Goal: Task Accomplishment & Management: Complete application form

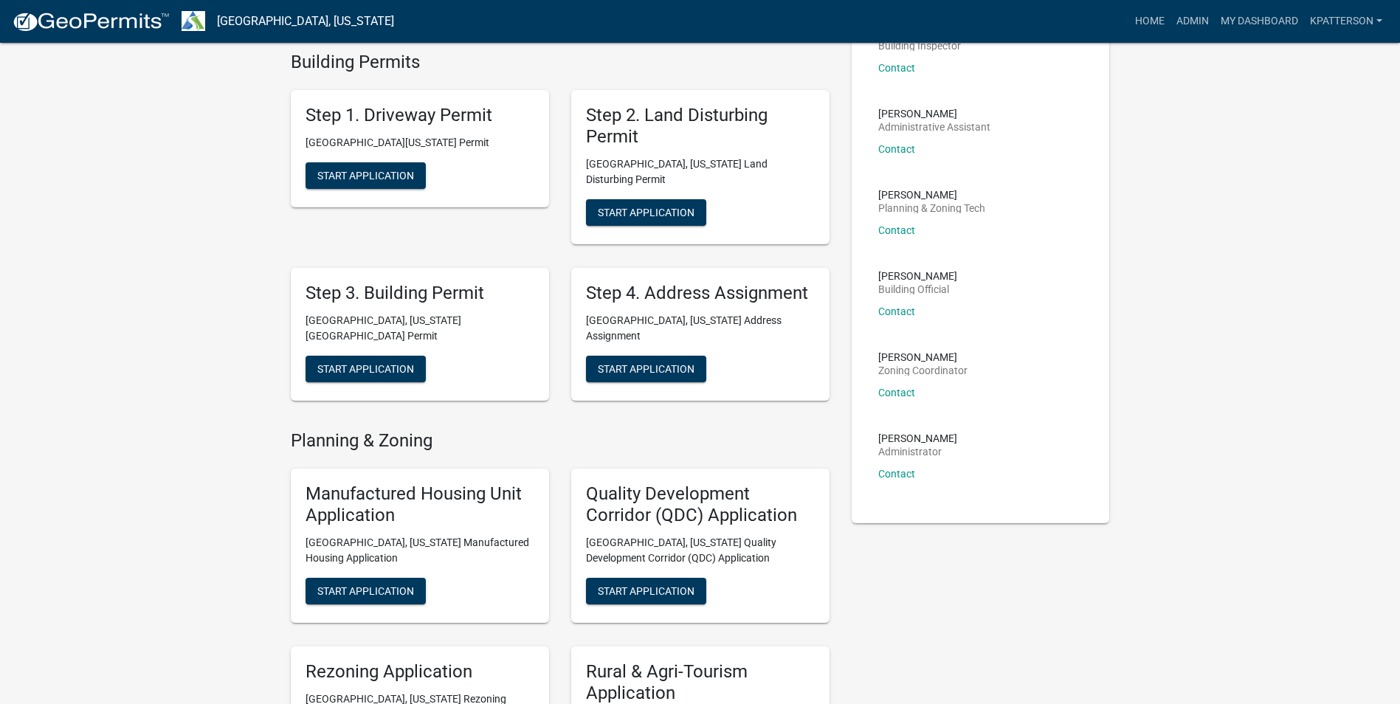
scroll to position [148, 0]
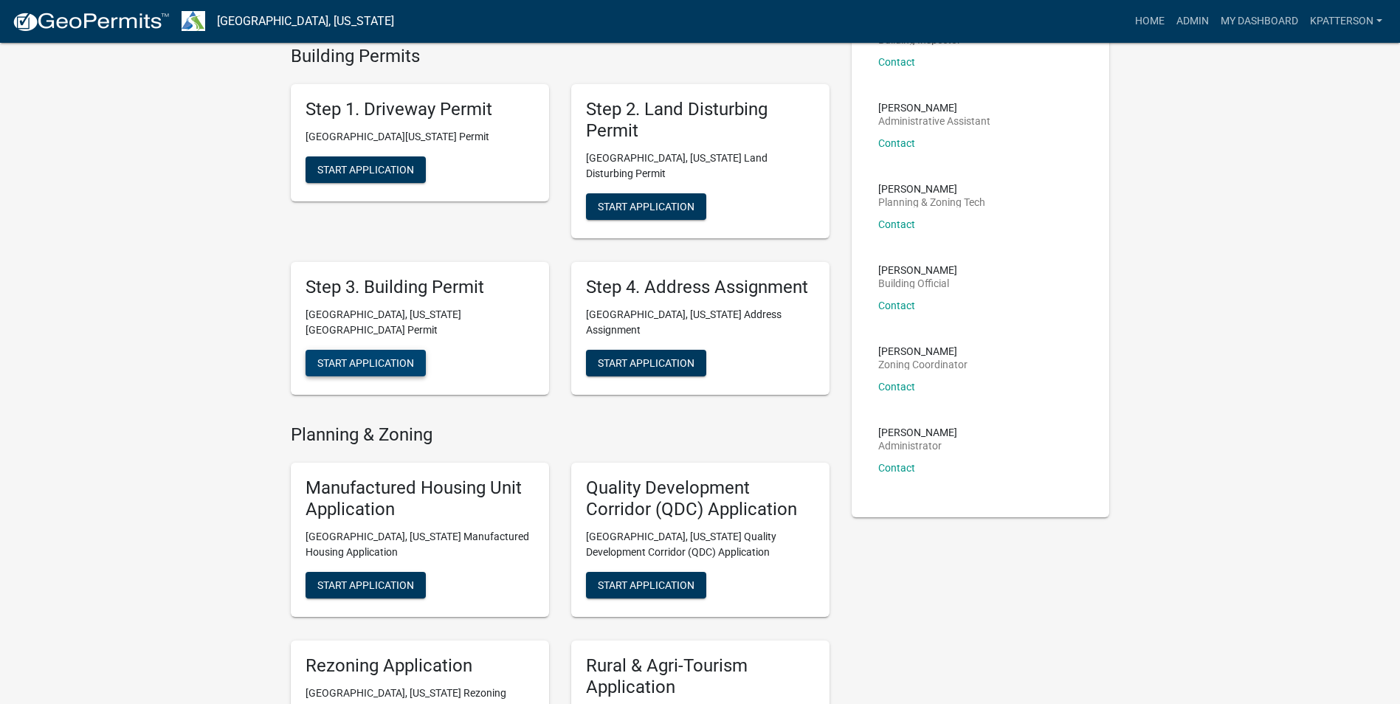
click at [403, 356] on span "Start Application" at bounding box center [365, 362] width 97 height 12
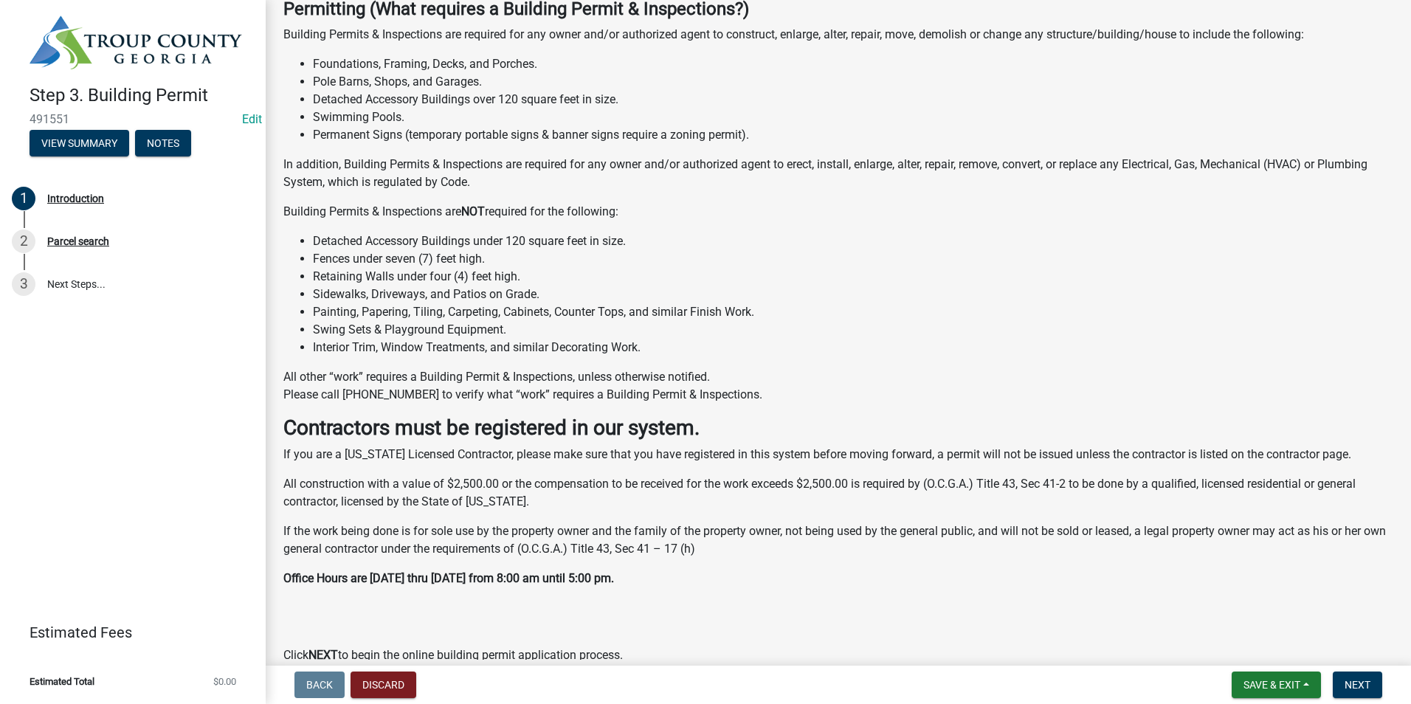
scroll to position [224, 0]
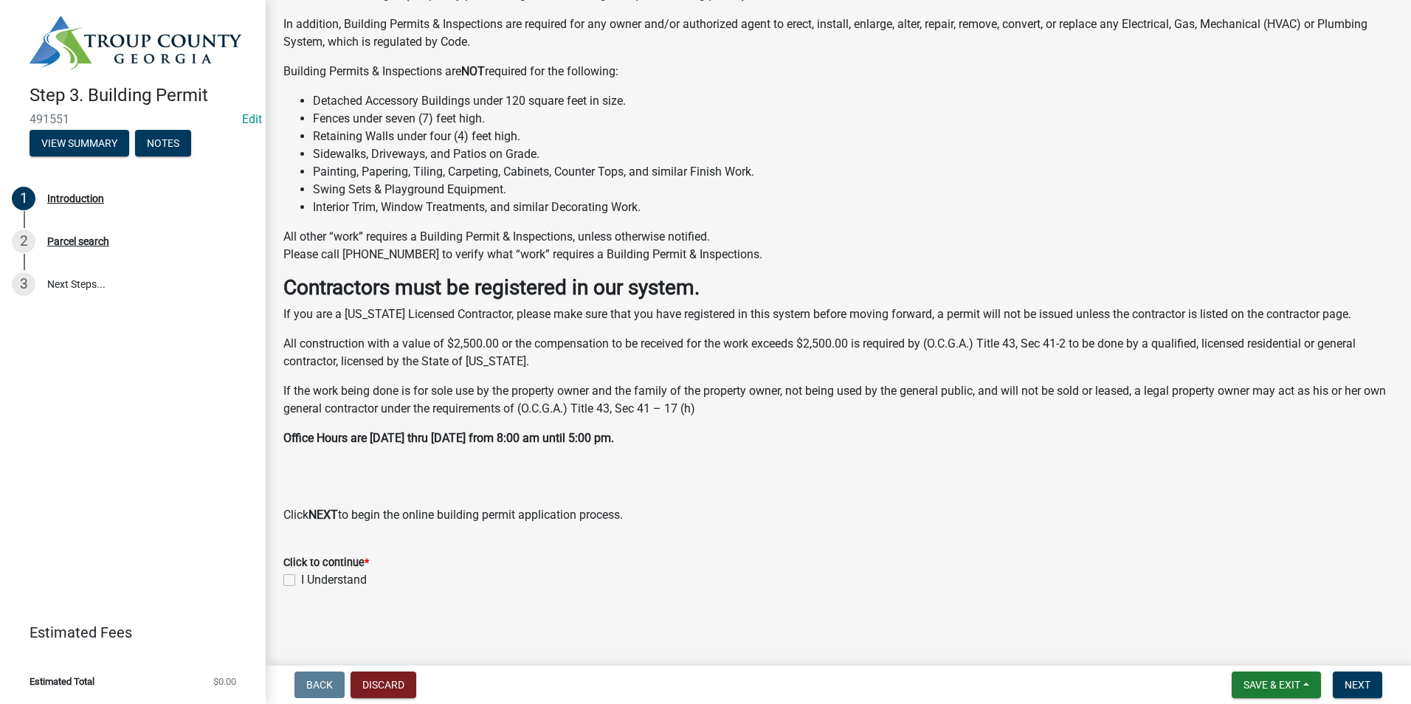
click at [301, 581] on label "I Understand" at bounding box center [334, 580] width 66 height 18
click at [301, 581] on input "I Understand" at bounding box center [306, 576] width 10 height 10
checkbox input "true"
click at [1345, 674] on button "Next" at bounding box center [1357, 684] width 49 height 27
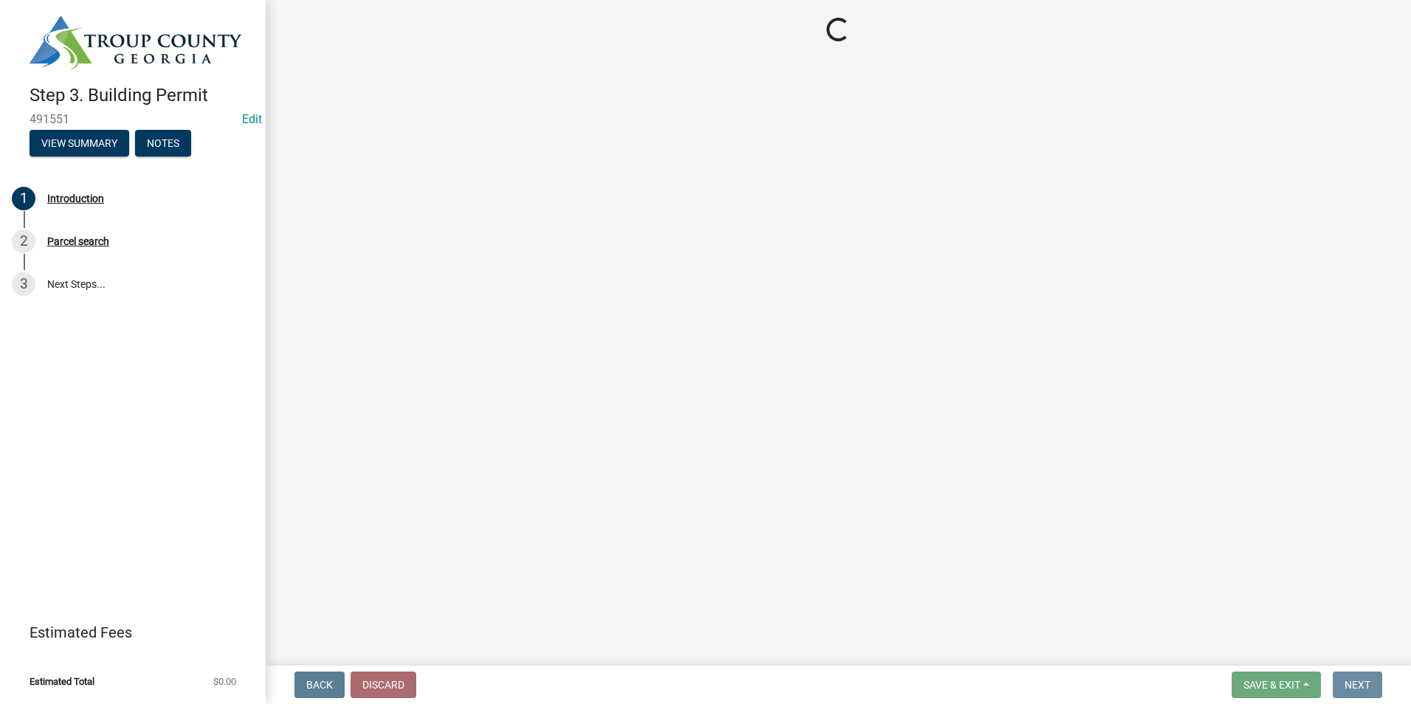
scroll to position [0, 0]
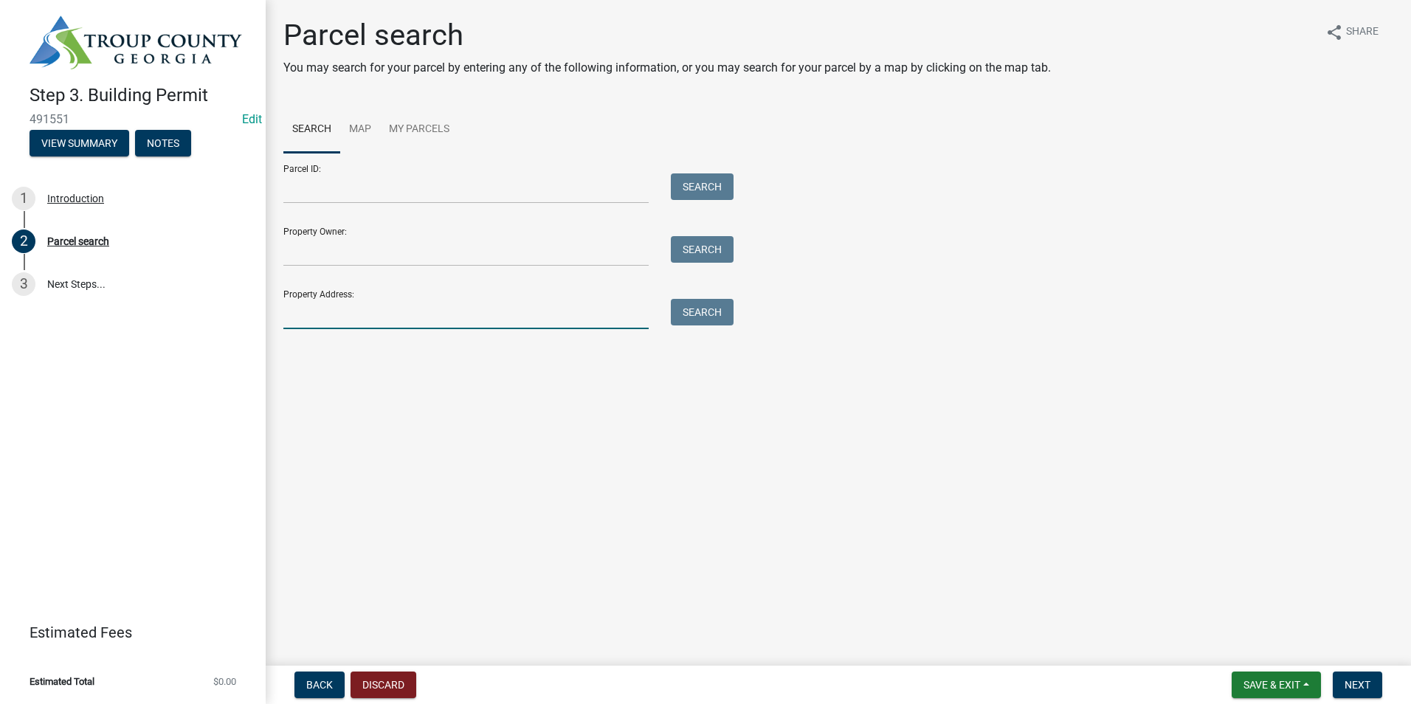
click at [344, 305] on input "Property Address:" at bounding box center [465, 314] width 365 height 30
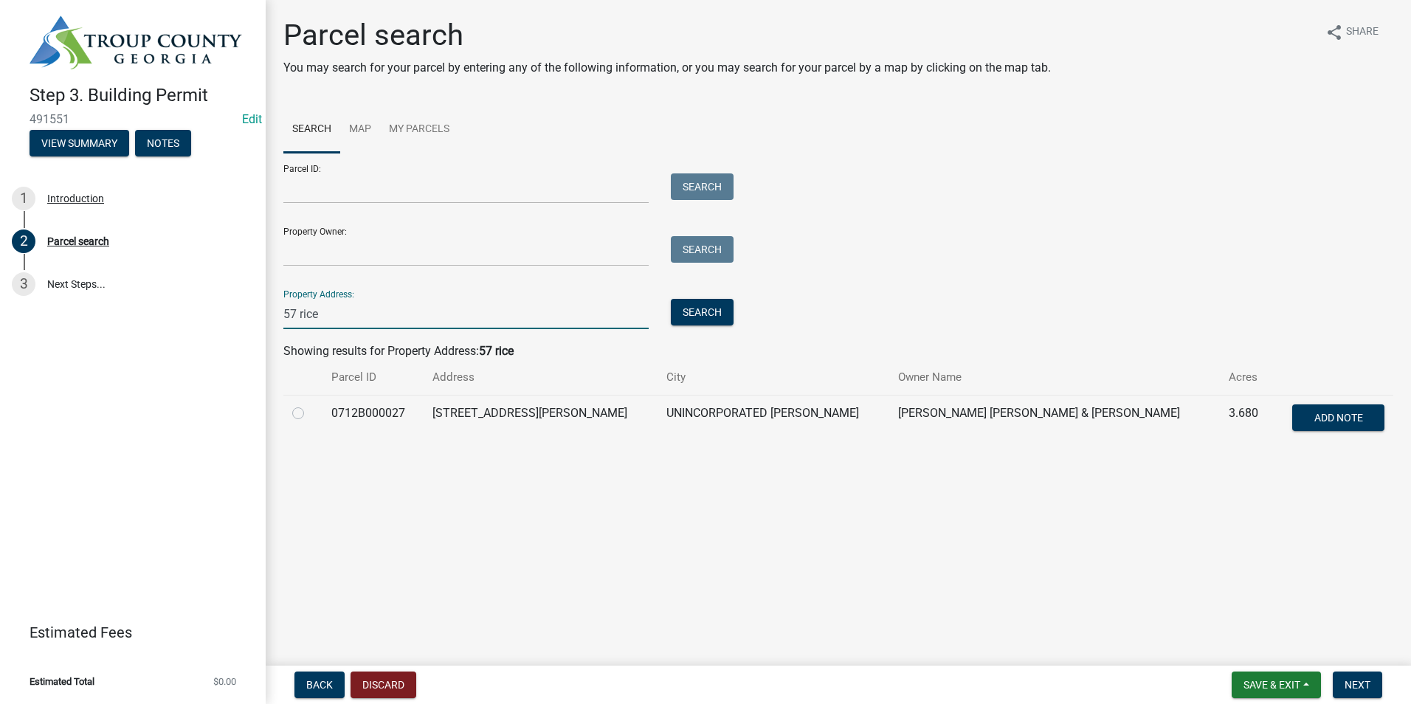
type input "57 rice"
click at [310, 404] on label at bounding box center [310, 404] width 0 height 0
click at [310, 412] on input "radio" at bounding box center [315, 409] width 10 height 10
radio input "true"
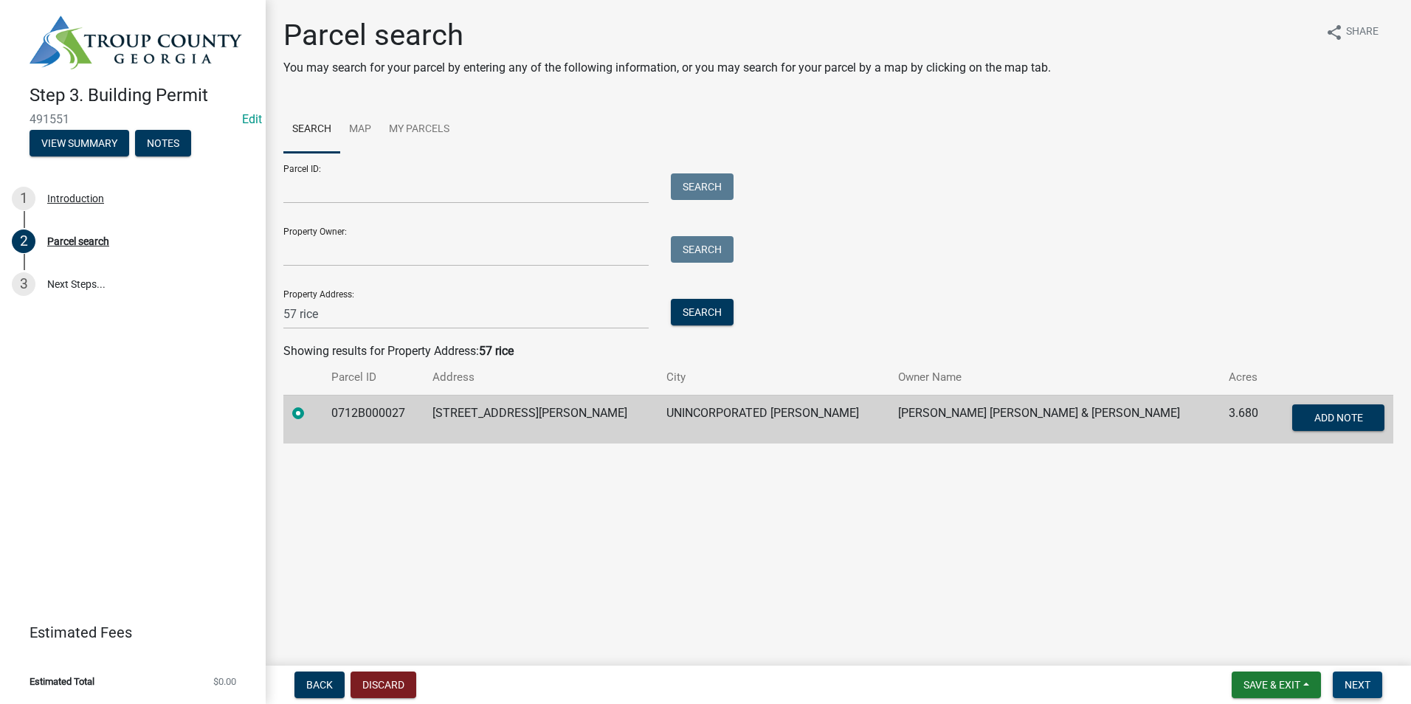
click at [1370, 683] on button "Next" at bounding box center [1357, 684] width 49 height 27
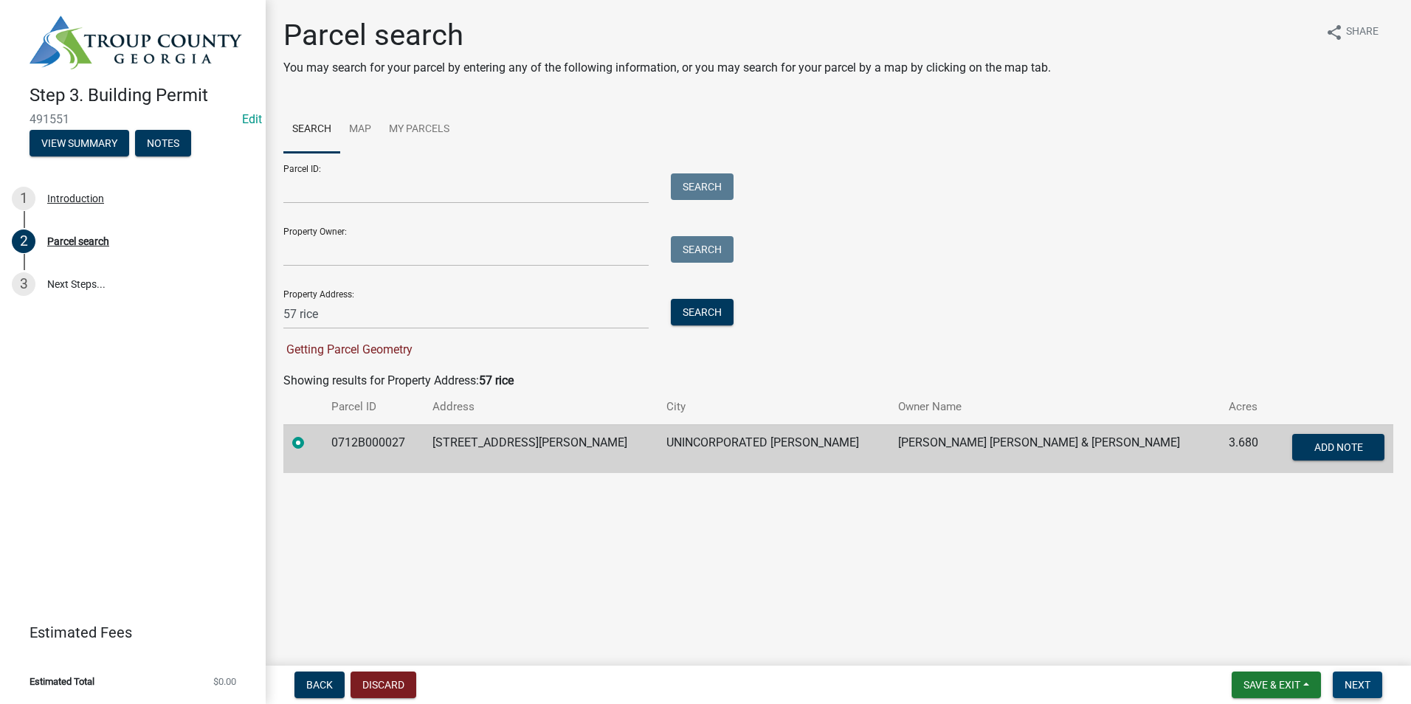
click at [1368, 683] on span "Next" at bounding box center [1357, 685] width 26 height 12
click at [1302, 680] on button "Save & Exit" at bounding box center [1276, 684] width 89 height 27
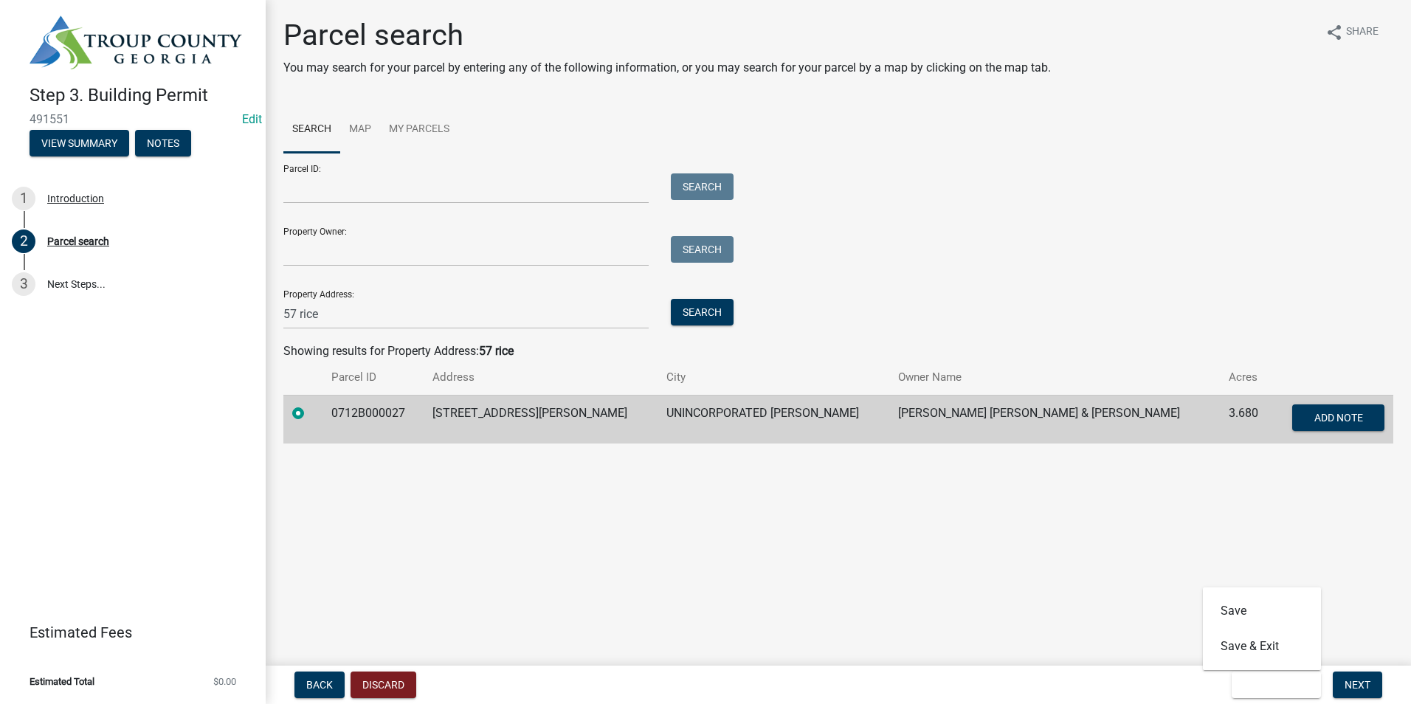
drag, startPoint x: 1226, startPoint y: 232, endPoint x: 1252, endPoint y: 273, distance: 48.7
click at [1226, 236] on div "Parcel ID: Search Property Owner: Search Property Address: 57 rice Search" at bounding box center [838, 241] width 1110 height 176
click at [1367, 686] on span "Next" at bounding box center [1357, 685] width 26 height 12
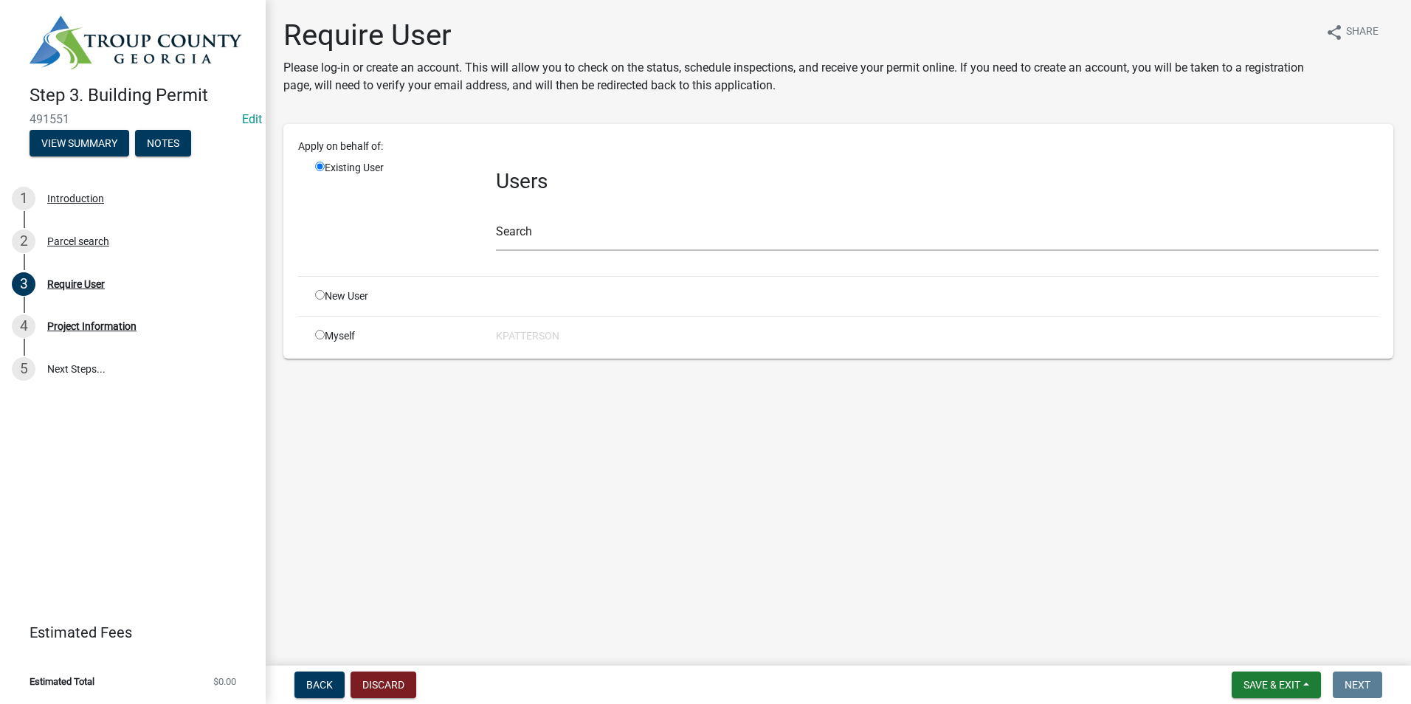
click at [492, 239] on div "Users Search" at bounding box center [937, 212] width 905 height 104
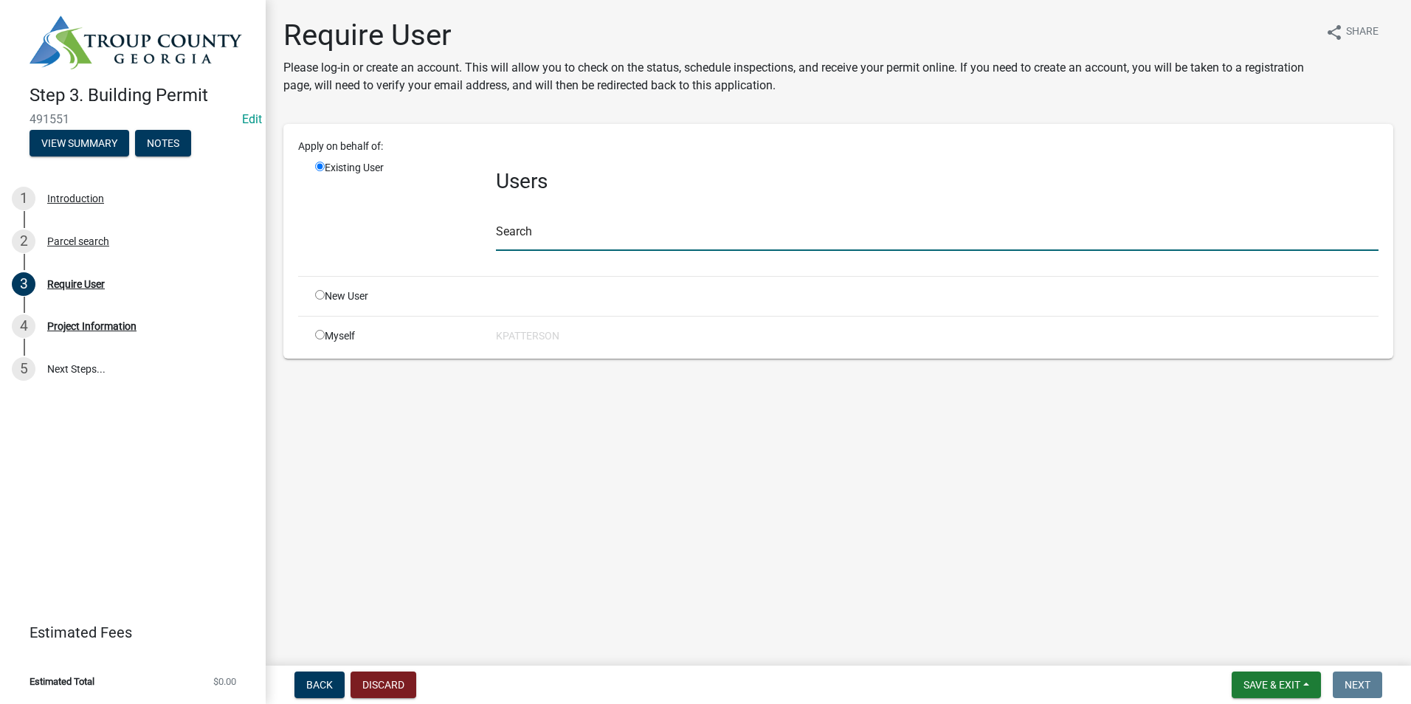
click at [506, 240] on input "text" at bounding box center [937, 236] width 883 height 30
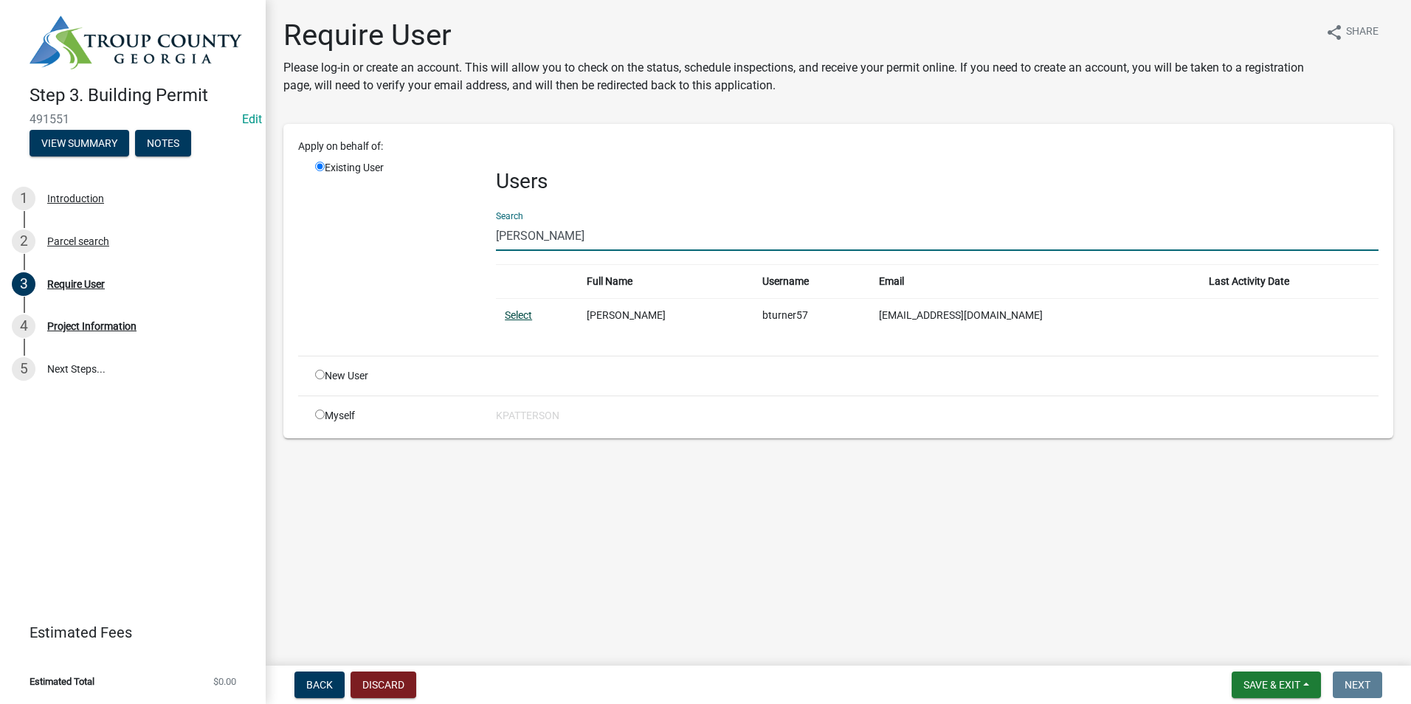
type input "[PERSON_NAME]"
click at [519, 314] on link "Select" at bounding box center [518, 315] width 27 height 12
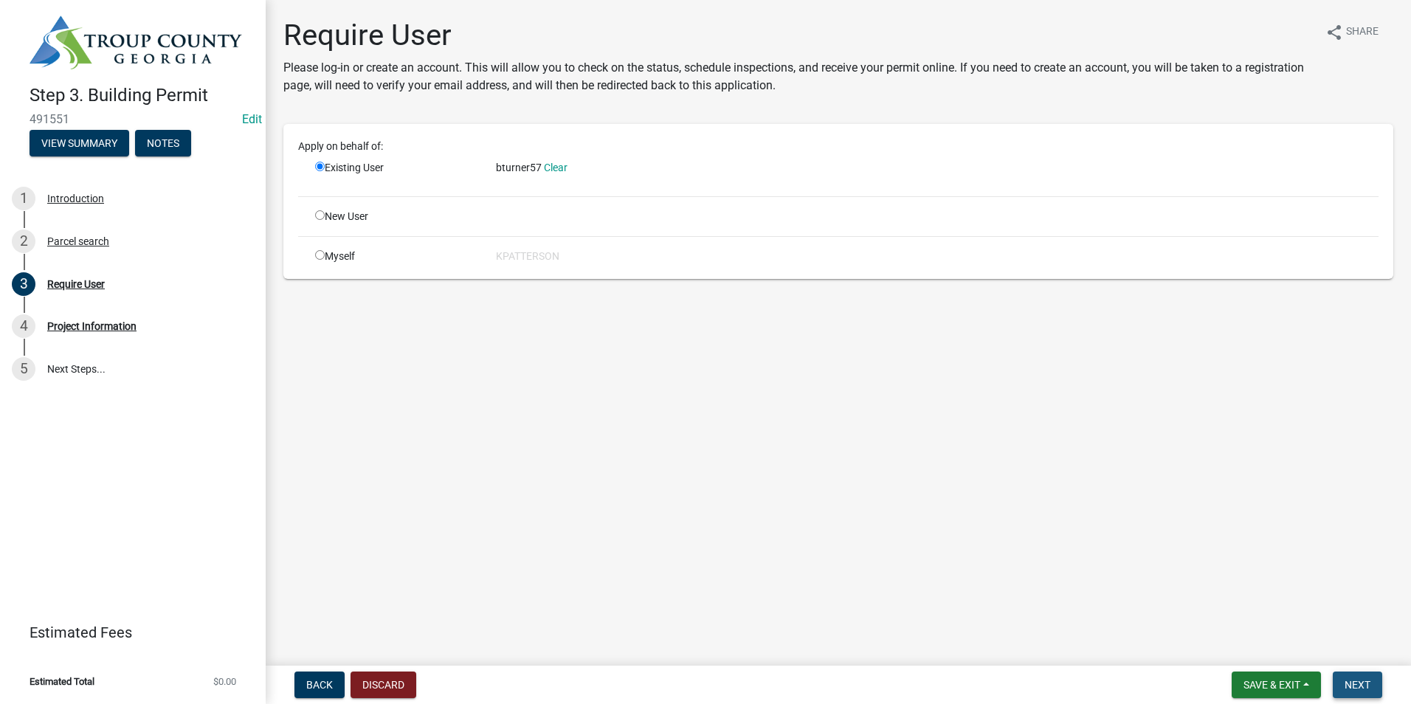
click at [1366, 688] on span "Next" at bounding box center [1357, 685] width 26 height 12
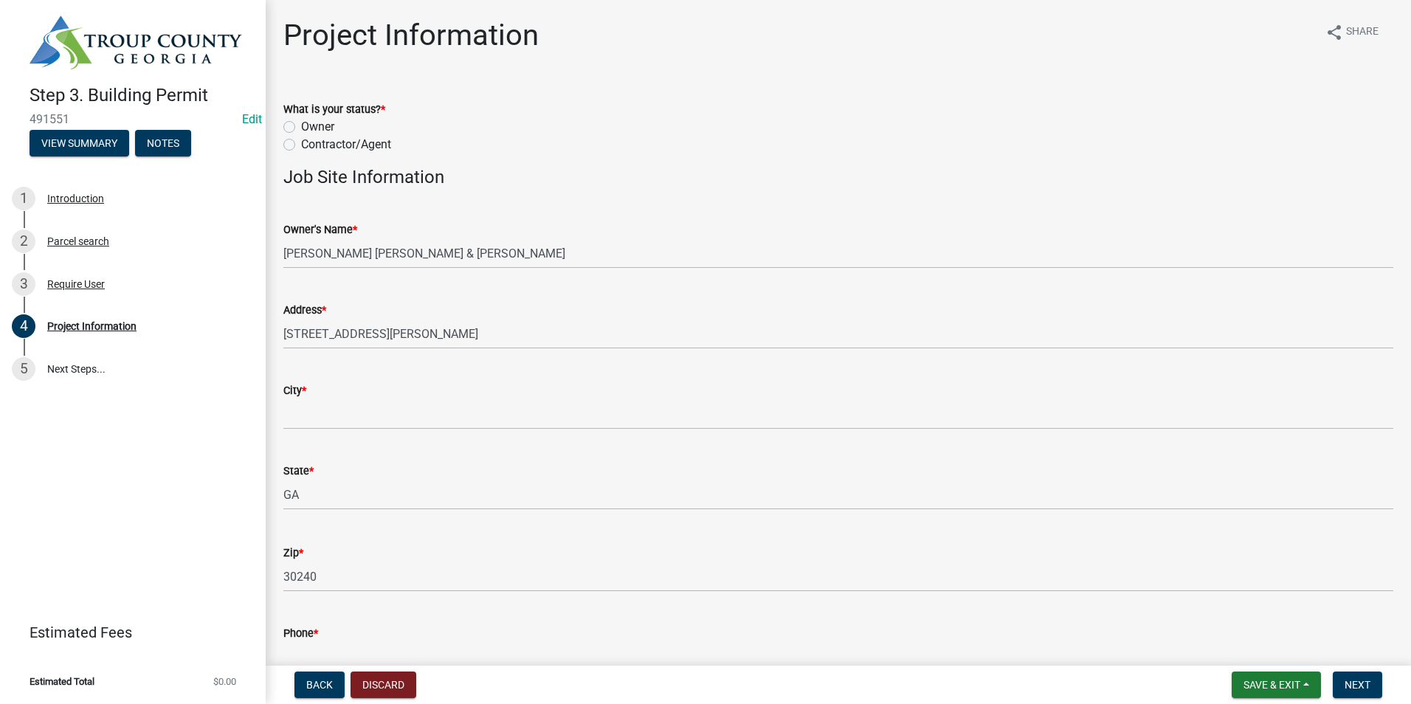
click at [301, 128] on label "Owner" at bounding box center [317, 127] width 33 height 18
click at [301, 128] on input "Owner" at bounding box center [306, 123] width 10 height 10
radio input "true"
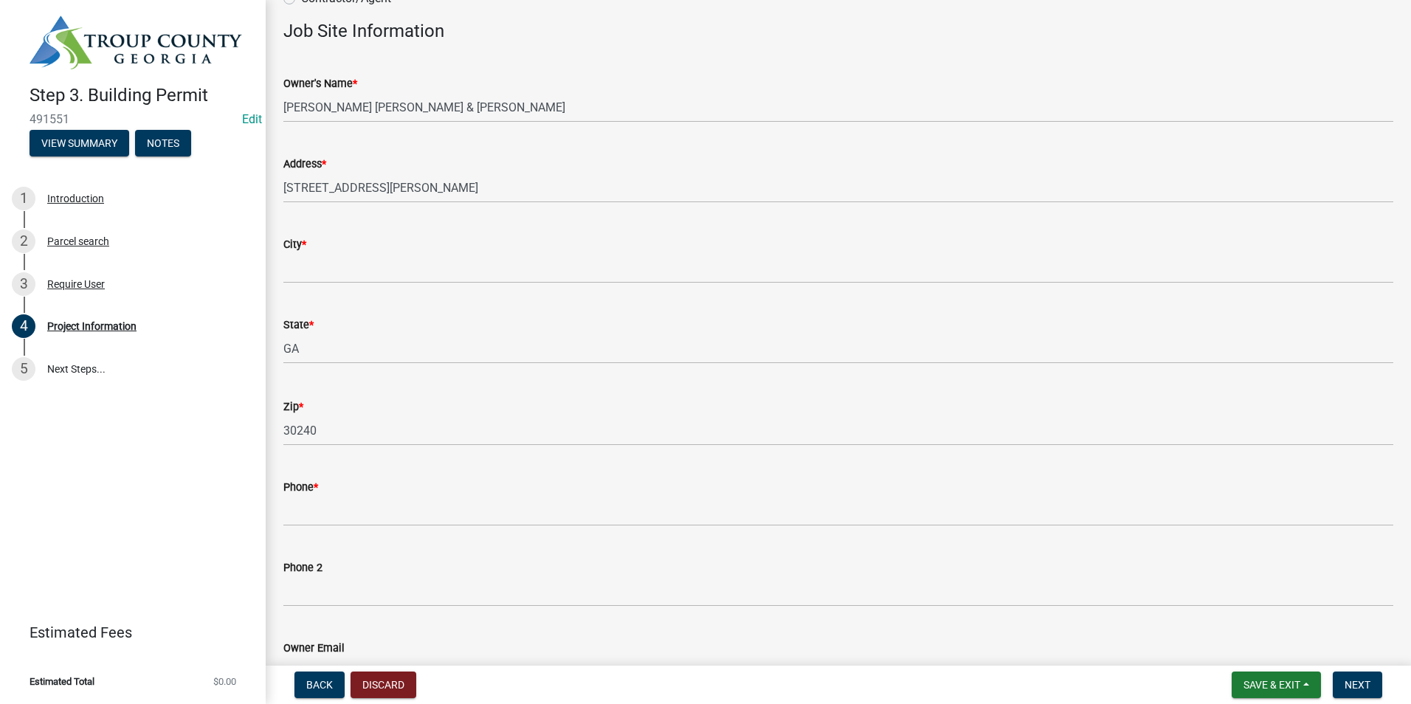
scroll to position [148, 0]
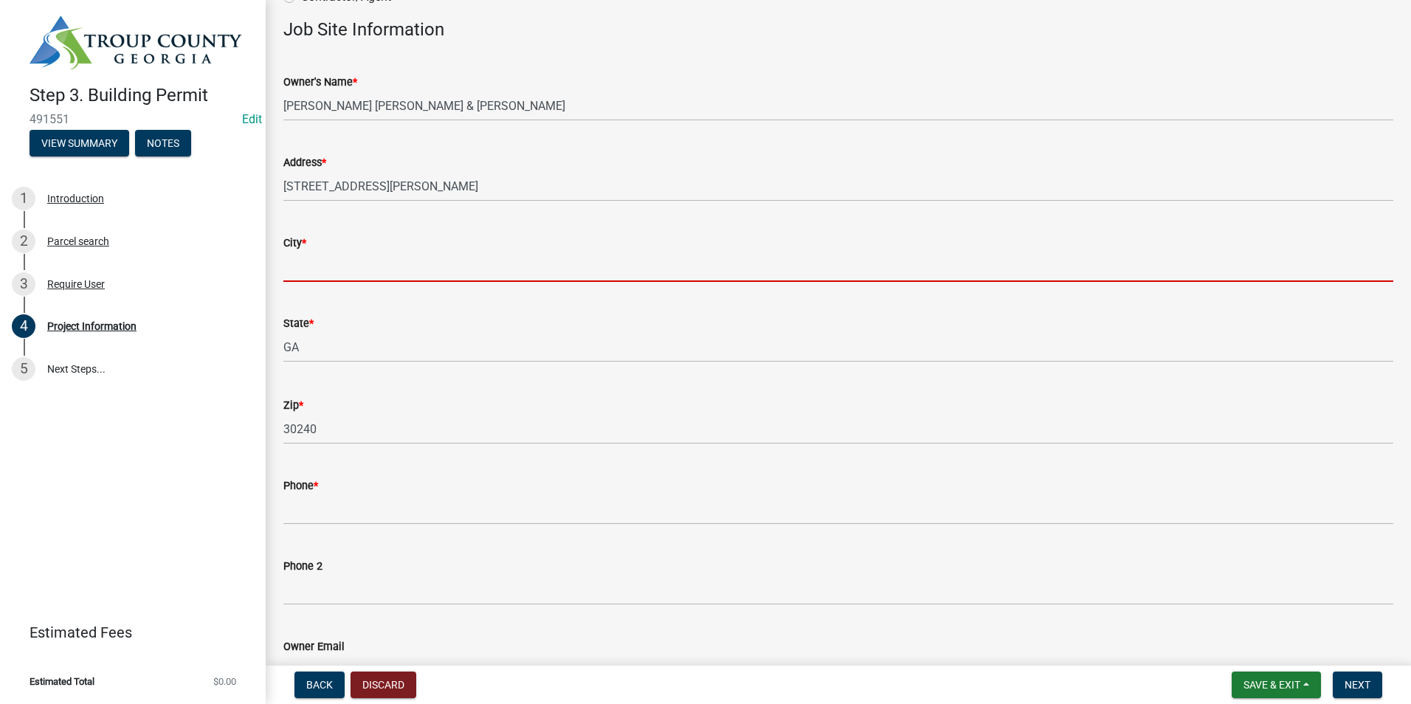
click at [357, 274] on input "City *" at bounding box center [838, 267] width 1110 height 30
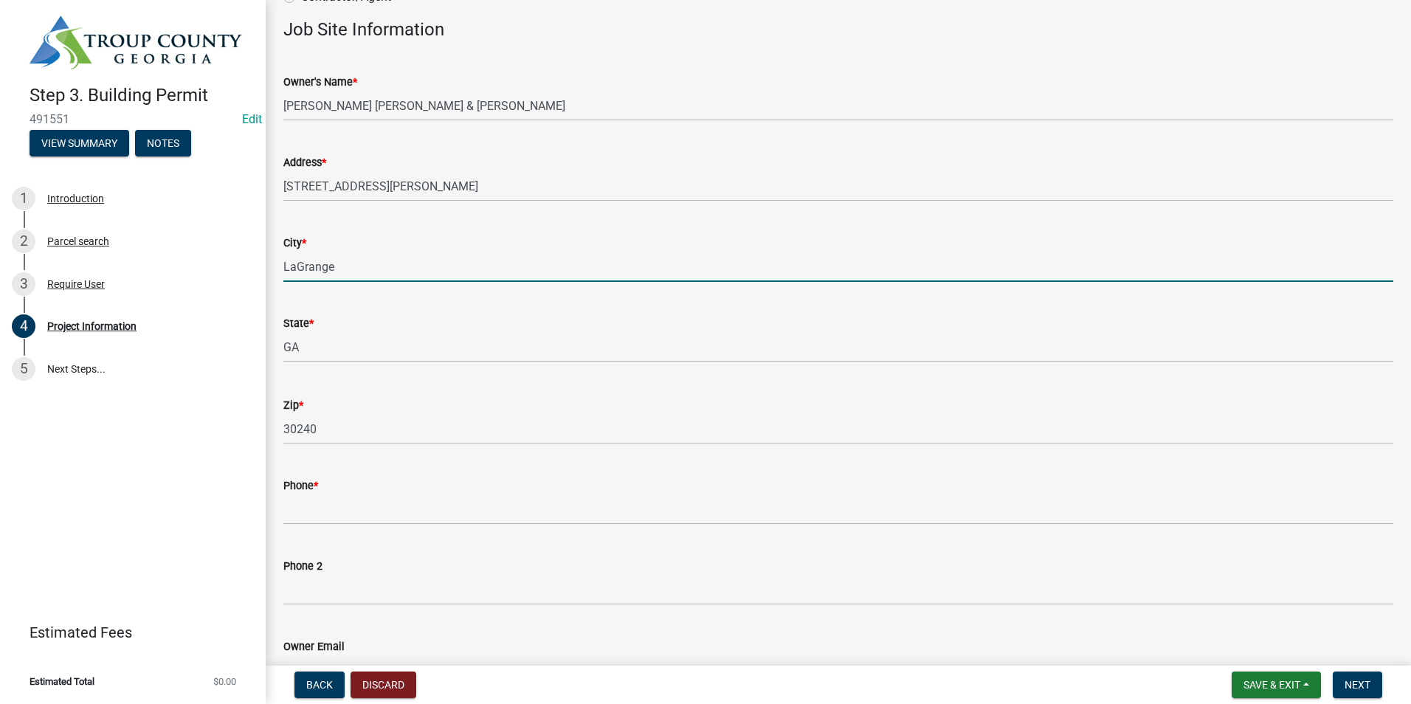
type input "LaGrange"
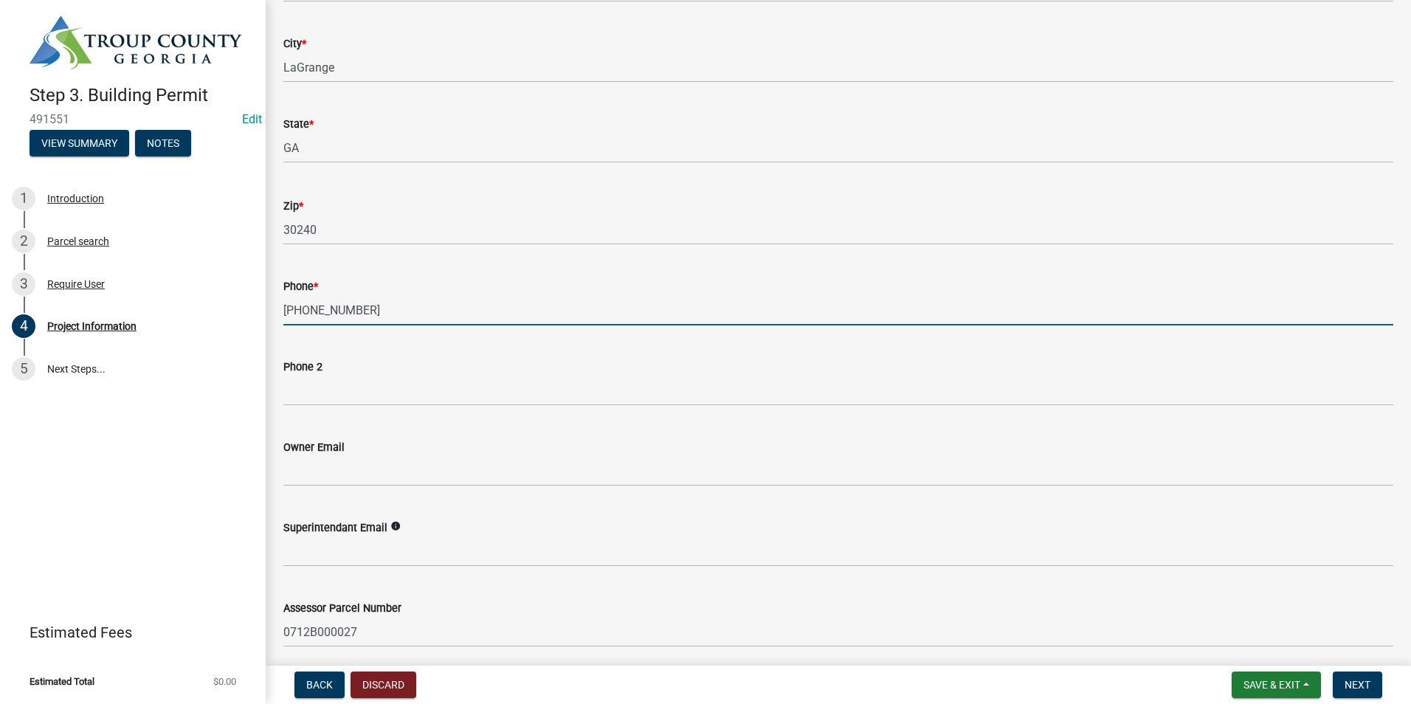
scroll to position [369, 0]
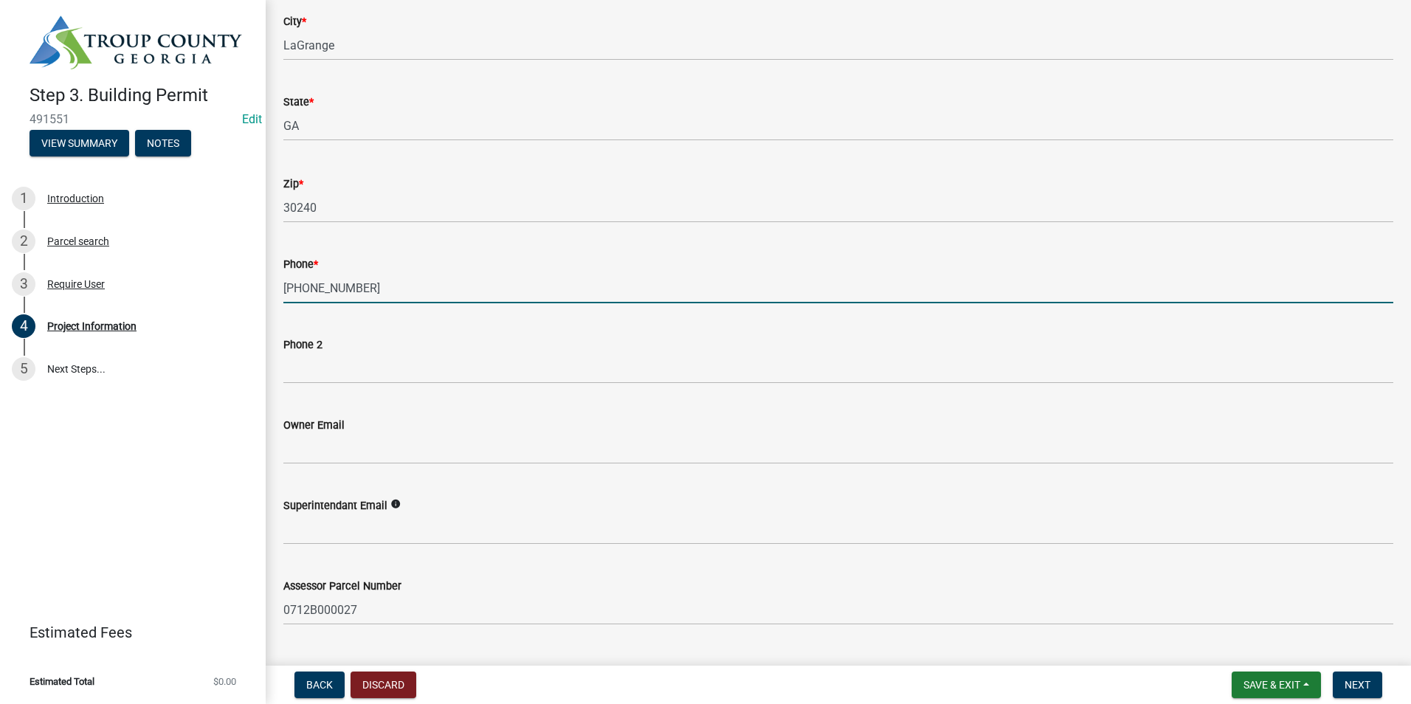
type input "[PHONE_NUMBER]"
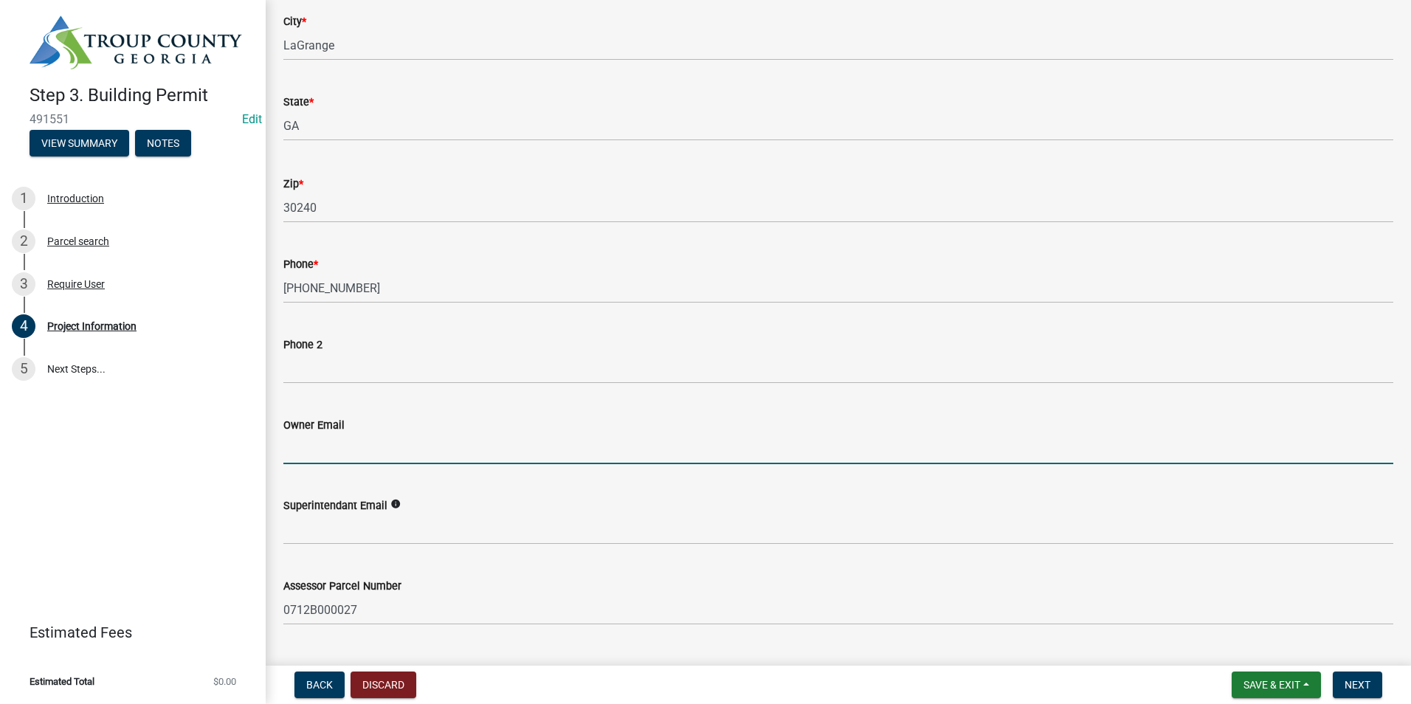
click at [320, 457] on input "Owner Email" at bounding box center [838, 449] width 1110 height 30
type input "[EMAIL_ADDRESS][DOMAIN_NAME]"
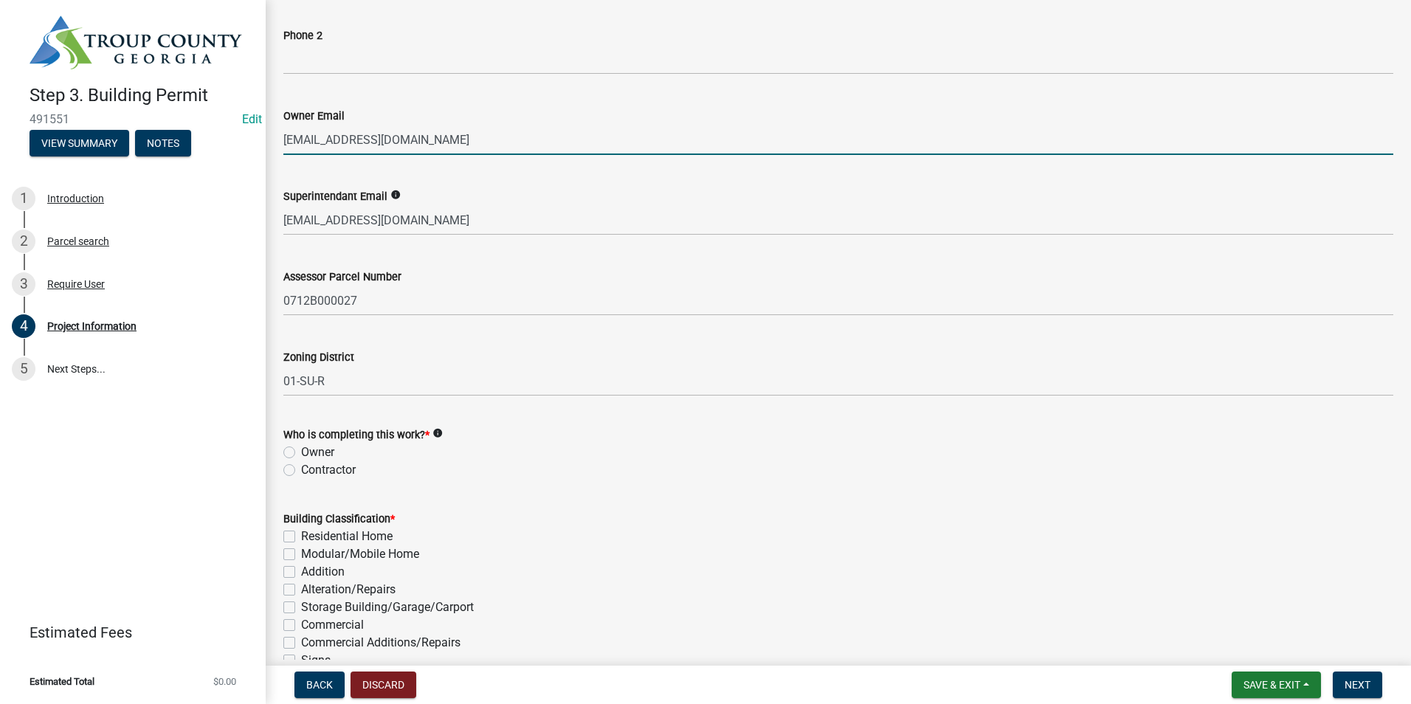
scroll to position [738, 0]
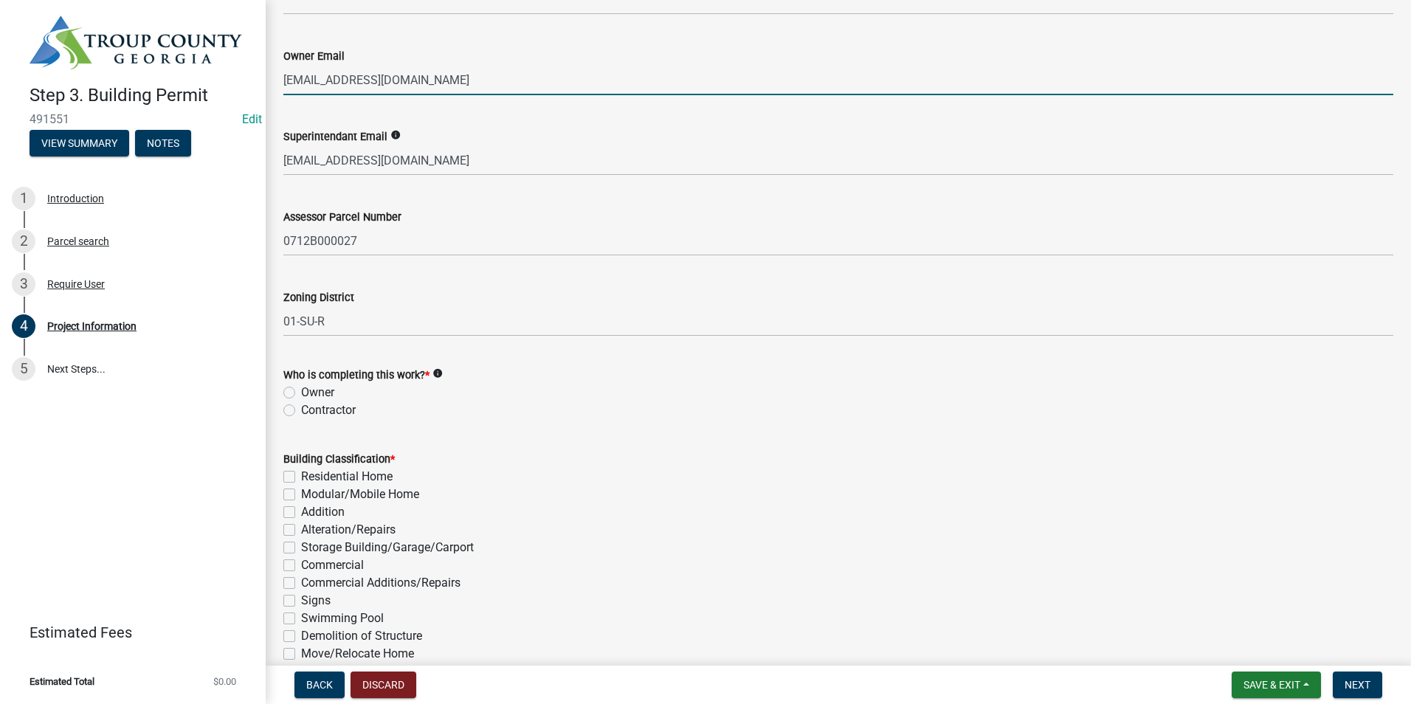
click at [301, 387] on label "Owner" at bounding box center [317, 393] width 33 height 18
click at [301, 387] on input "Owner" at bounding box center [306, 389] width 10 height 10
radio input "true"
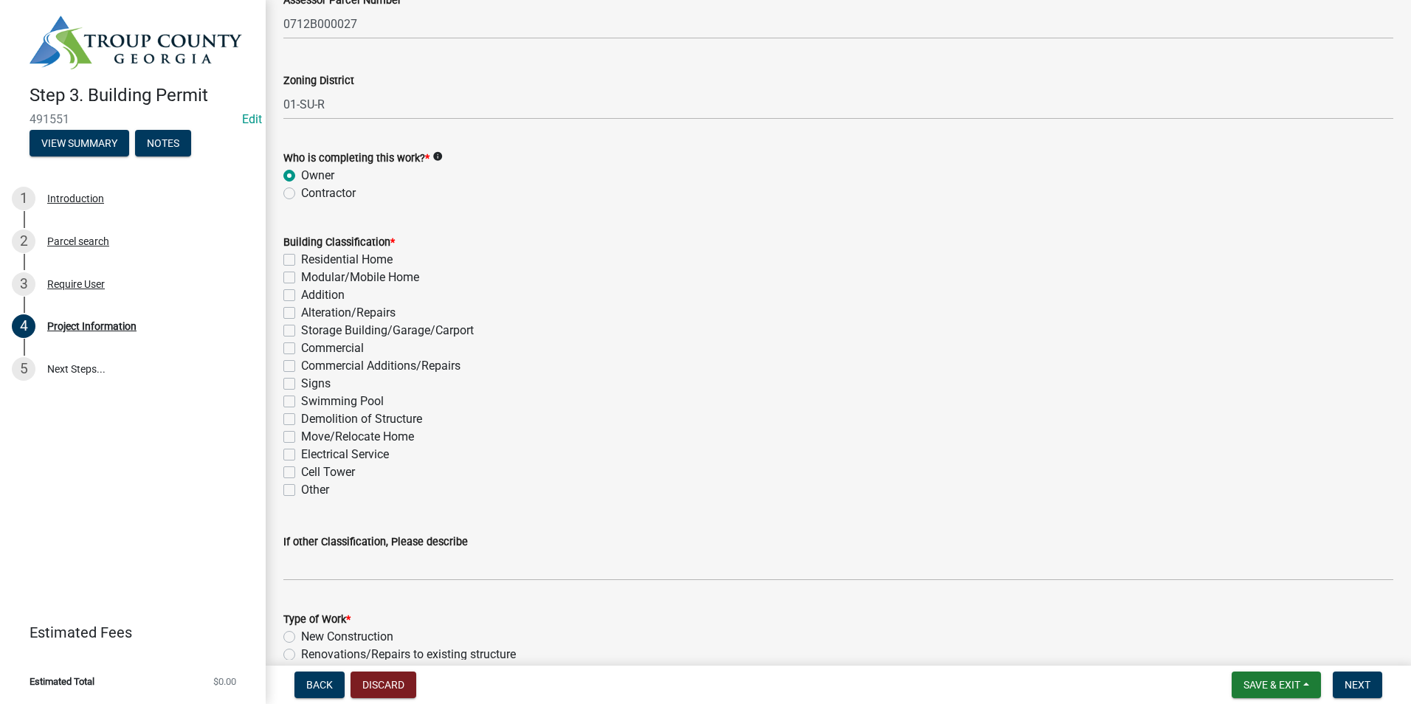
scroll to position [959, 0]
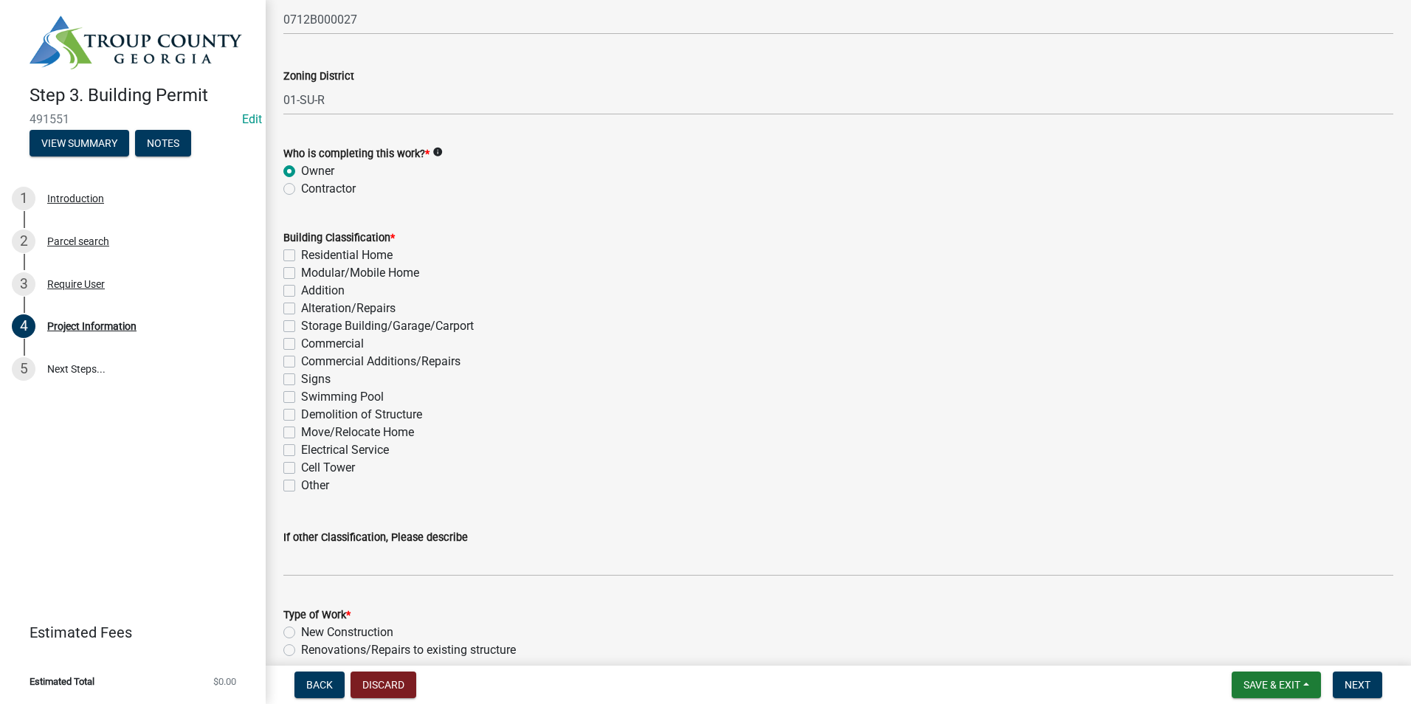
click at [301, 412] on label "Demolition of Structure" at bounding box center [361, 415] width 121 height 18
click at [301, 412] on input "Demolition of Structure" at bounding box center [306, 411] width 10 height 10
checkbox input "true"
checkbox input "false"
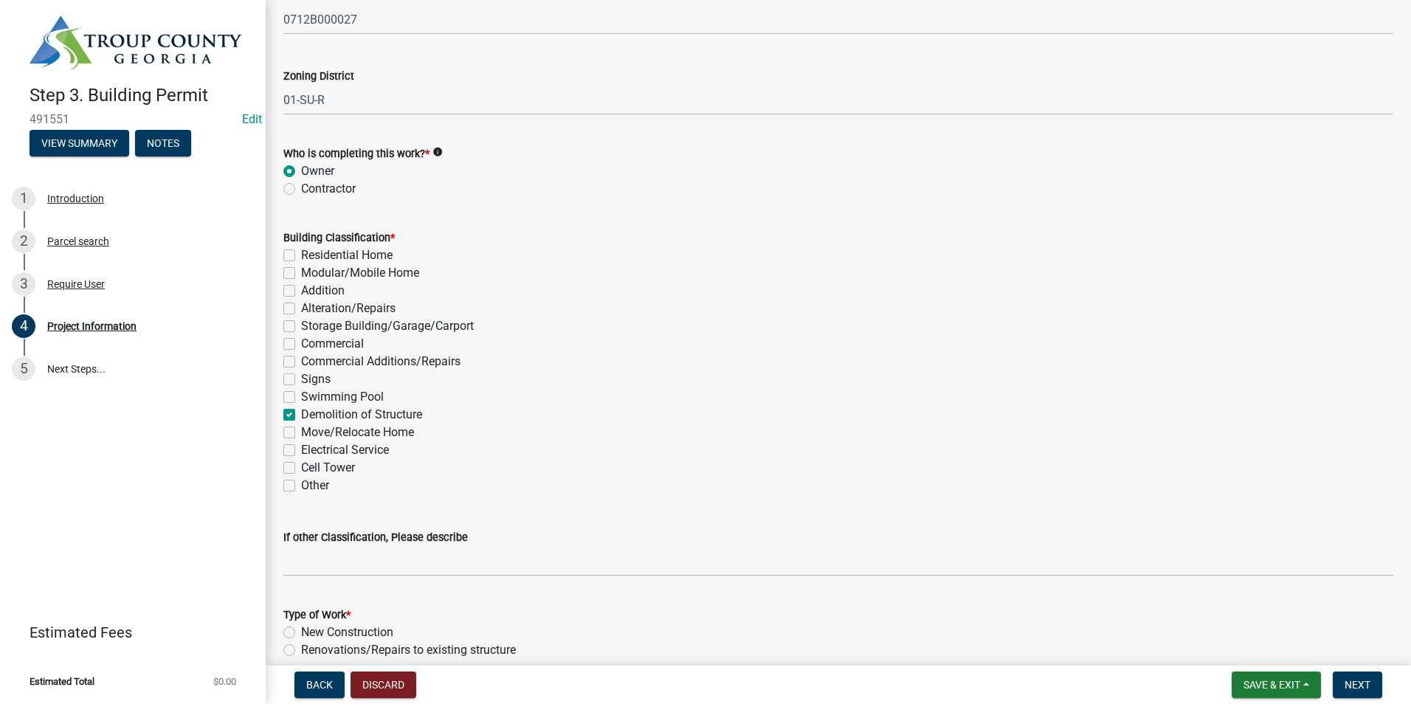
checkbox input "false"
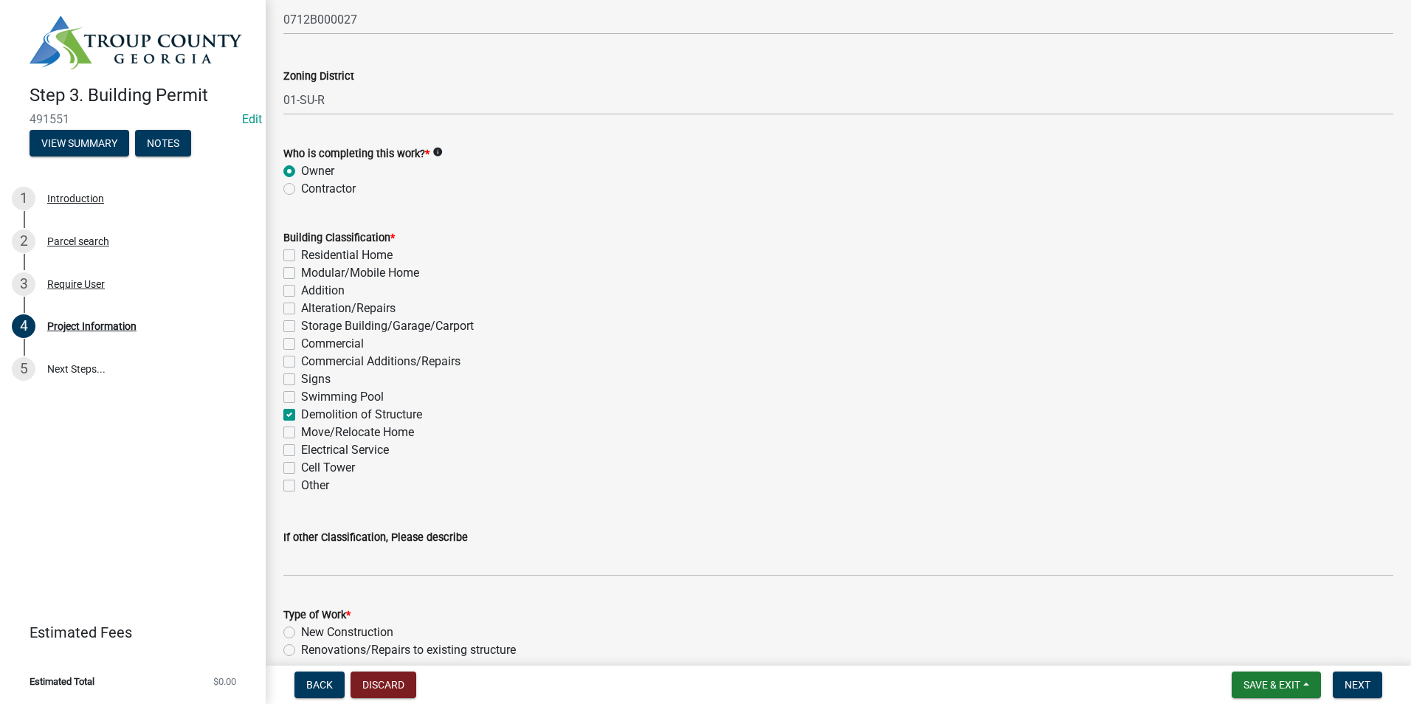
checkbox input "false"
checkbox input "true"
checkbox input "false"
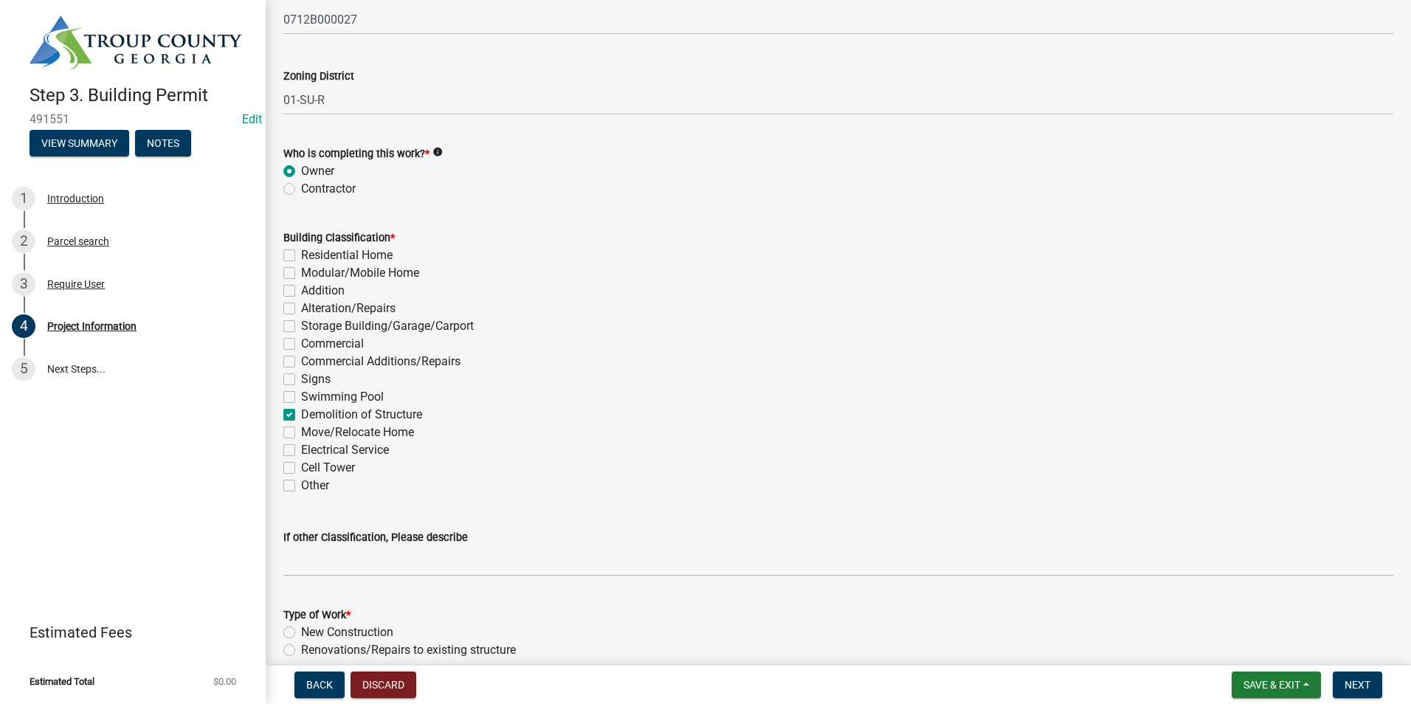
checkbox input "false"
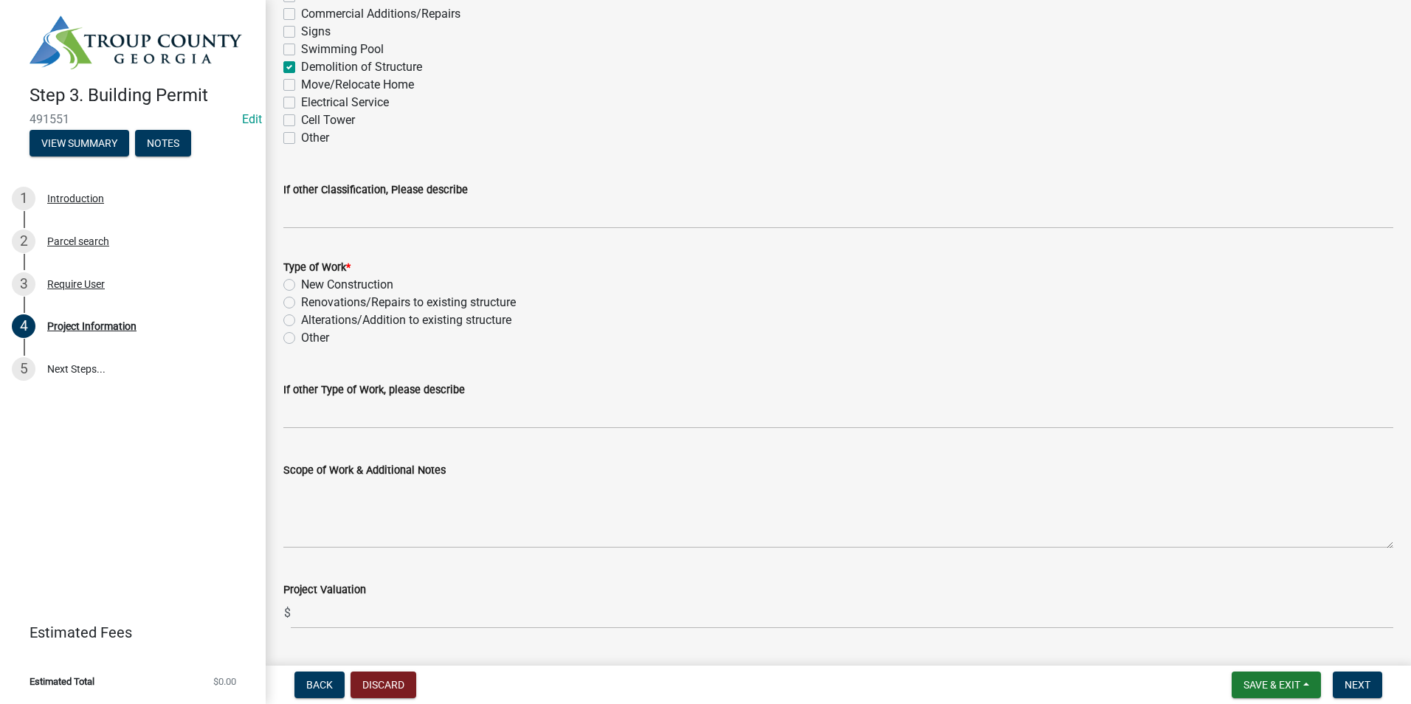
scroll to position [1328, 0]
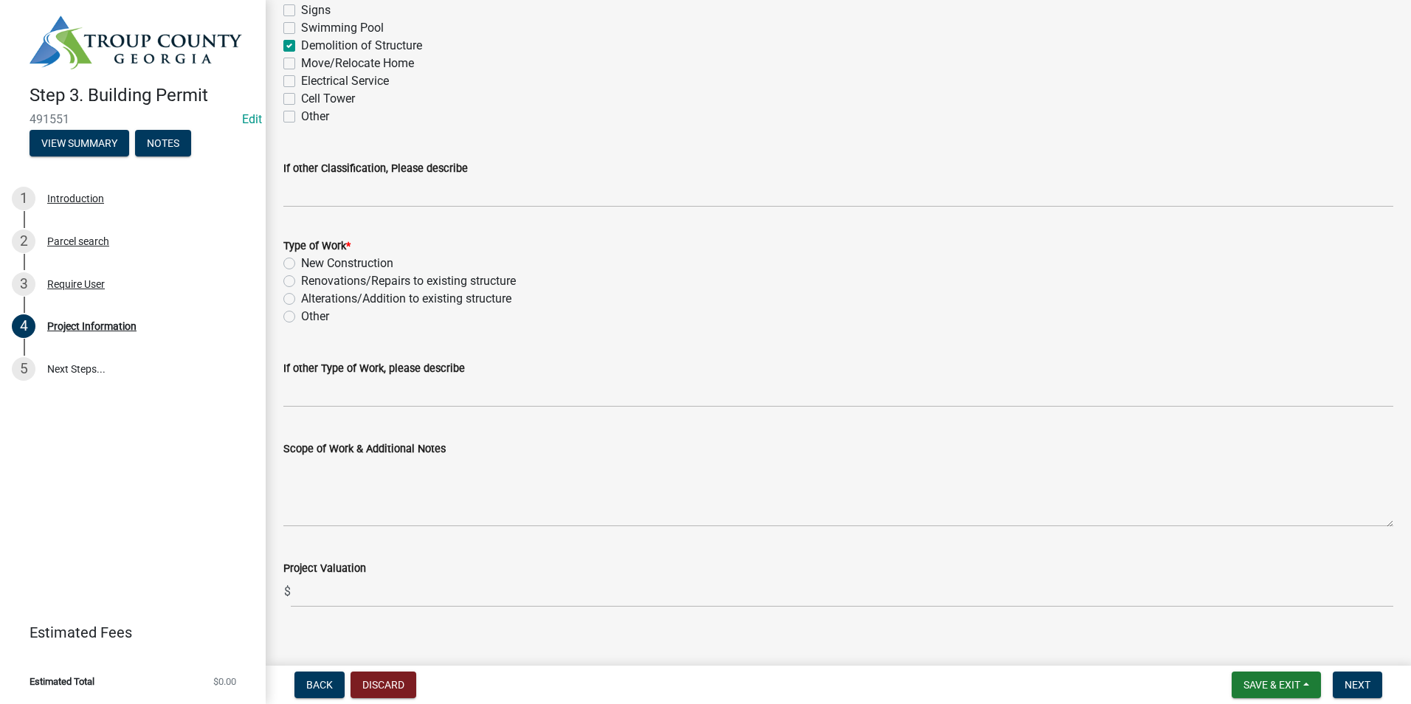
click at [301, 259] on label "New Construction" at bounding box center [347, 264] width 92 height 18
click at [301, 259] on input "New Construction" at bounding box center [306, 260] width 10 height 10
radio input "true"
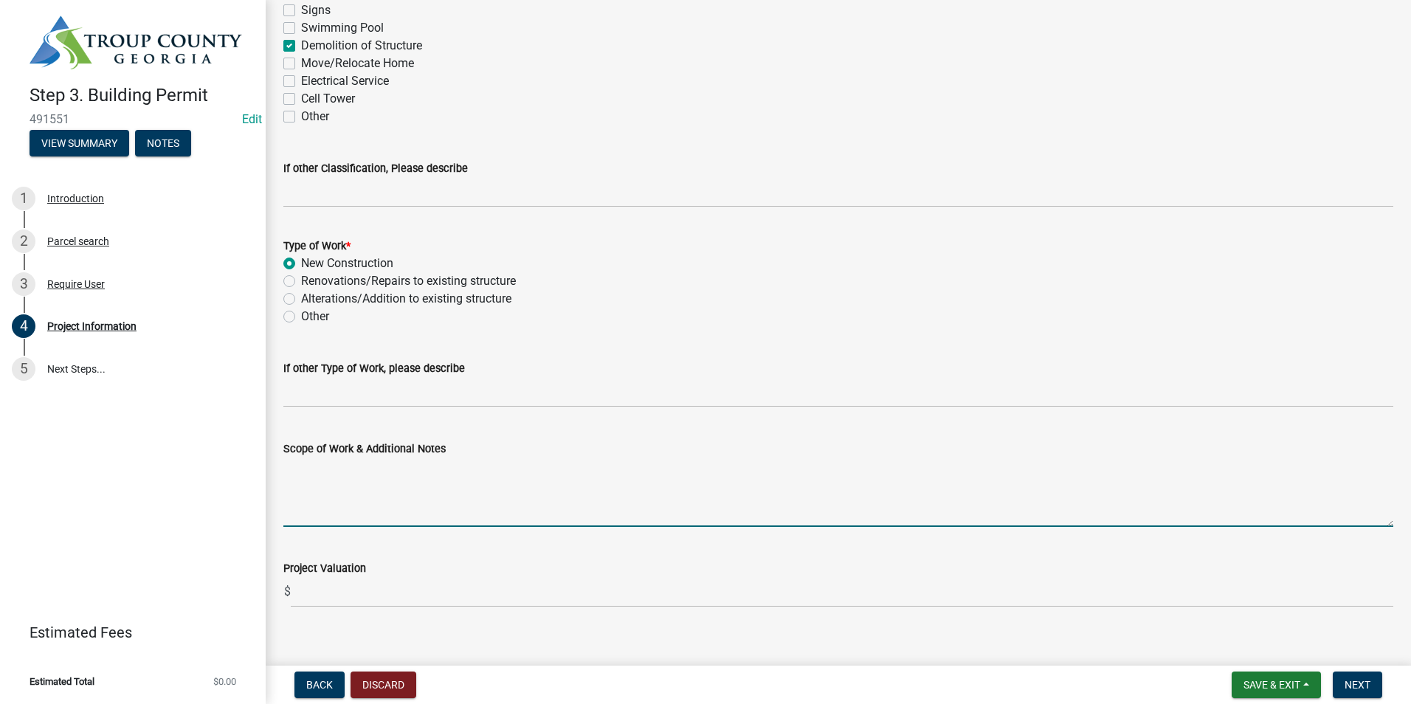
click at [334, 501] on textarea "Scope of Work & Additional Notes" at bounding box center [838, 491] width 1110 height 69
type textarea "Demo of home"
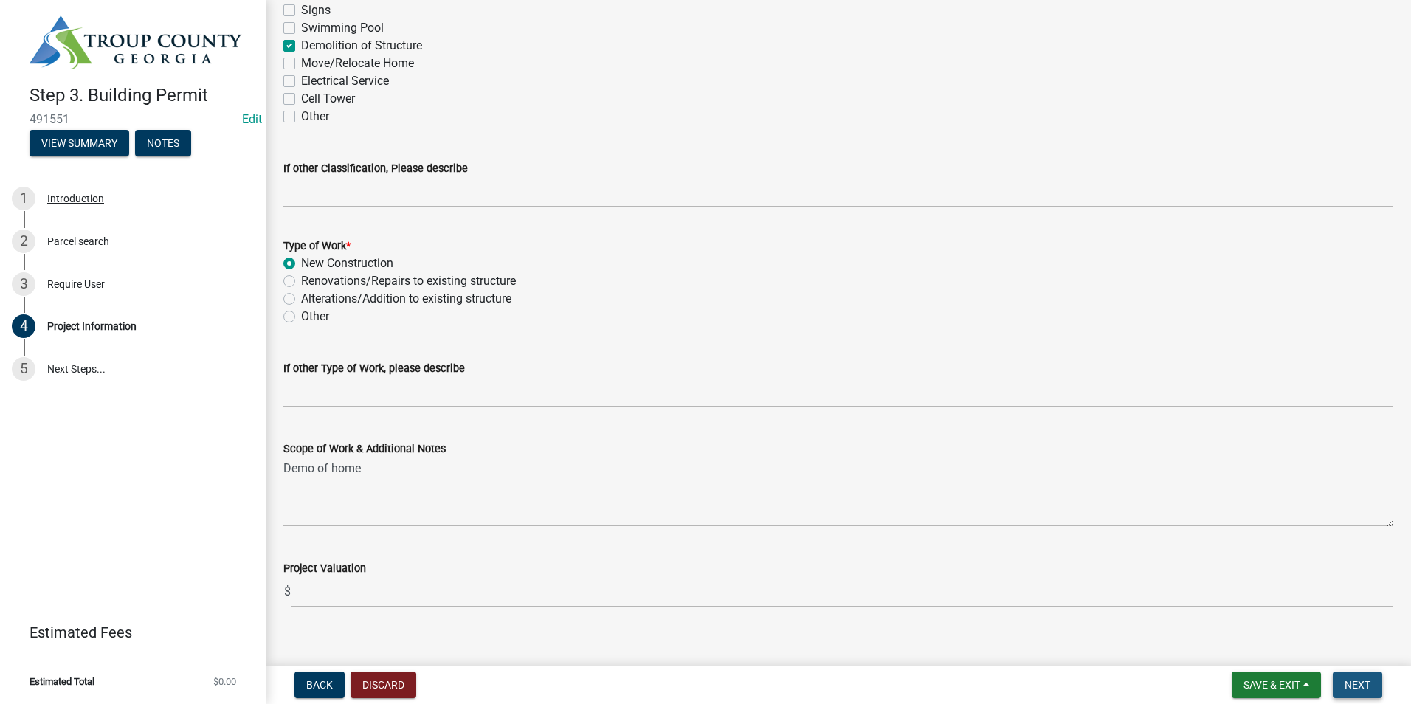
click at [1375, 683] on button "Next" at bounding box center [1357, 684] width 49 height 27
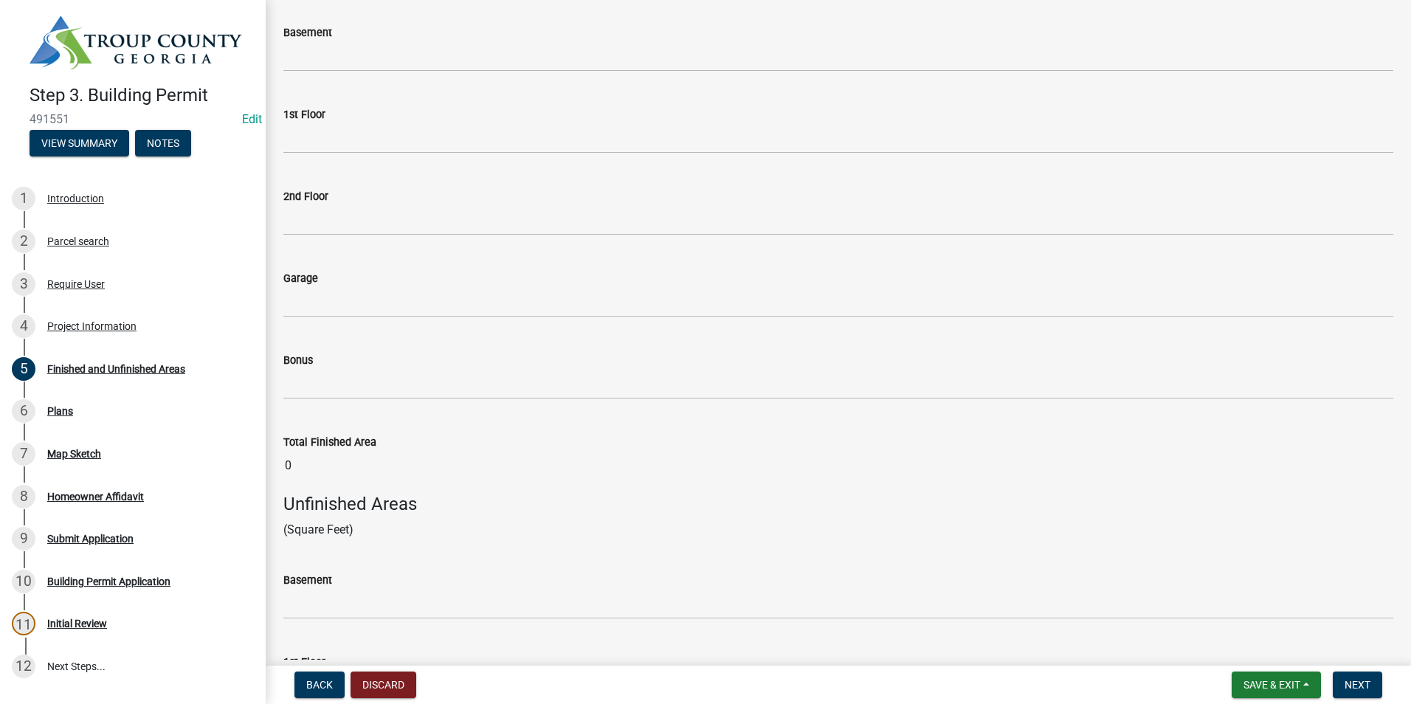
scroll to position [295, 0]
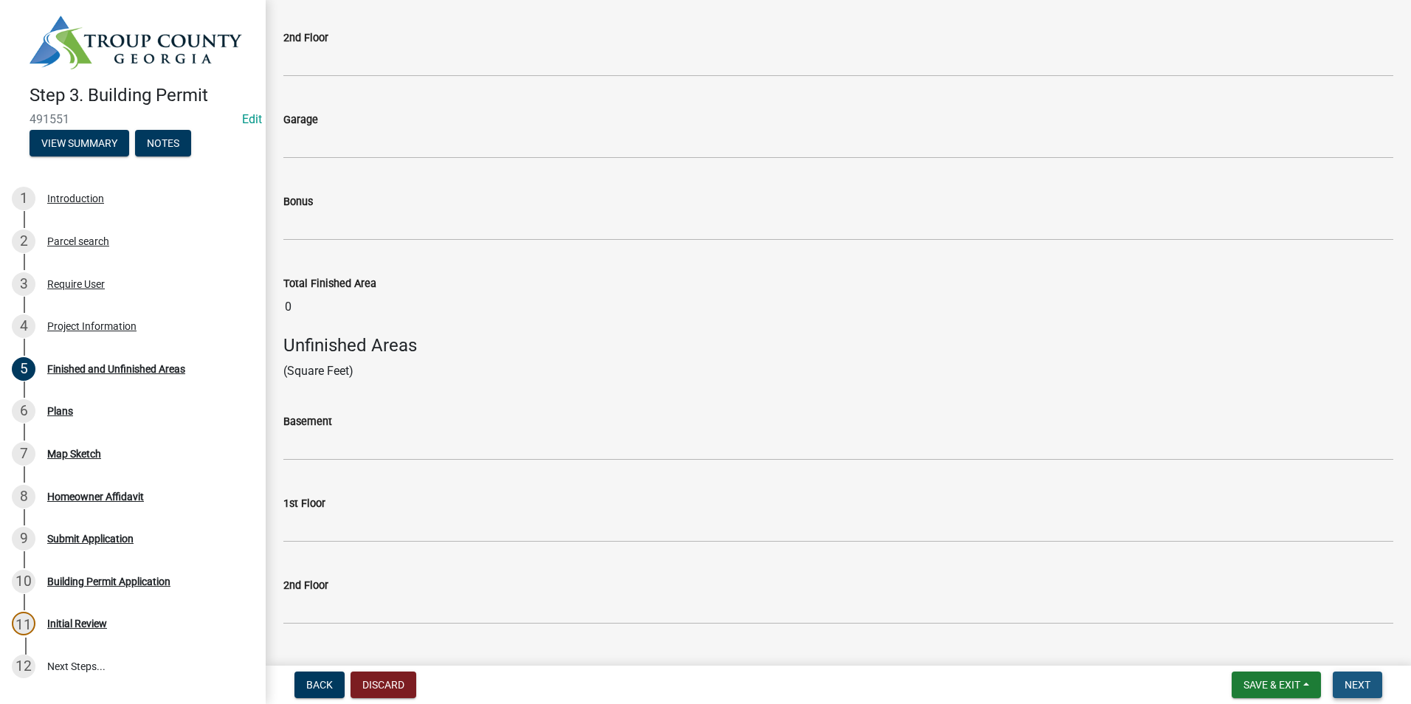
click at [1367, 686] on span "Next" at bounding box center [1357, 685] width 26 height 12
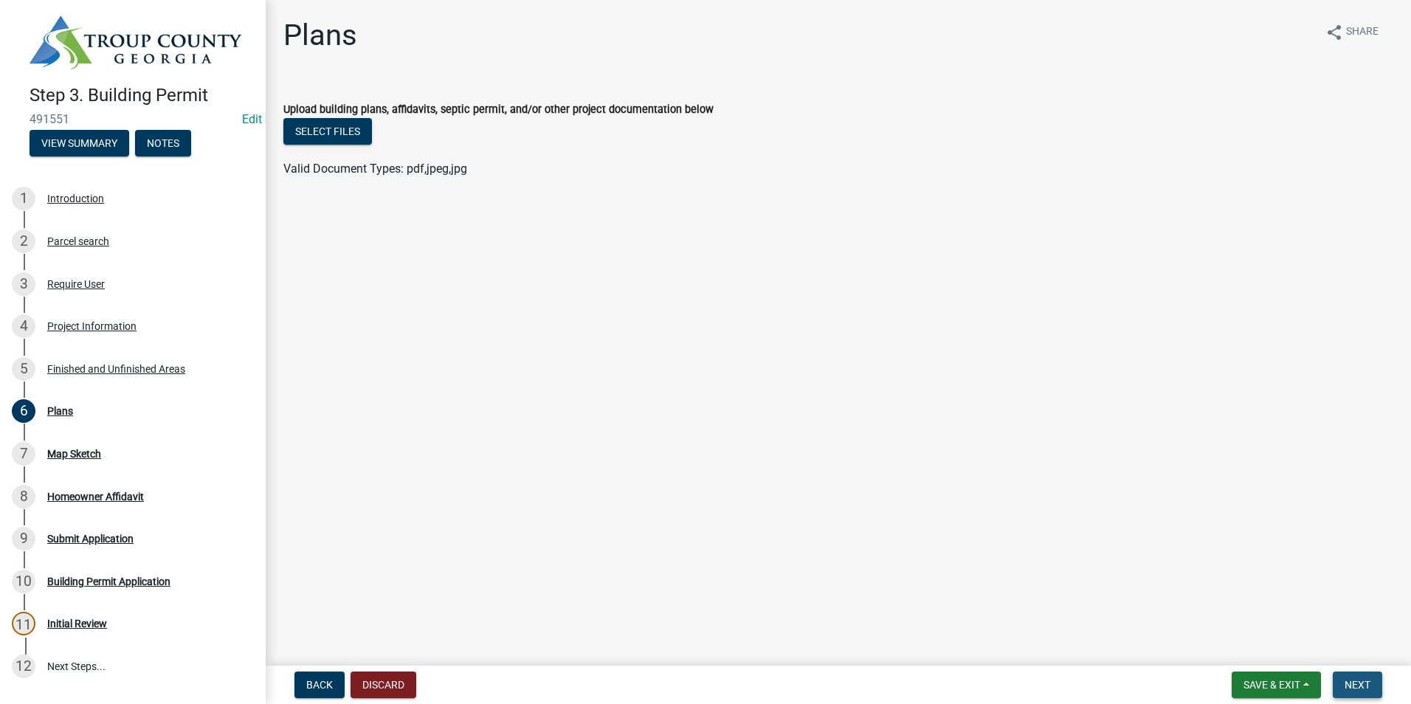
click at [1358, 681] on span "Next" at bounding box center [1357, 685] width 26 height 12
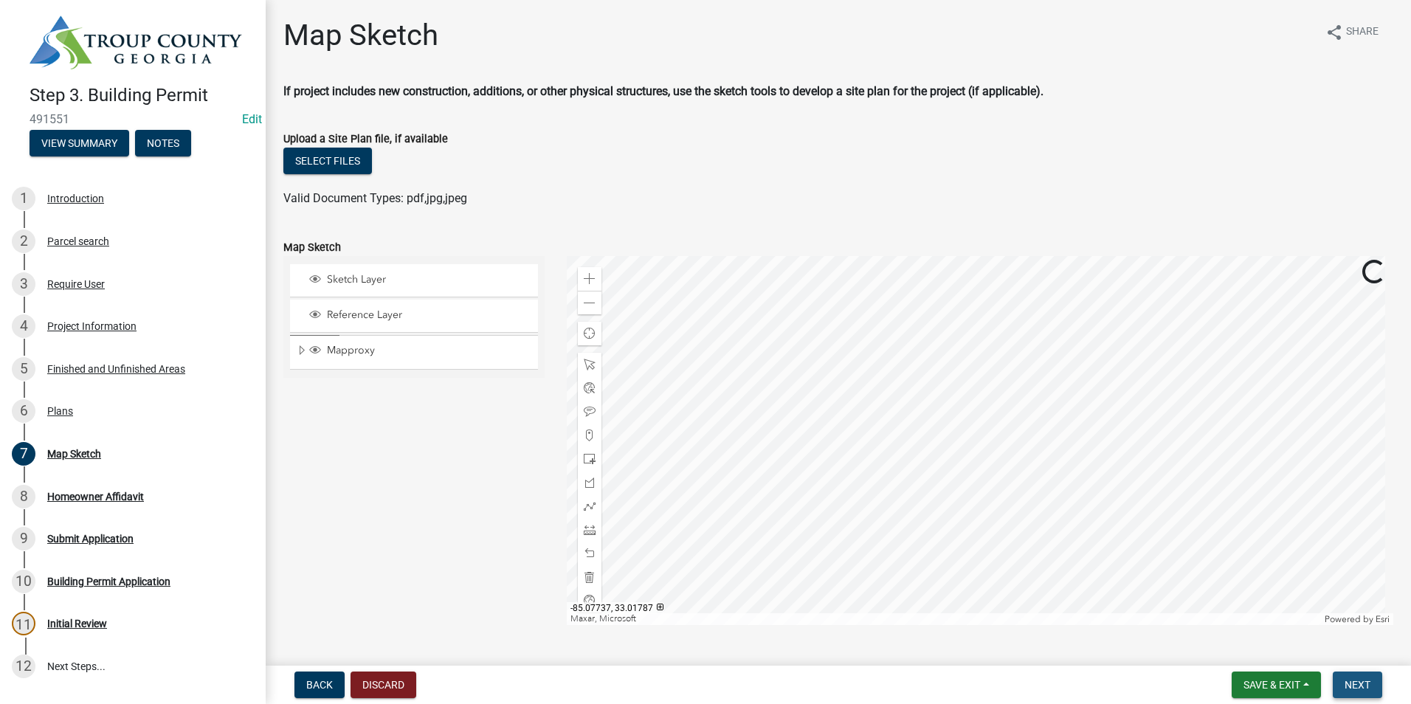
click at [1363, 686] on span "Next" at bounding box center [1357, 685] width 26 height 12
click at [1363, 683] on span "Next" at bounding box center [1357, 685] width 26 height 12
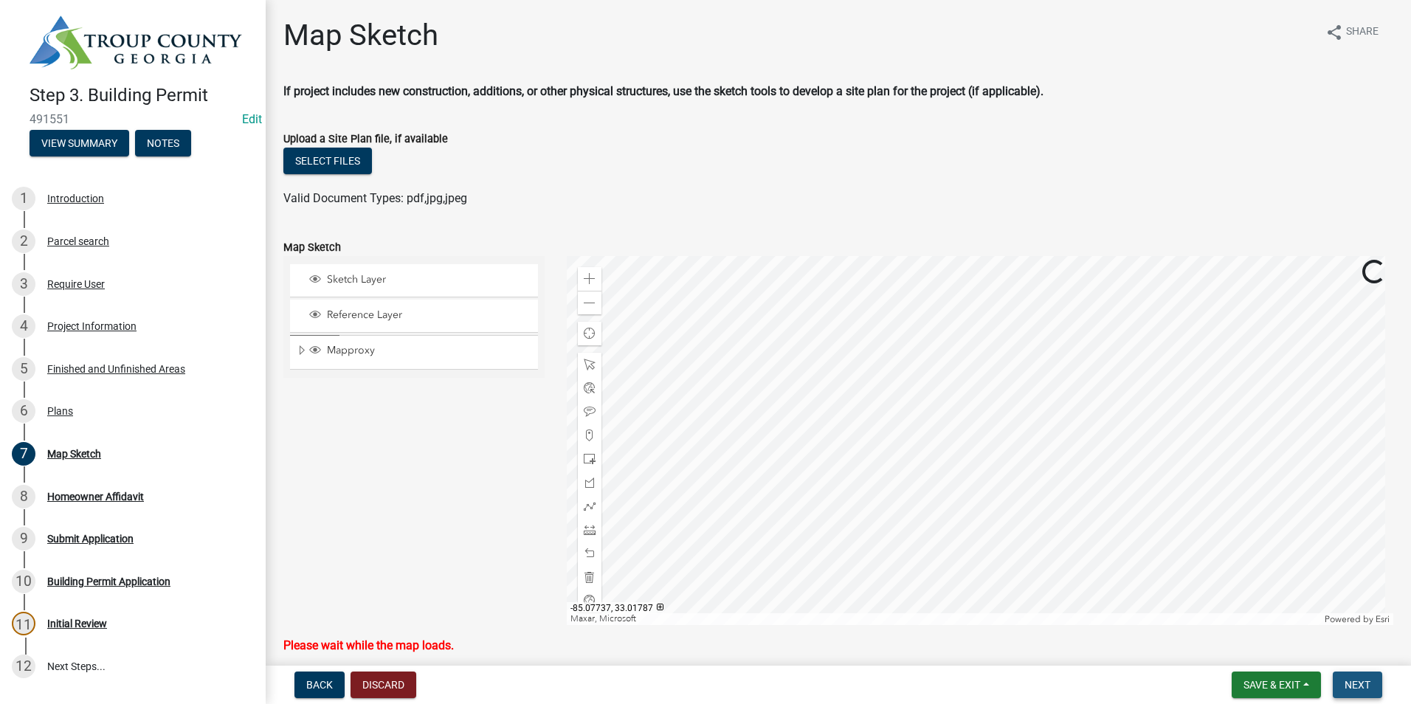
click at [1363, 683] on span "Next" at bounding box center [1357, 685] width 26 height 12
click at [1360, 688] on span "Next" at bounding box center [1357, 685] width 26 height 12
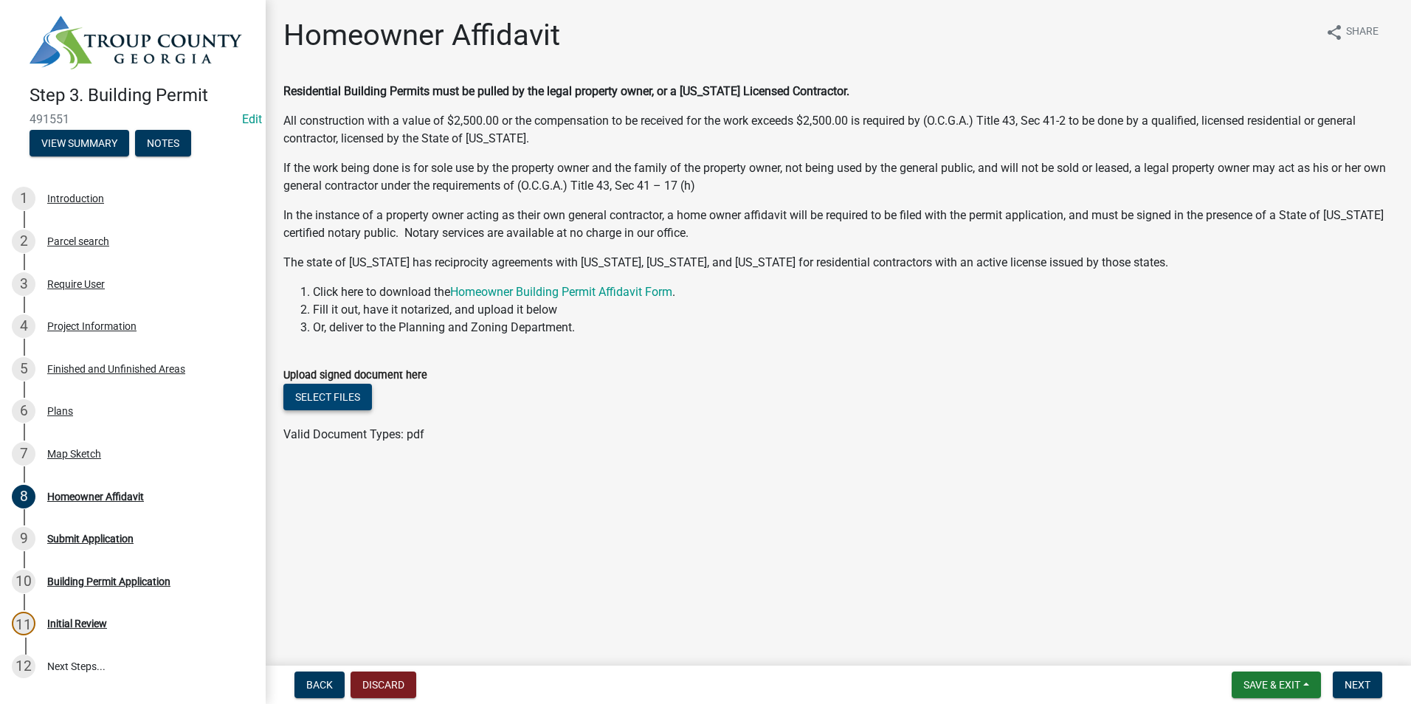
click at [359, 404] on button "Select files" at bounding box center [327, 397] width 89 height 27
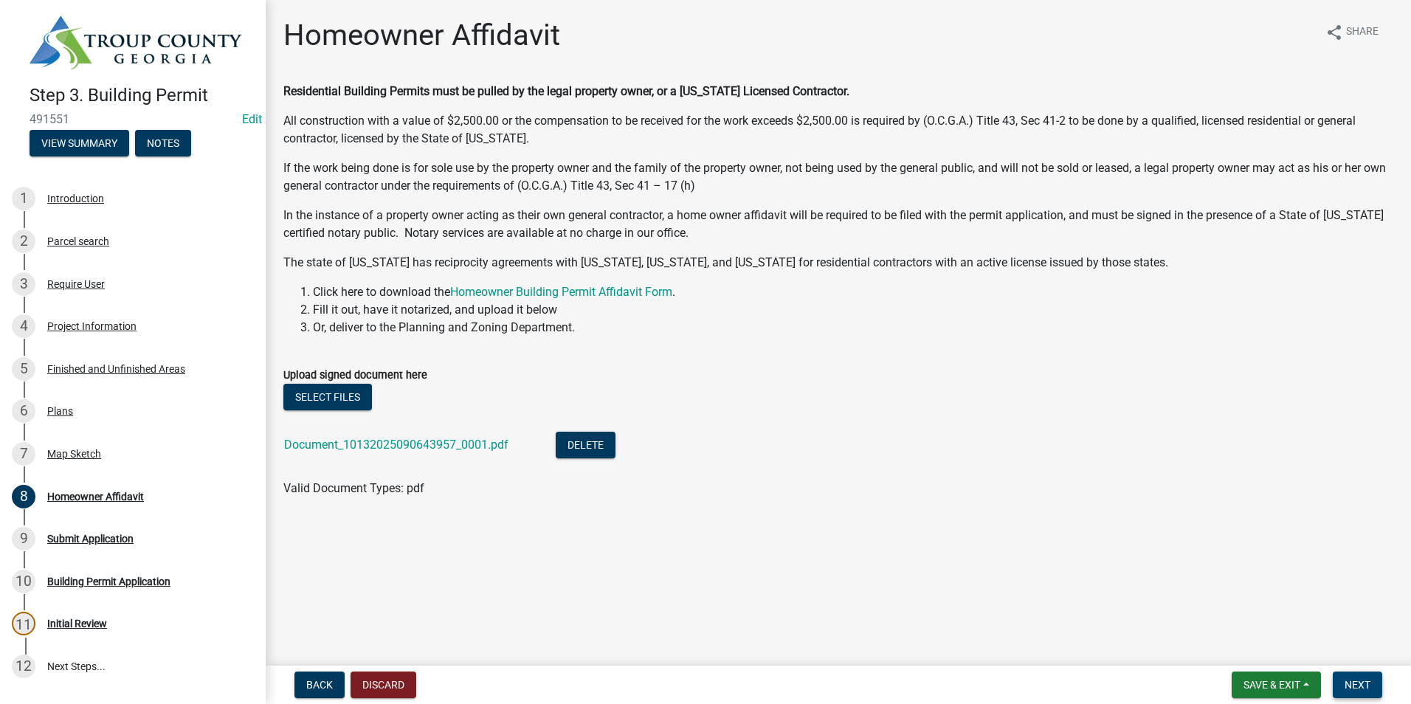
click at [1365, 680] on span "Next" at bounding box center [1357, 685] width 26 height 12
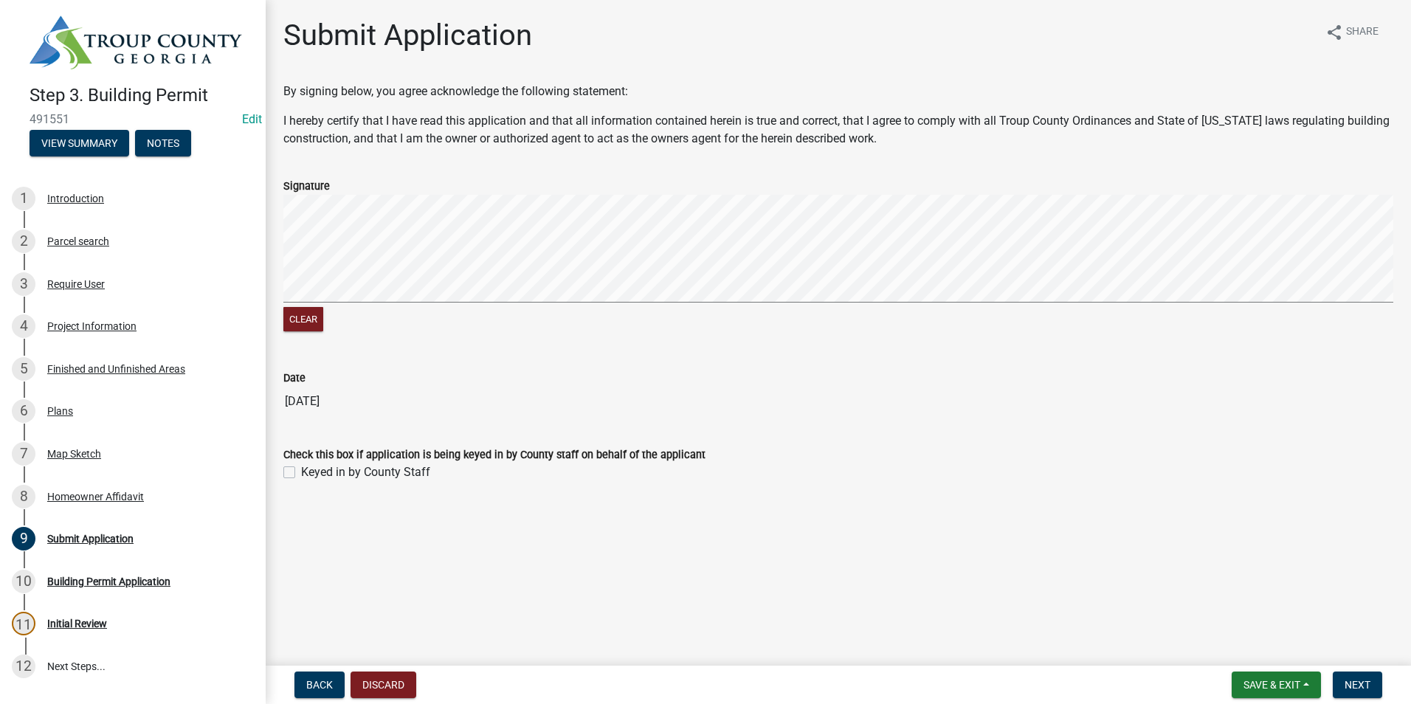
click at [301, 469] on label "Keyed in by County Staff" at bounding box center [365, 472] width 129 height 18
click at [301, 469] on input "Keyed in by County Staff" at bounding box center [306, 468] width 10 height 10
checkbox input "true"
click at [1356, 691] on span "Next" at bounding box center [1357, 685] width 26 height 12
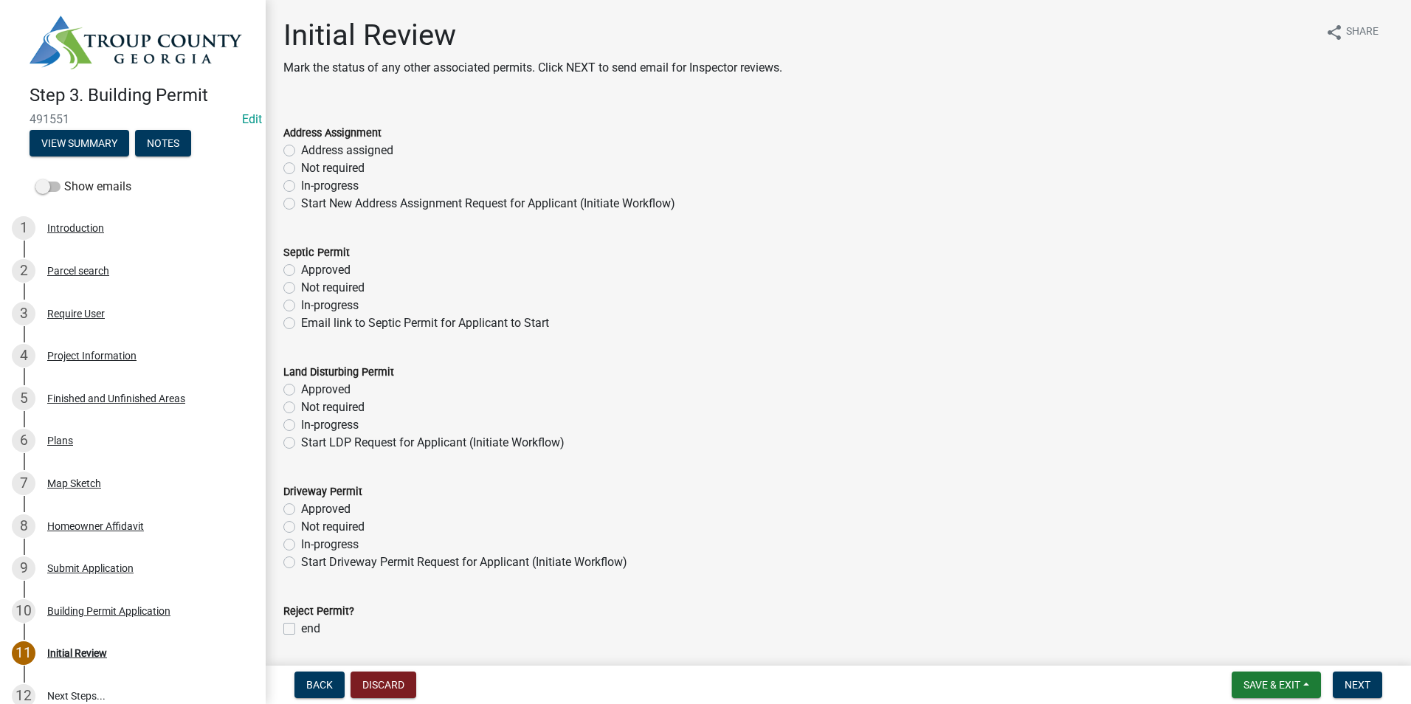
click at [301, 168] on label "Not required" at bounding box center [332, 168] width 63 height 18
click at [301, 168] on input "Not required" at bounding box center [306, 164] width 10 height 10
radio input "true"
click at [301, 288] on label "Not required" at bounding box center [332, 288] width 63 height 18
click at [301, 288] on input "Not required" at bounding box center [306, 284] width 10 height 10
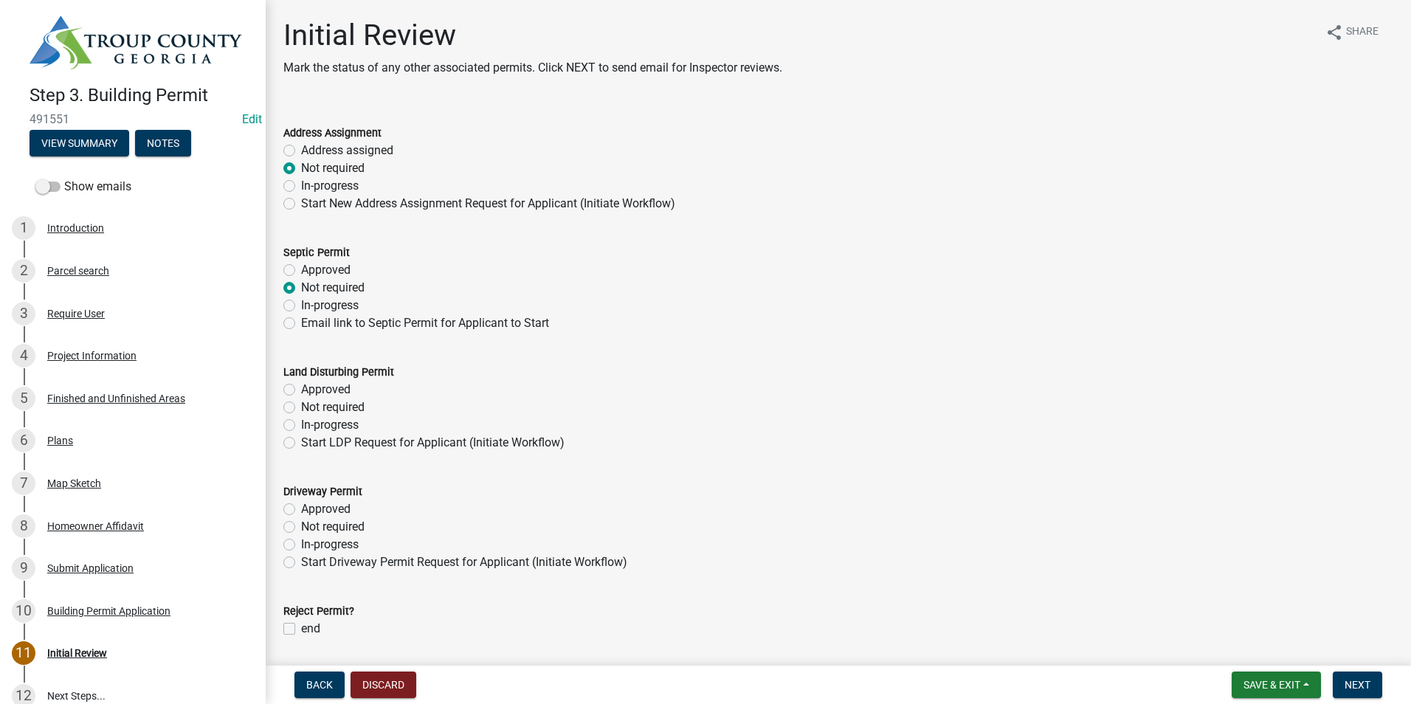
radio input "true"
click at [301, 405] on label "Not required" at bounding box center [332, 407] width 63 height 18
click at [301, 405] on input "Not required" at bounding box center [306, 403] width 10 height 10
radio input "true"
click at [301, 524] on label "Not required" at bounding box center [332, 527] width 63 height 18
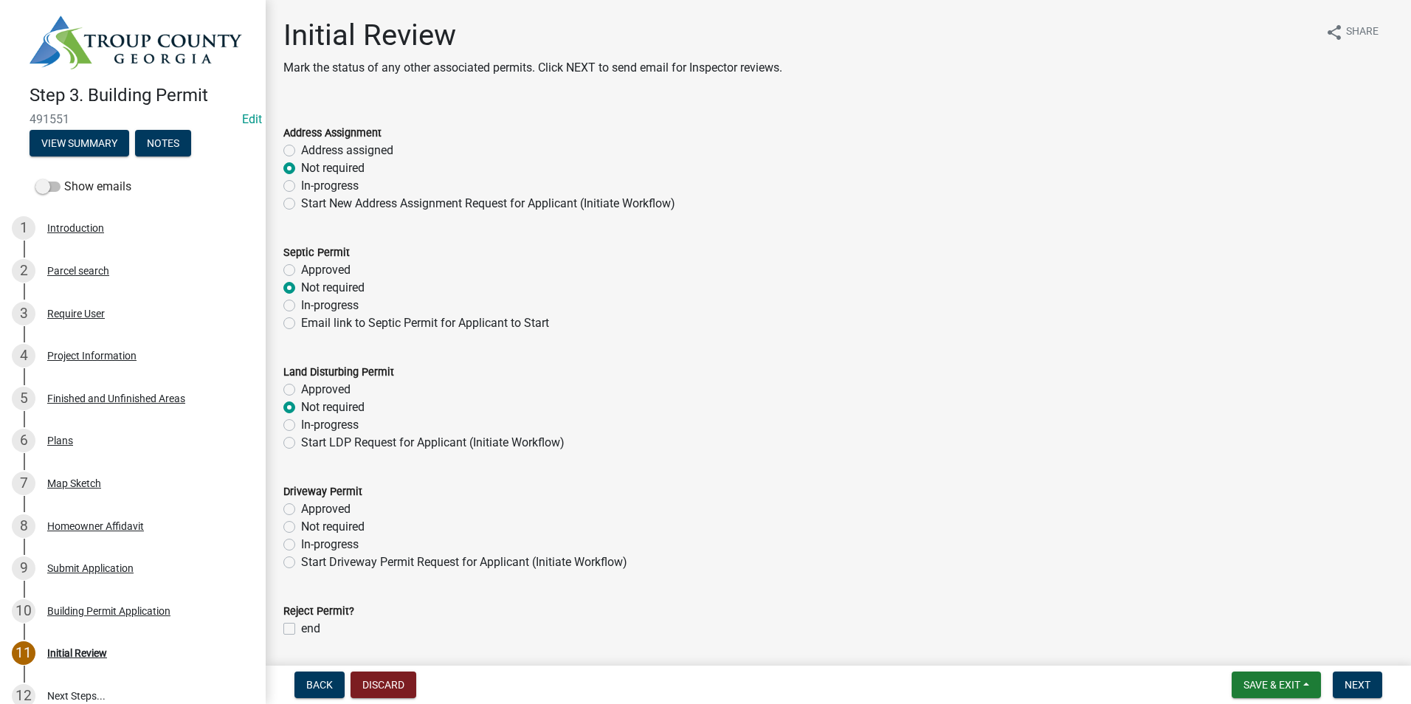
click at [301, 524] on input "Not required" at bounding box center [306, 523] width 10 height 10
radio input "true"
click at [1372, 687] on button "Next" at bounding box center [1357, 684] width 49 height 27
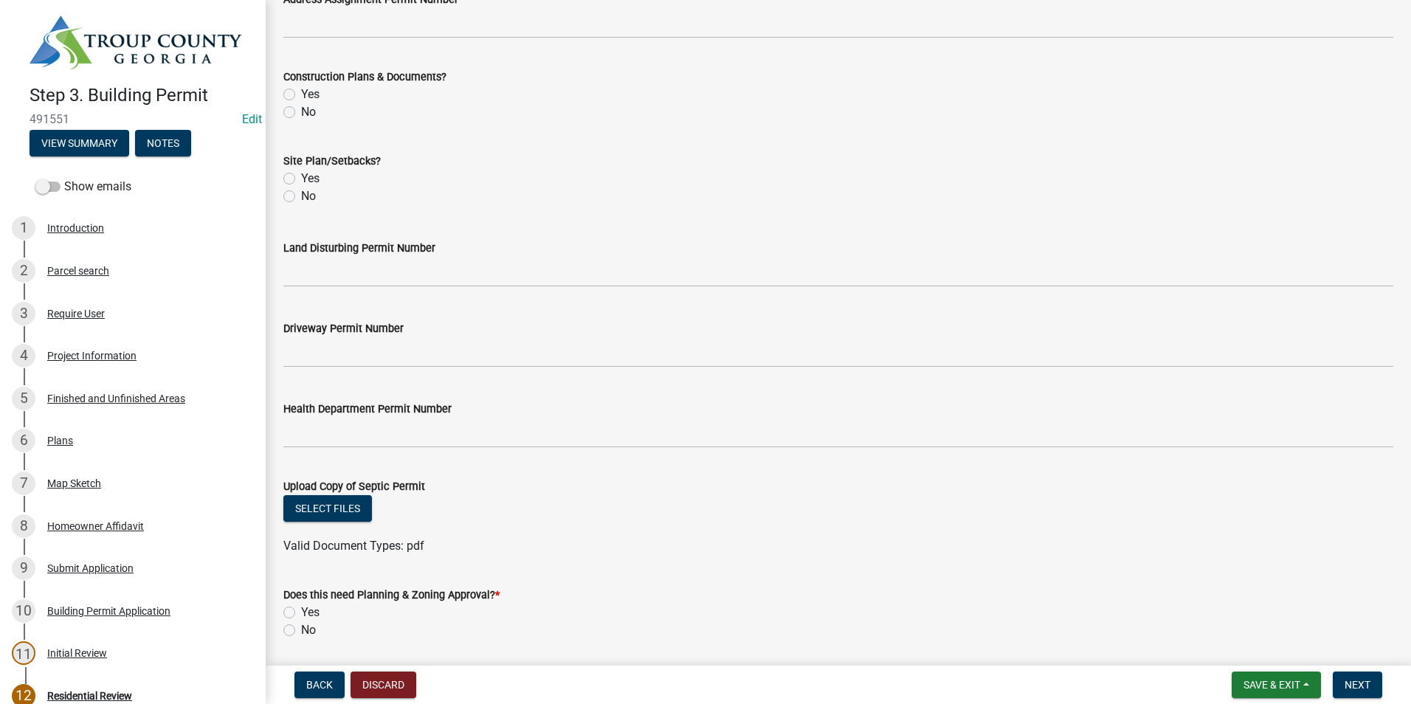
scroll to position [515, 0]
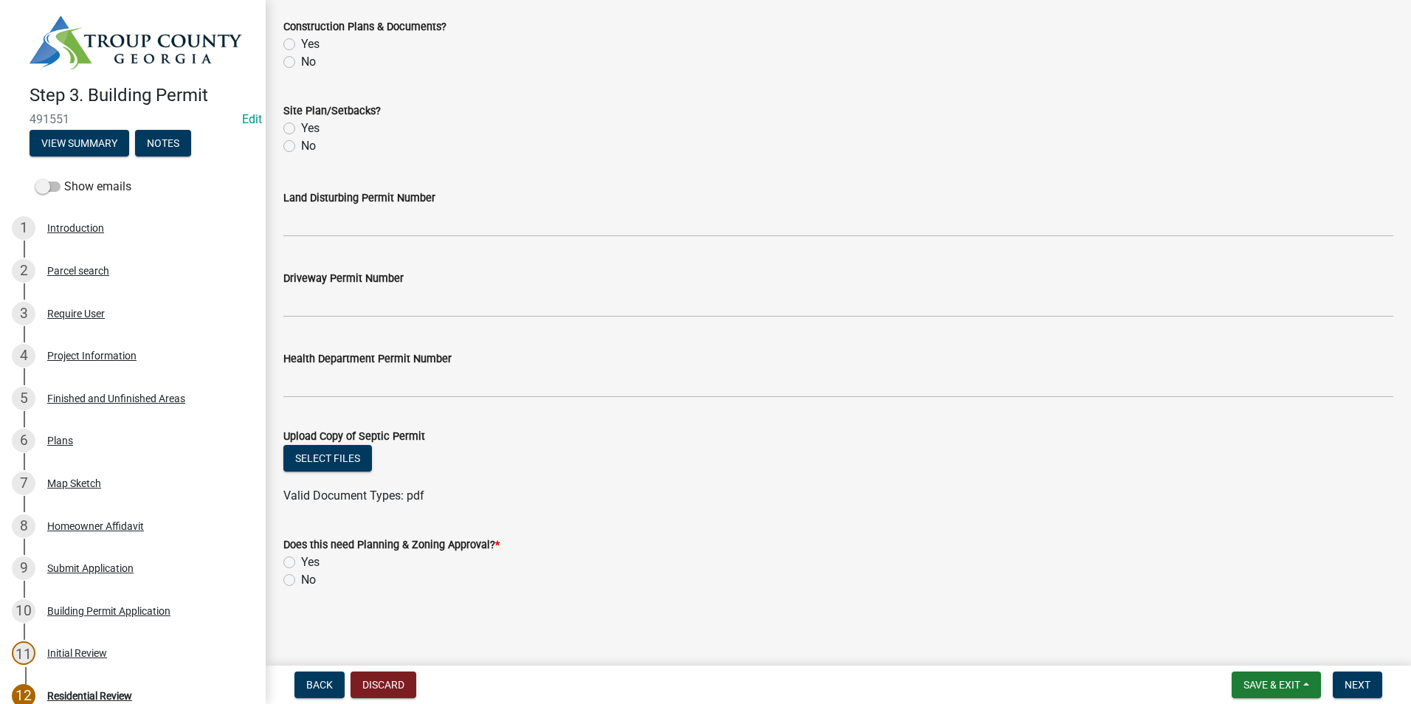
click at [301, 584] on label "No" at bounding box center [308, 580] width 15 height 18
click at [301, 581] on input "No" at bounding box center [306, 576] width 10 height 10
radio input "true"
click at [1374, 687] on button "Next" at bounding box center [1357, 684] width 49 height 27
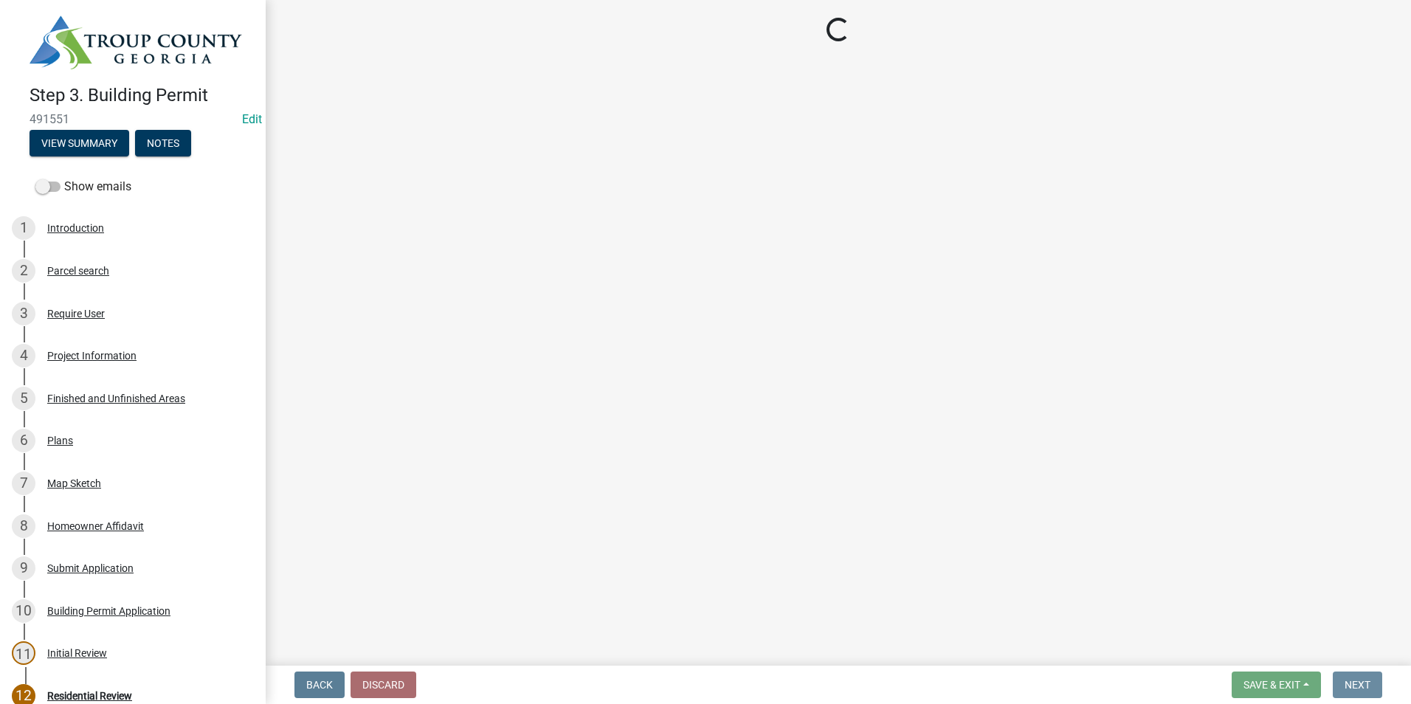
scroll to position [0, 0]
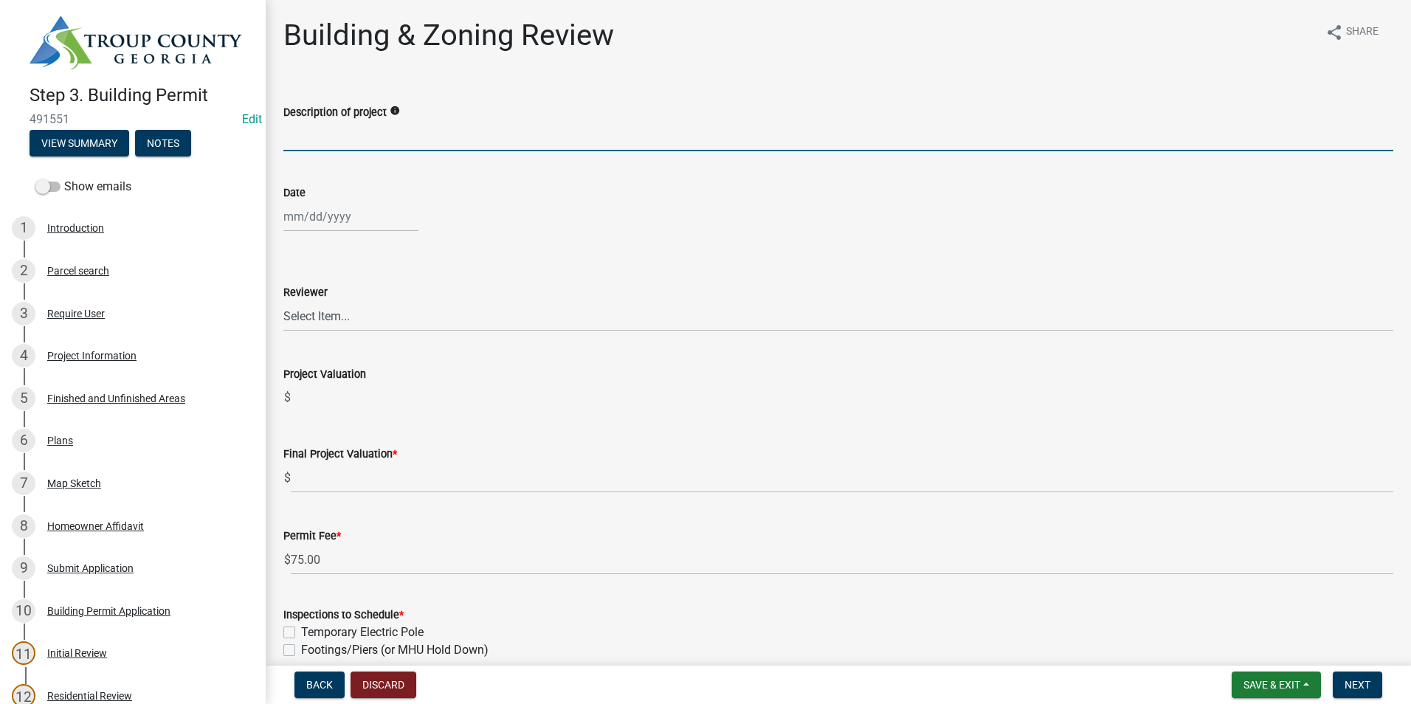
click at [432, 137] on input "Description of project" at bounding box center [838, 136] width 1110 height 30
type input "DEMO OF HOME"
click at [320, 214] on div at bounding box center [350, 216] width 135 height 30
select select "10"
select select "2025"
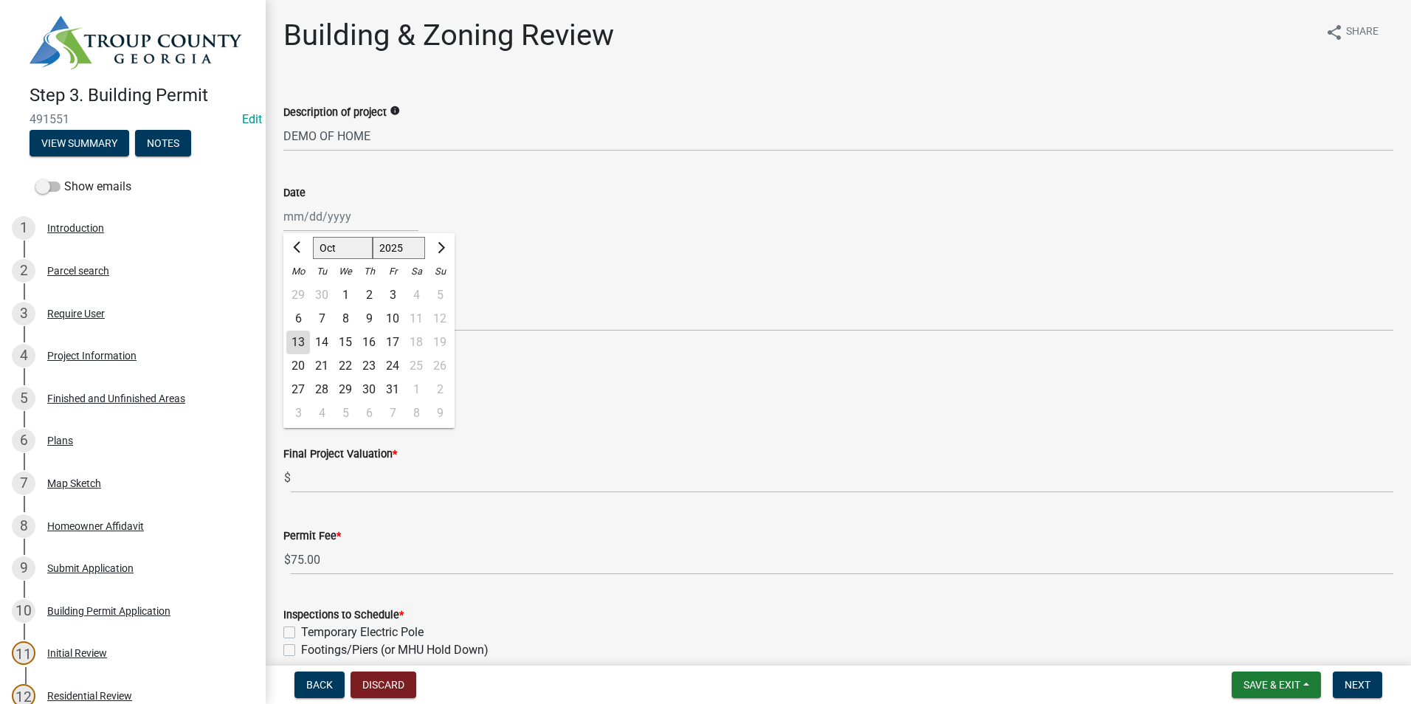
click at [301, 341] on div "13" at bounding box center [298, 343] width 24 height 24
type input "[DATE]"
click at [307, 325] on select "Select Item... [PERSON_NAME] [PERSON_NAME] [PERSON_NAME] [PERSON_NAME]" at bounding box center [838, 316] width 1110 height 30
click at [283, 301] on select "Select Item... [PERSON_NAME] [PERSON_NAME] [PERSON_NAME] [PERSON_NAME]" at bounding box center [838, 316] width 1110 height 30
select select "2b86b0c4-e8a1-45ee-90a7-b8d4cb5b2682"
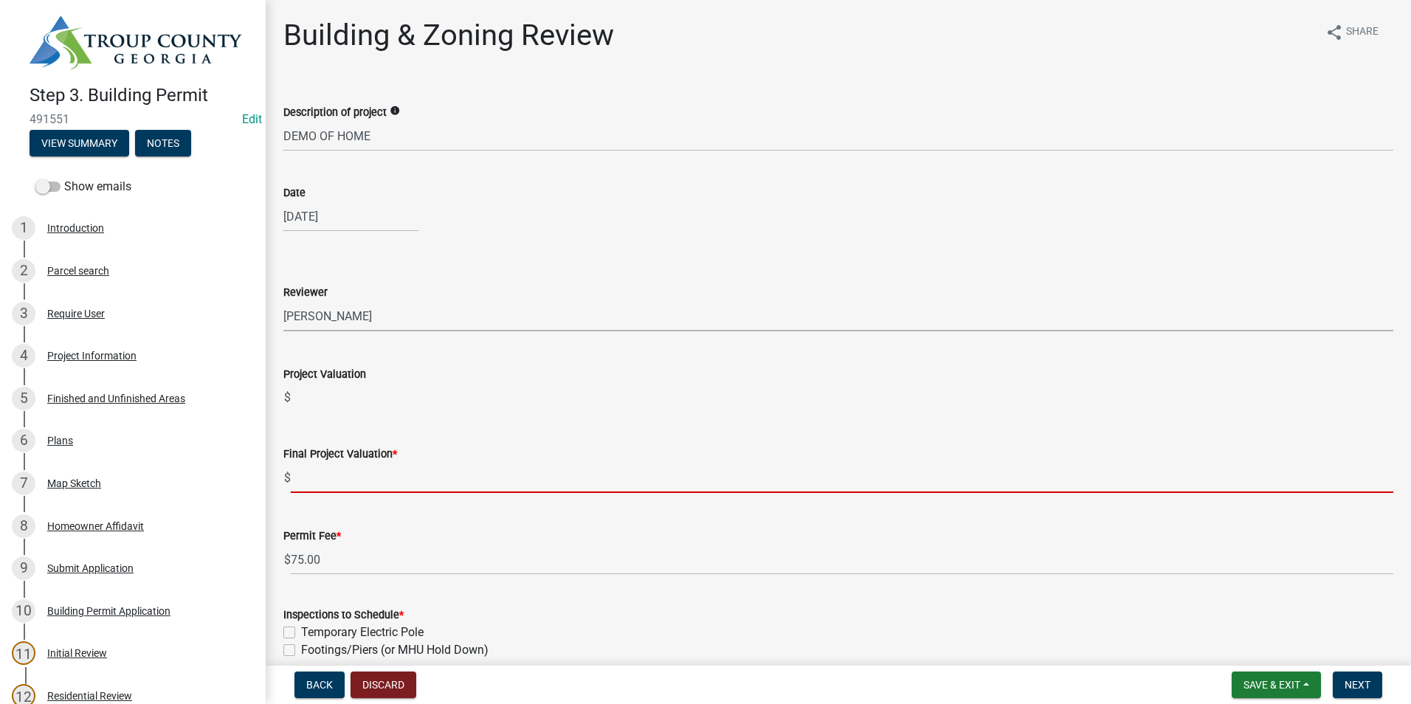
click at [324, 467] on input "text" at bounding box center [842, 478] width 1102 height 30
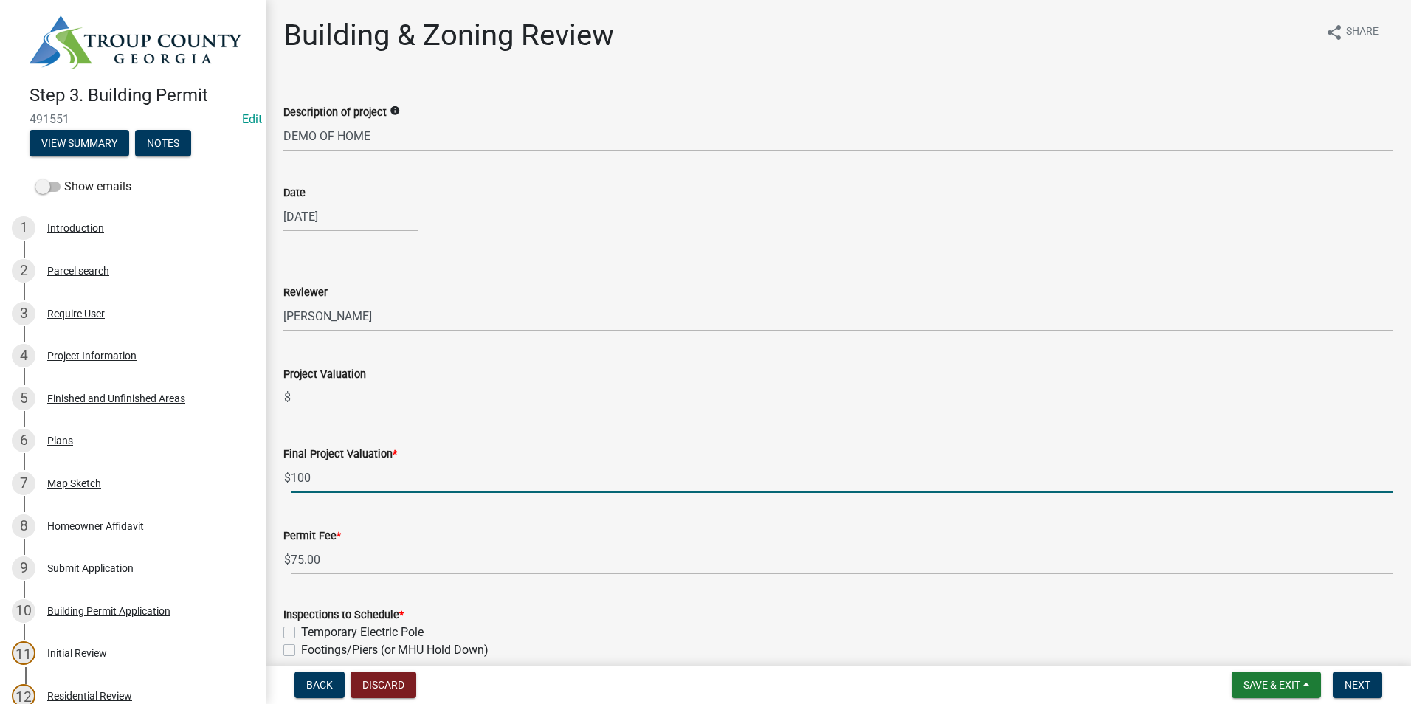
type input "100"
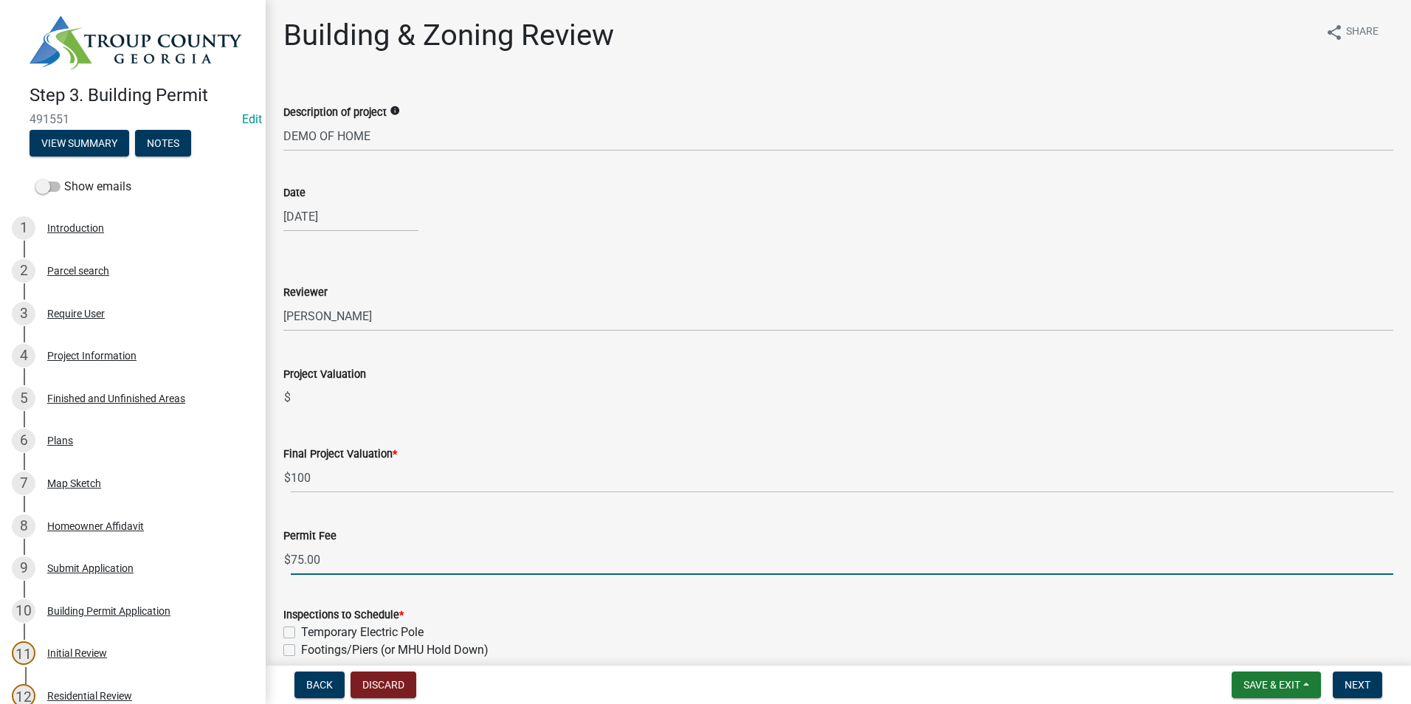
click at [378, 556] on input "75.00" at bounding box center [842, 560] width 1102 height 30
type input "7"
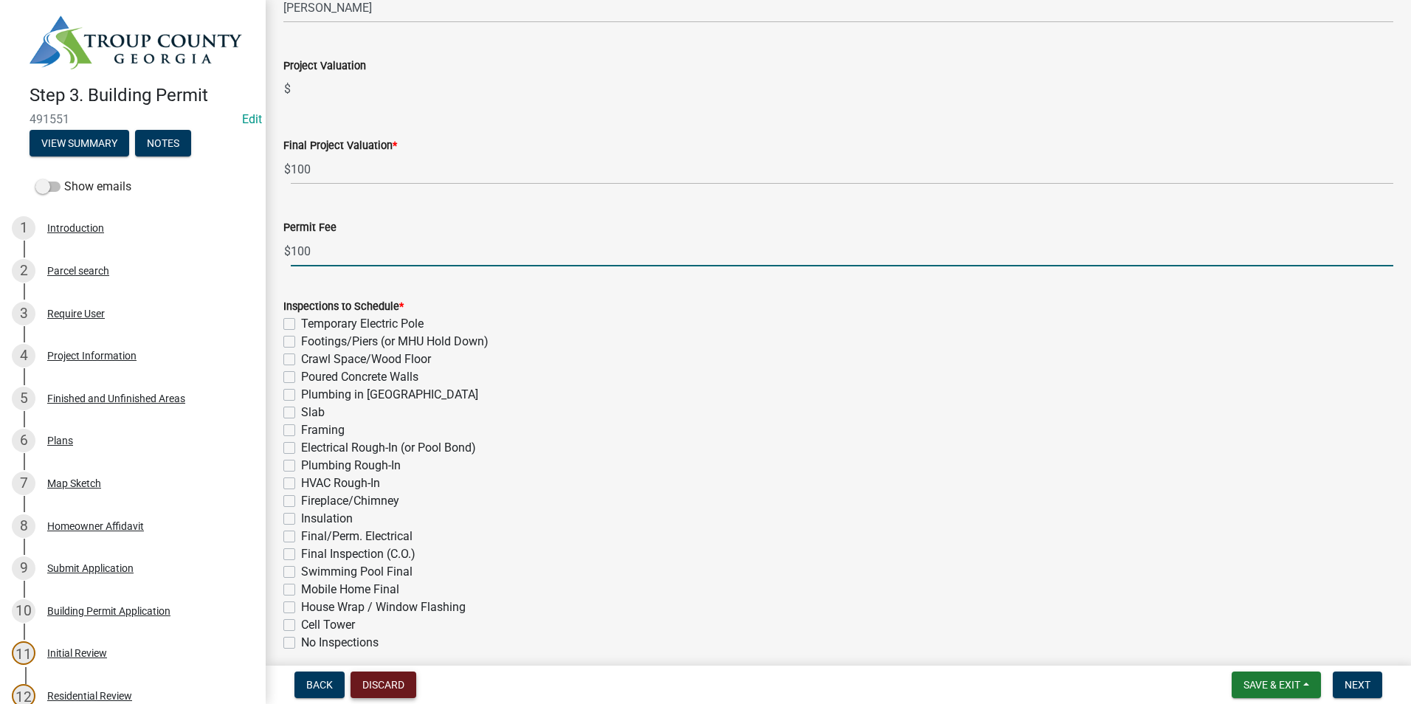
scroll to position [369, 0]
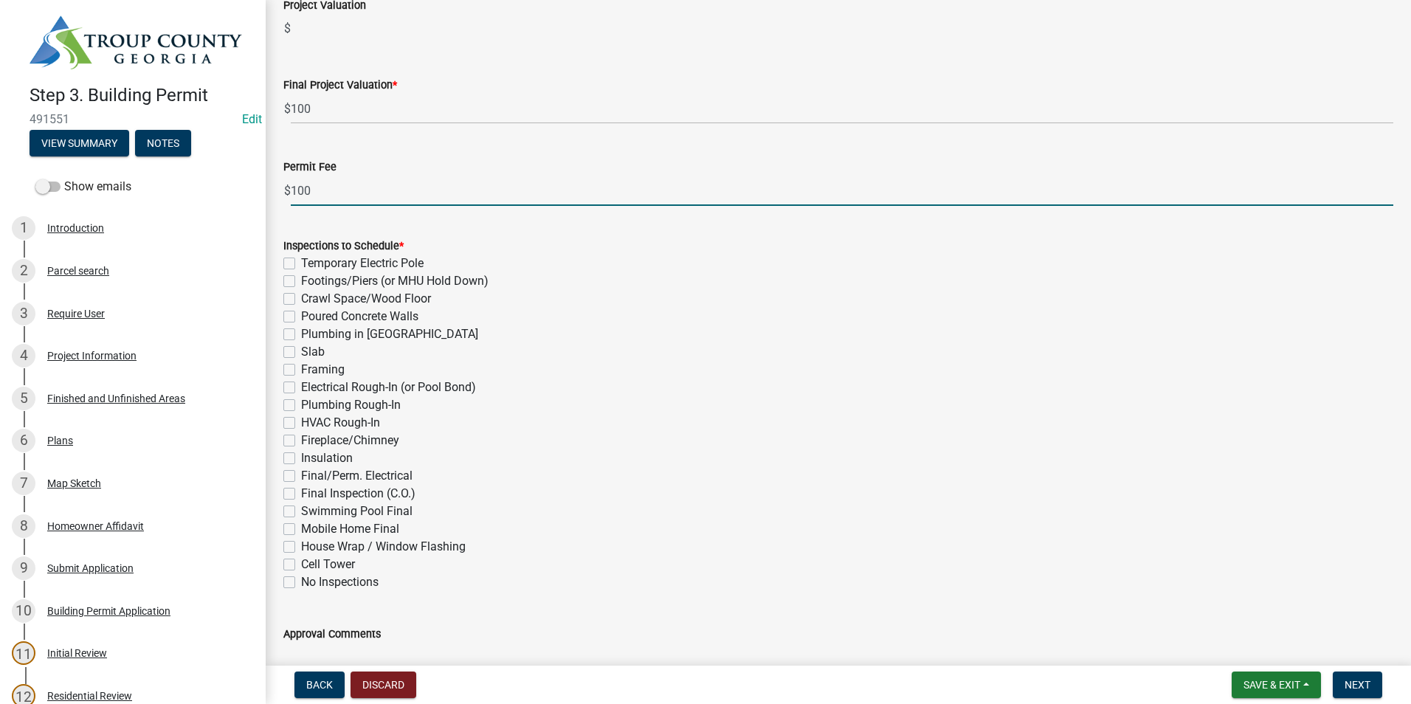
type input "100"
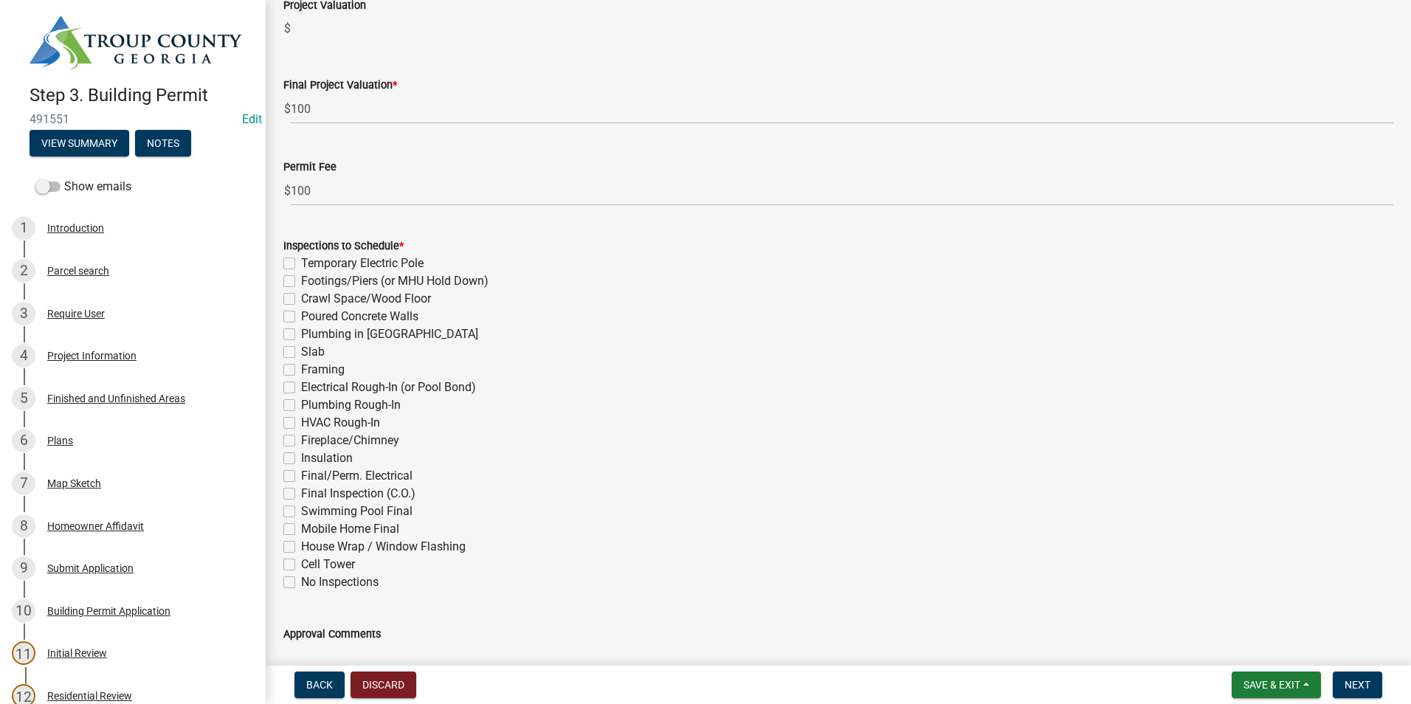
click at [298, 488] on div "Final Inspection (C.O.)" at bounding box center [838, 494] width 1110 height 18
click at [296, 495] on div "Final Inspection (C.O.)" at bounding box center [838, 494] width 1110 height 18
click at [301, 493] on label "Final Inspection (C.O.)" at bounding box center [358, 494] width 114 height 18
click at [301, 493] on input "Final Inspection (C.O.)" at bounding box center [306, 490] width 10 height 10
checkbox input "true"
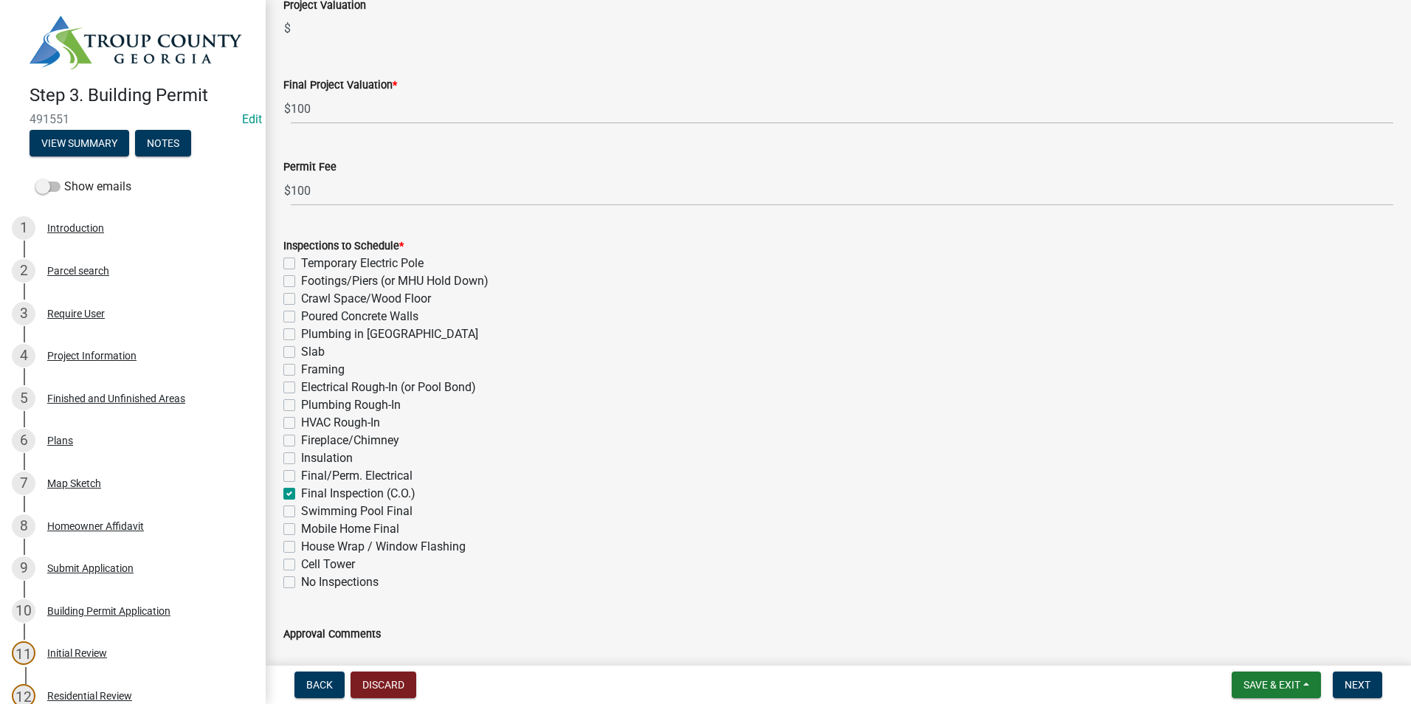
checkbox input "false"
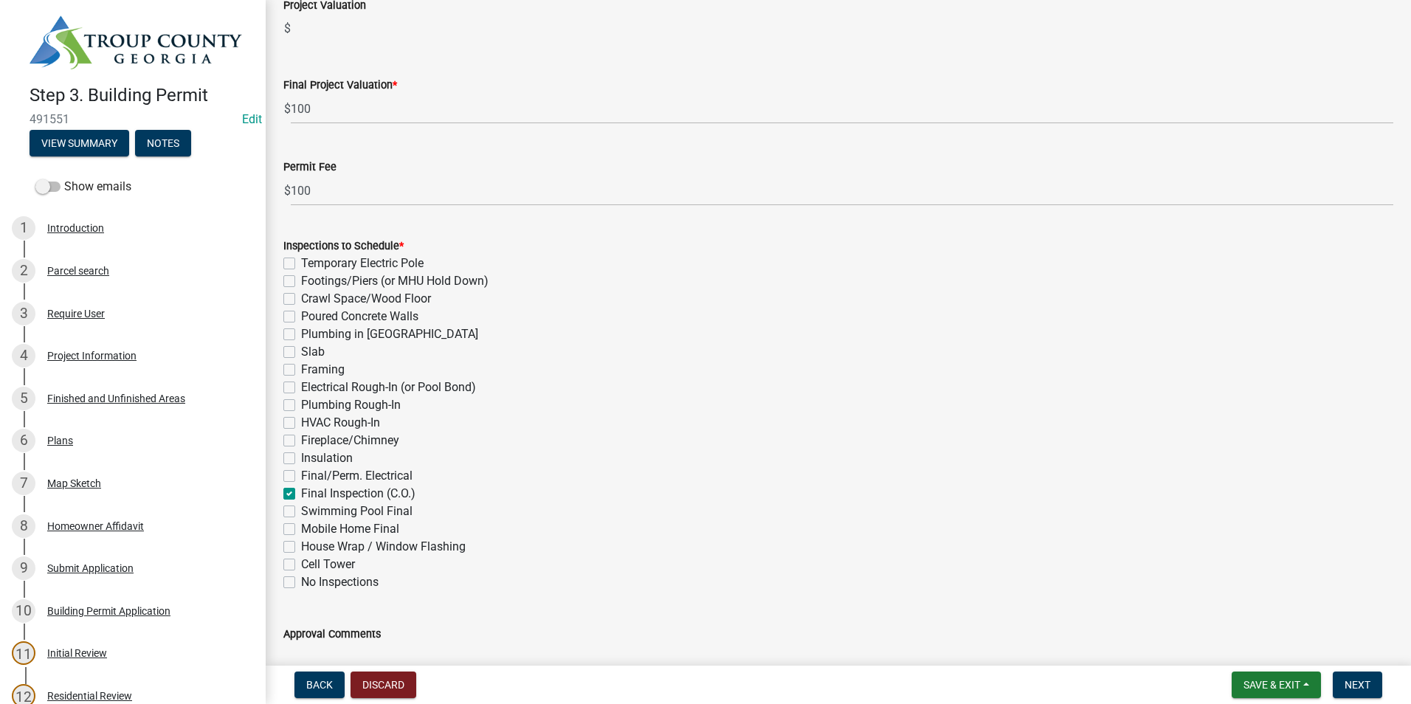
checkbox input "false"
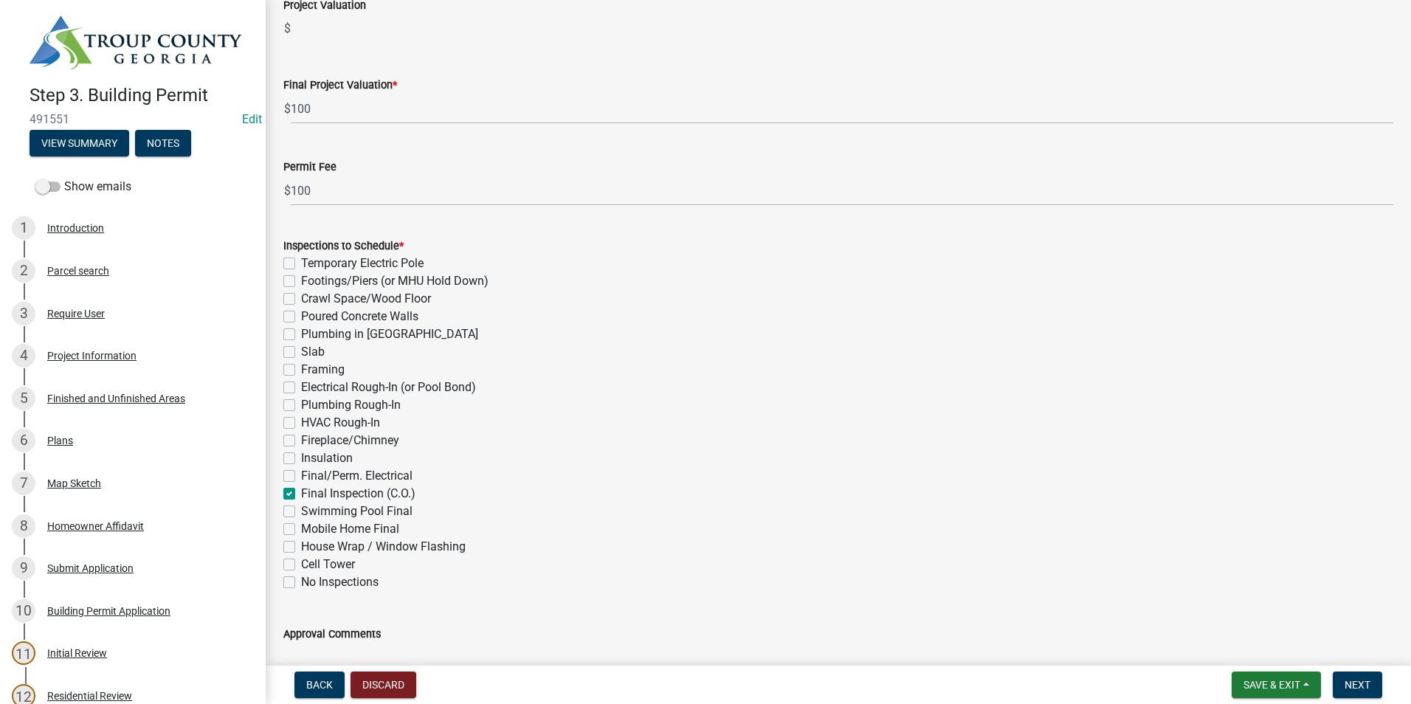
checkbox input "false"
checkbox input "true"
checkbox input "false"
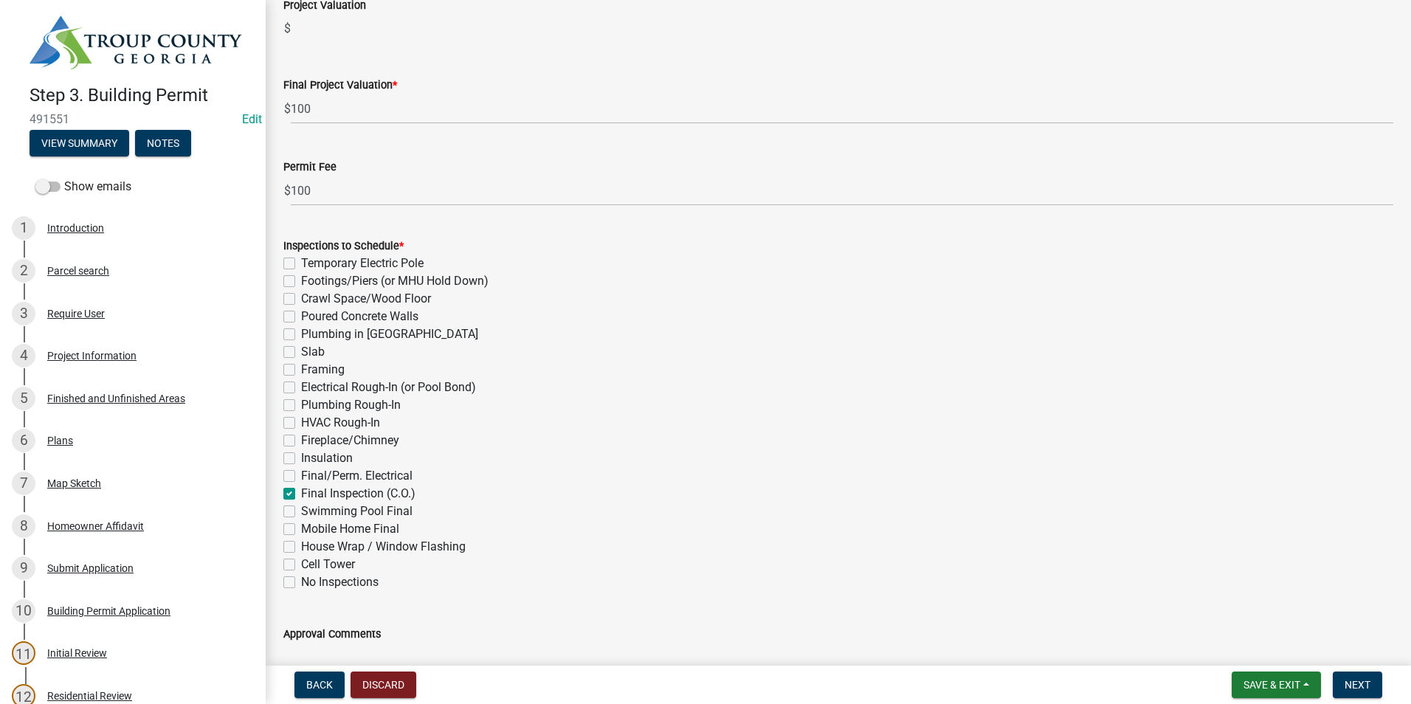
checkbox input "false"
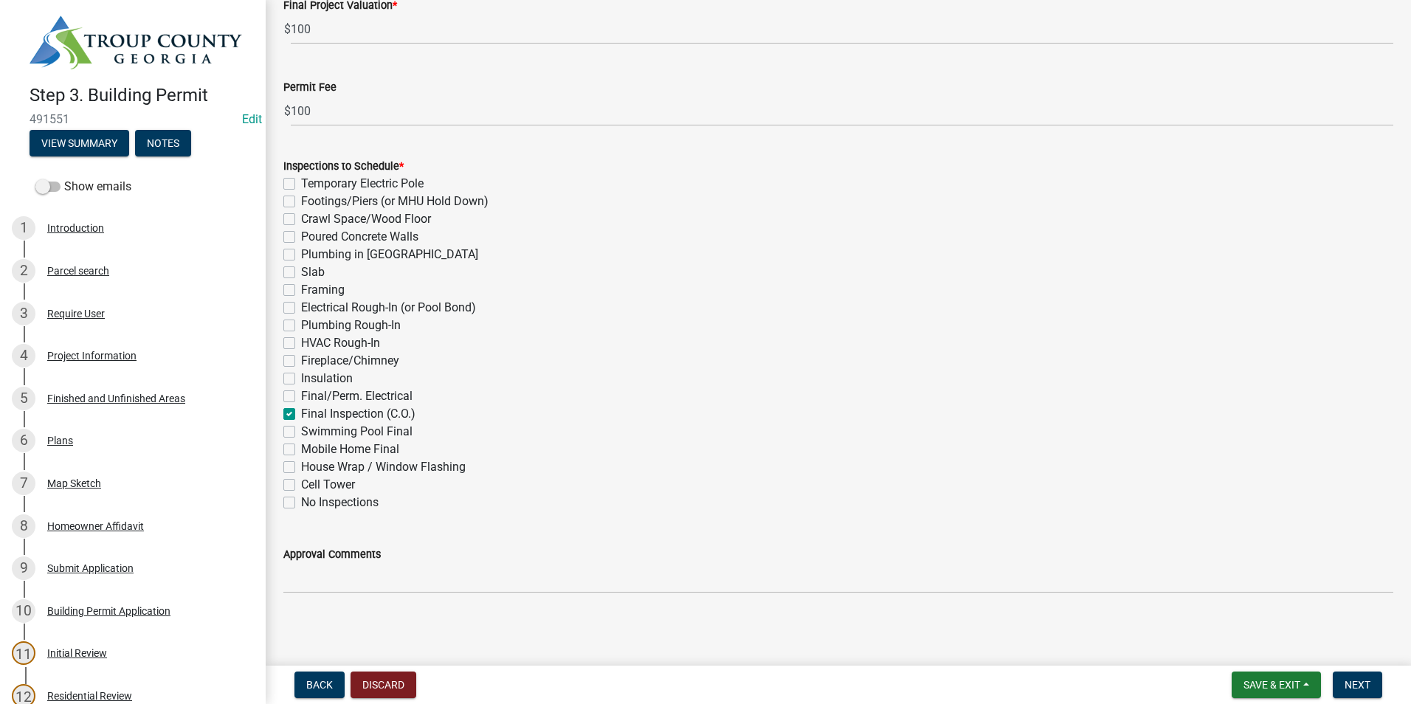
scroll to position [452, 0]
click at [1353, 686] on span "Next" at bounding box center [1357, 685] width 26 height 12
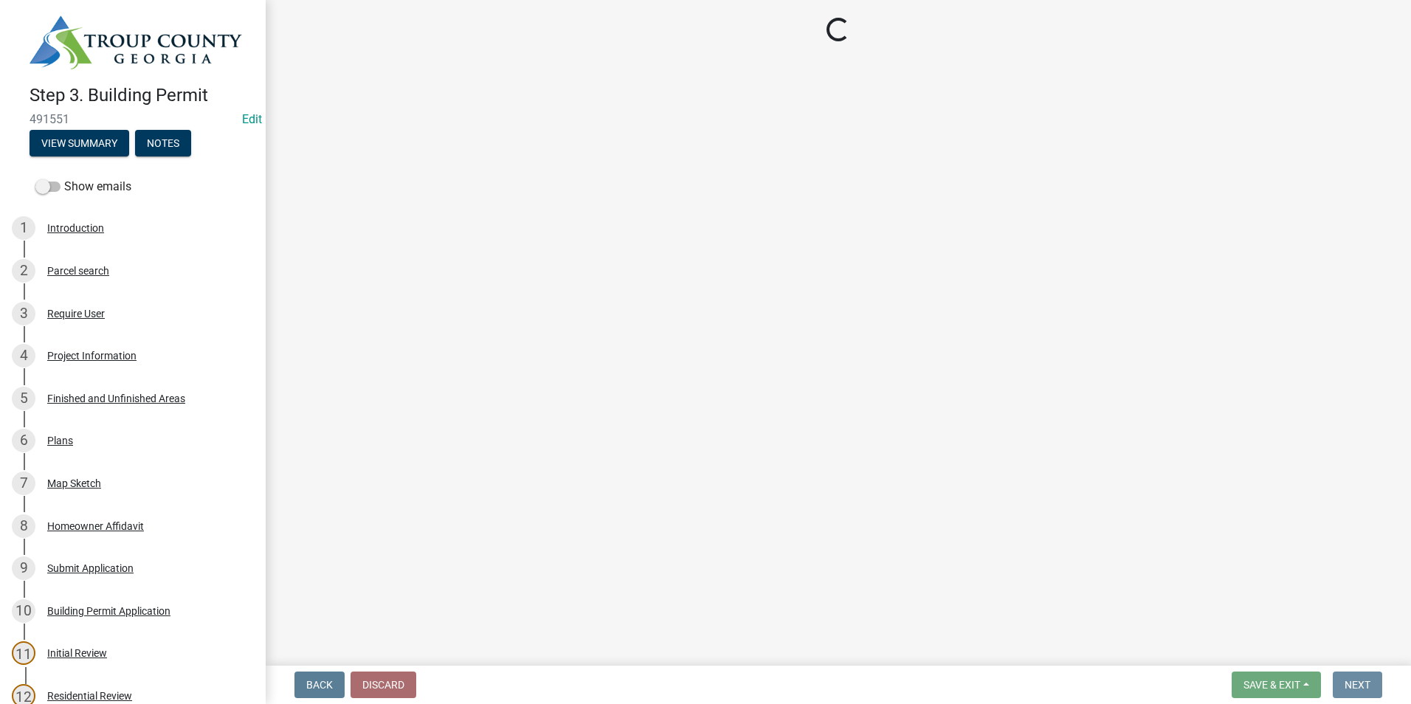
scroll to position [0, 0]
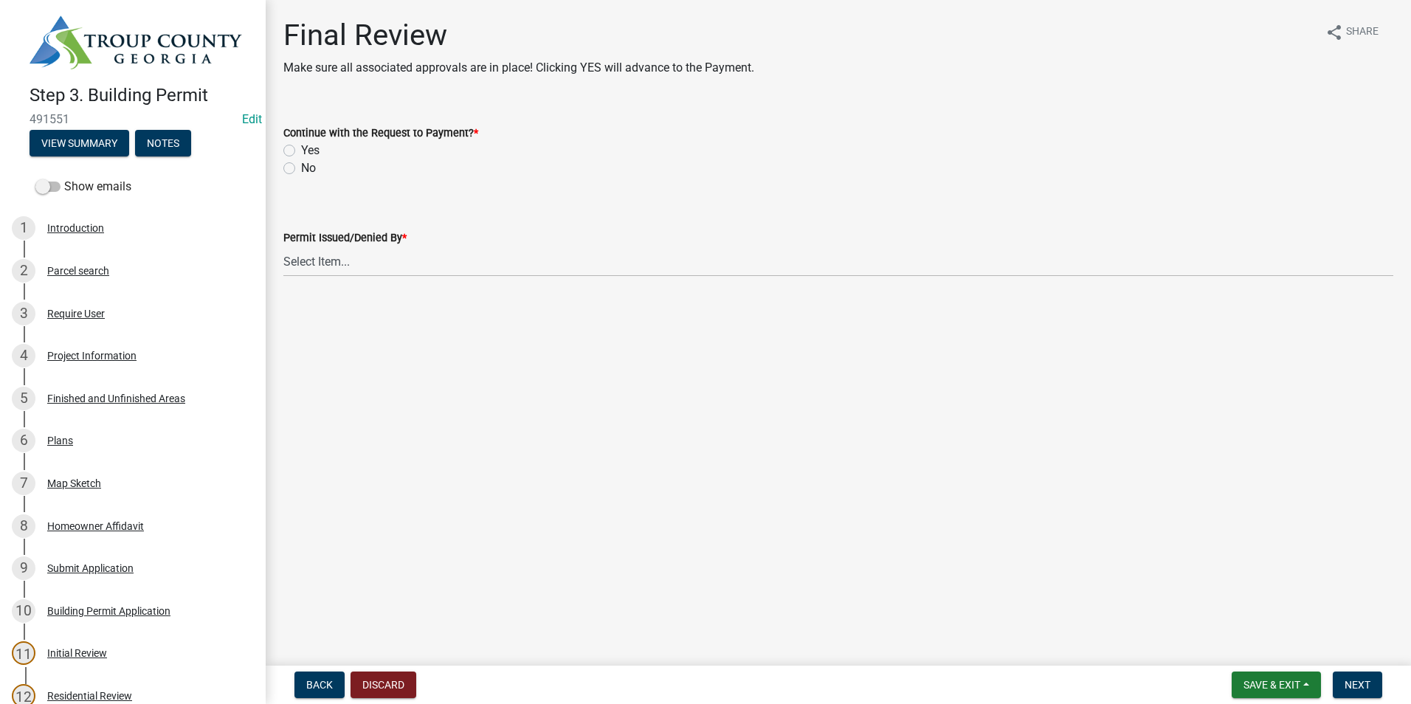
click at [301, 156] on label "Yes" at bounding box center [310, 151] width 18 height 18
click at [301, 151] on input "Yes" at bounding box center [306, 147] width 10 height 10
radio input "true"
click at [303, 262] on select "Select Item... [PERSON_NAME] [PERSON_NAME] [PERSON_NAME] [PERSON_NAME]" at bounding box center [838, 261] width 1110 height 30
click at [283, 246] on select "Select Item... [PERSON_NAME] [PERSON_NAME] [PERSON_NAME] [PERSON_NAME]" at bounding box center [838, 261] width 1110 height 30
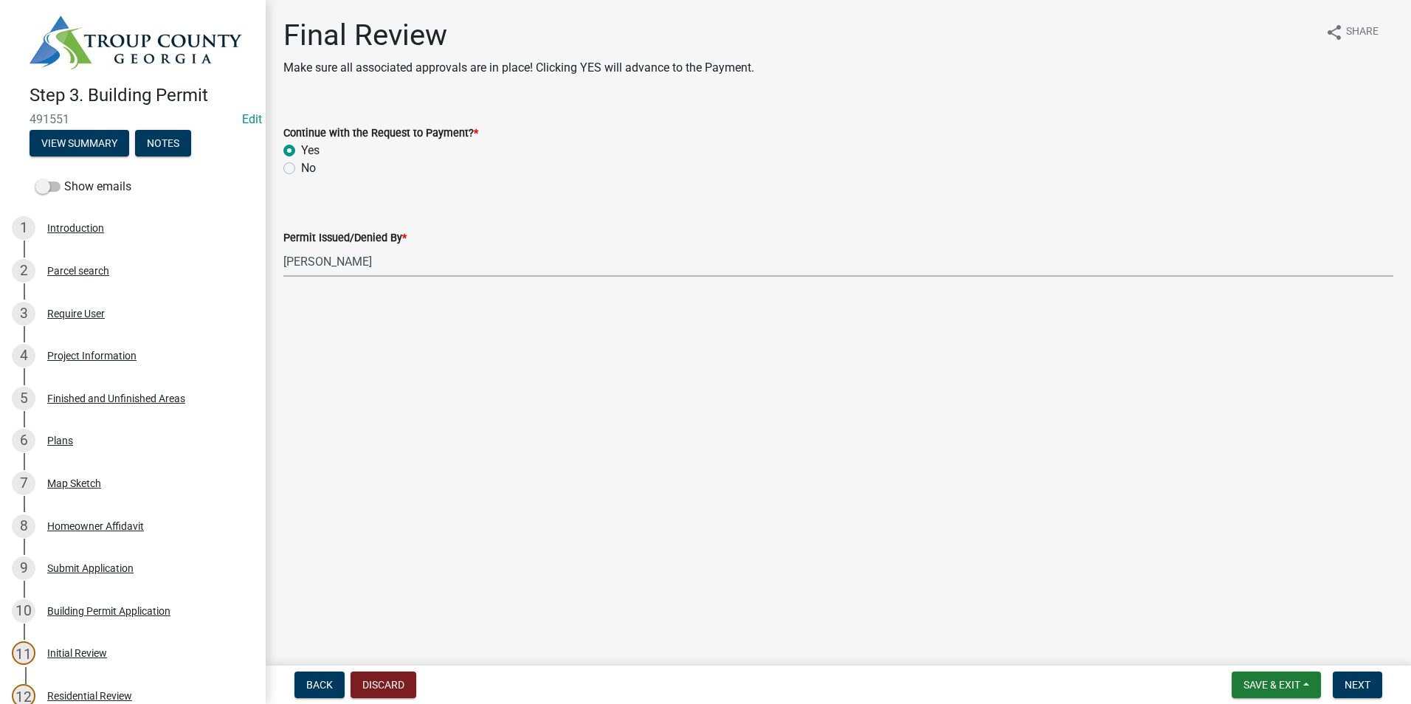
select select "2b86b0c4-e8a1-45ee-90a7-b8d4cb5b2682"
click at [1368, 686] on span "Next" at bounding box center [1357, 685] width 26 height 12
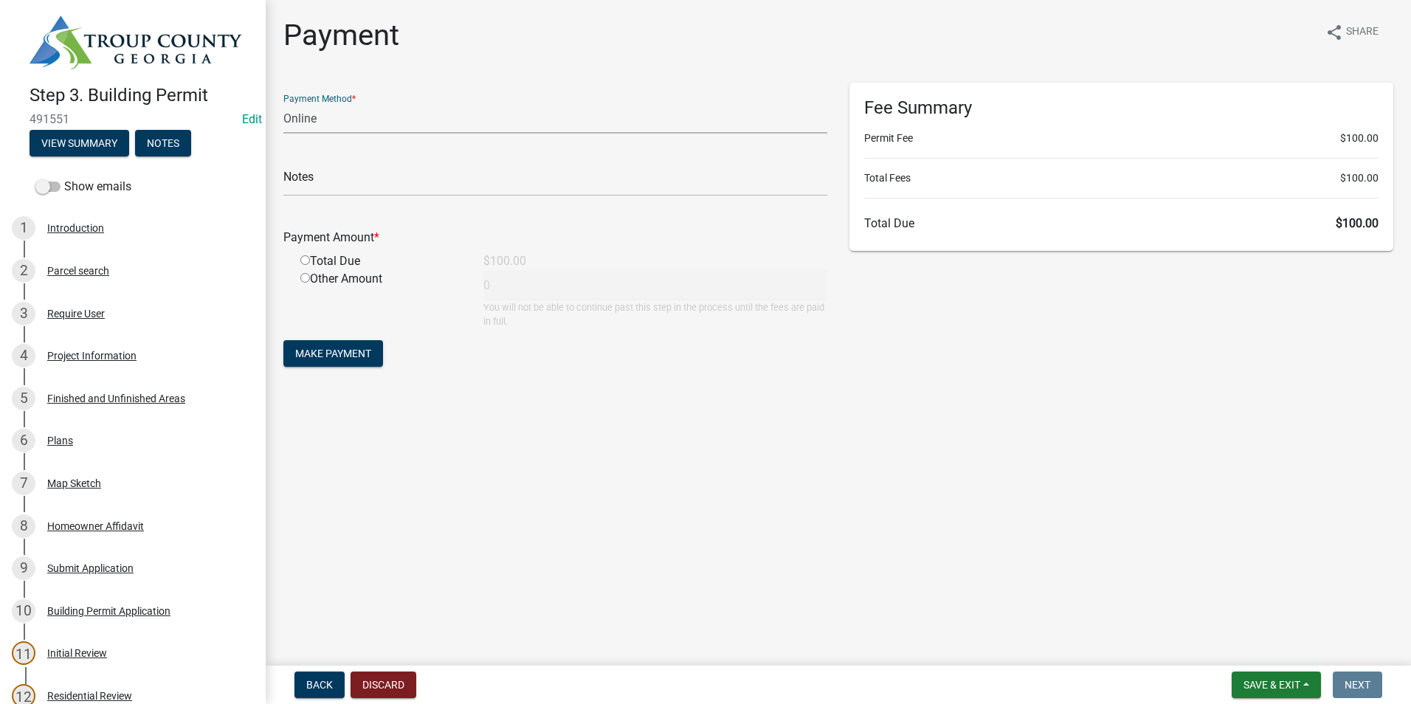
click at [316, 107] on select "Credit Card POS Check Cash Online" at bounding box center [555, 118] width 544 height 30
select select "0: 2"
click at [283, 103] on select "Credit Card POS Check Cash Online" at bounding box center [555, 118] width 544 height 30
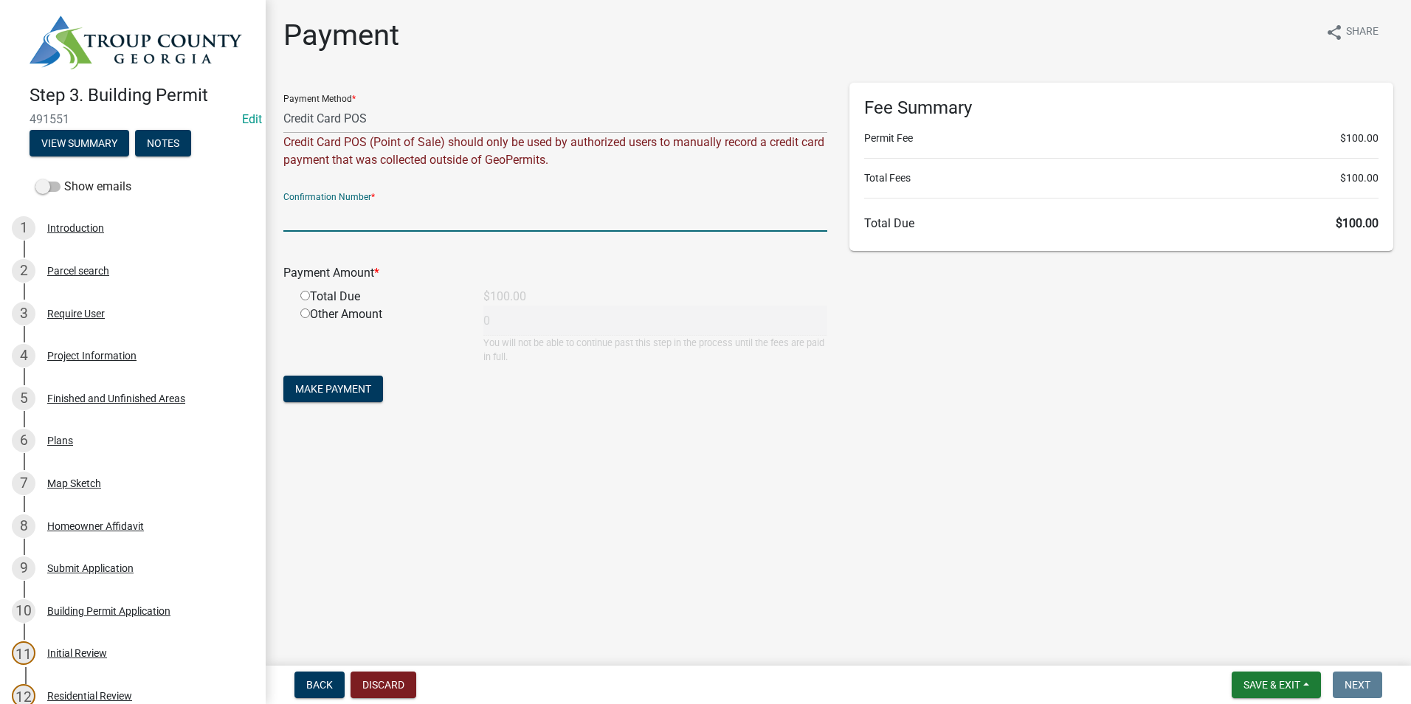
click at [324, 216] on input "text" at bounding box center [555, 216] width 544 height 30
type input "1035215975"
click at [300, 297] on input "radio" at bounding box center [305, 296] width 10 height 10
radio input "true"
type input "100"
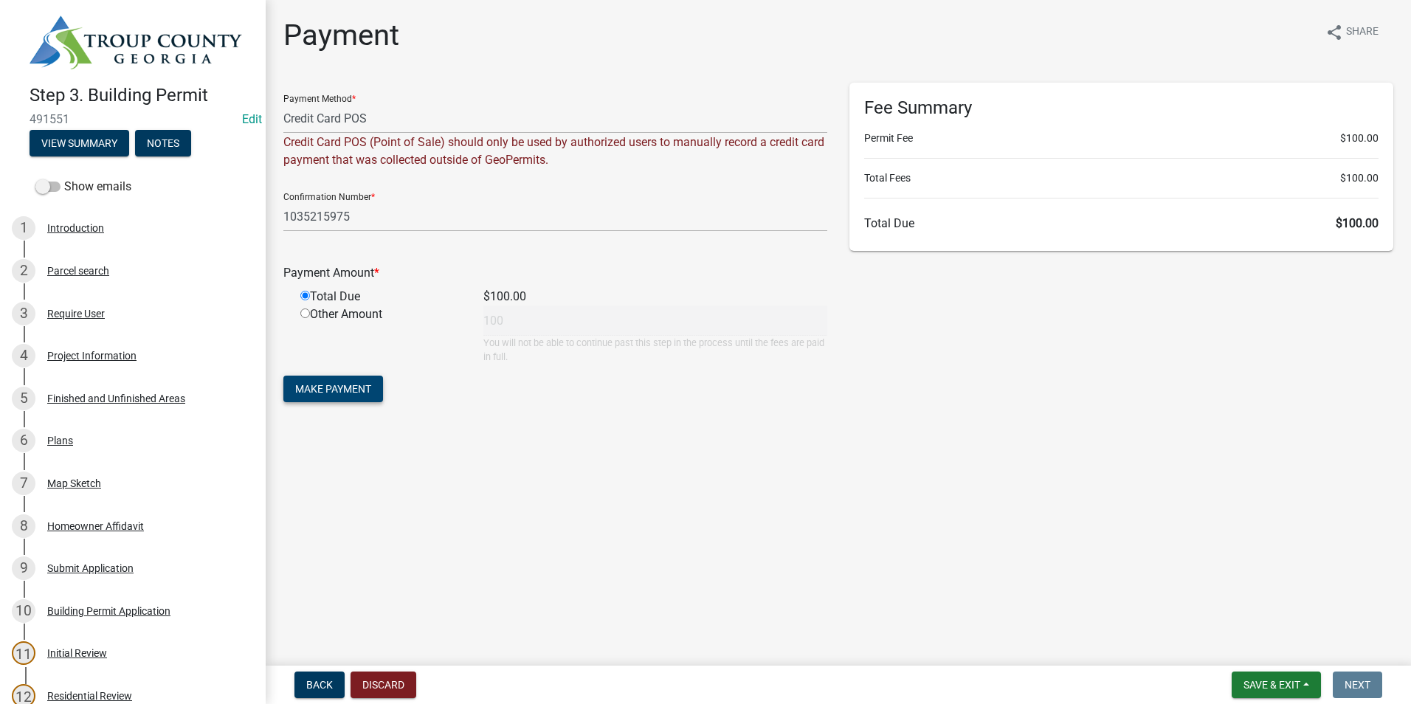
click at [323, 378] on button "Make Payment" at bounding box center [333, 389] width 100 height 27
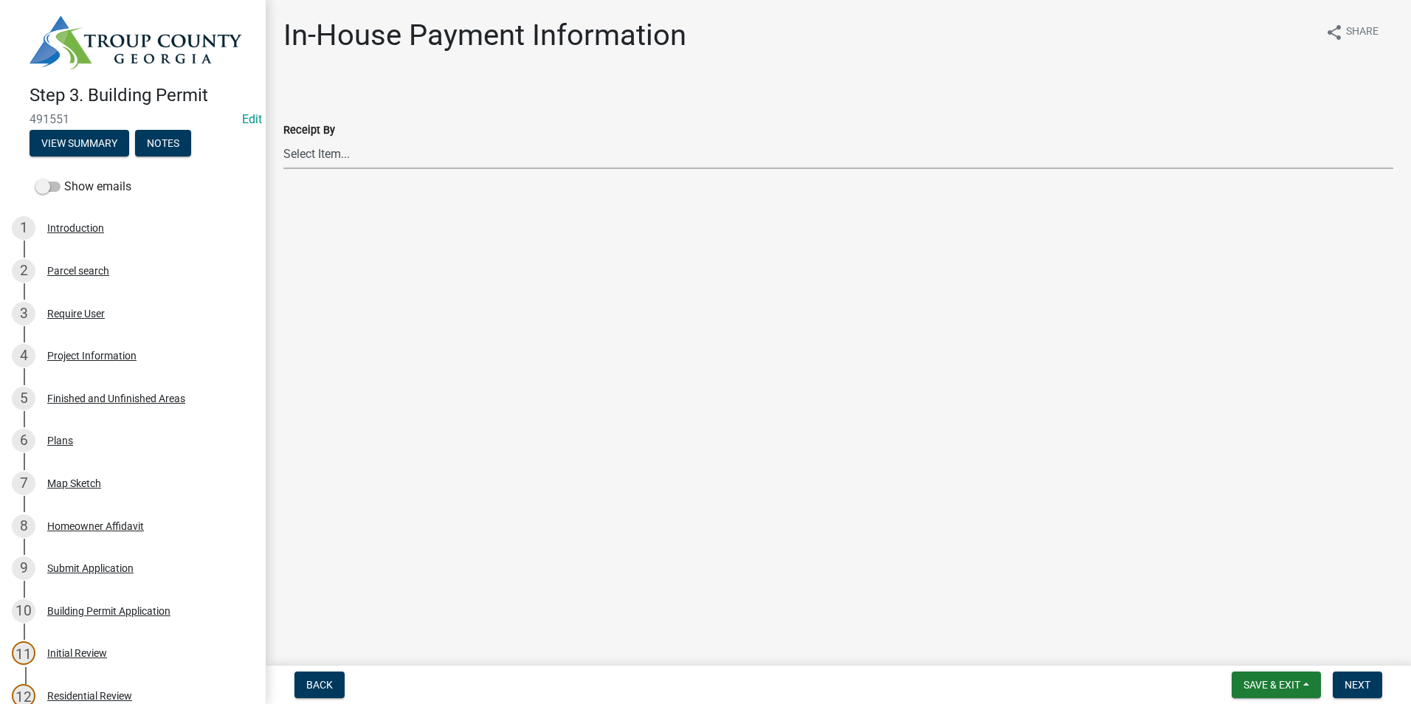
click at [368, 150] on select "Select Item... [PERSON_NAME] [PERSON_NAME] [PERSON_NAME] [PERSON_NAME]" at bounding box center [838, 154] width 1110 height 30
click at [283, 139] on select "Select Item... [PERSON_NAME] [PERSON_NAME] [PERSON_NAME] [PERSON_NAME]" at bounding box center [838, 154] width 1110 height 30
select select "2b86b0c4-e8a1-45ee-90a7-b8d4cb5b2682"
click at [1378, 679] on button "Next" at bounding box center [1357, 684] width 49 height 27
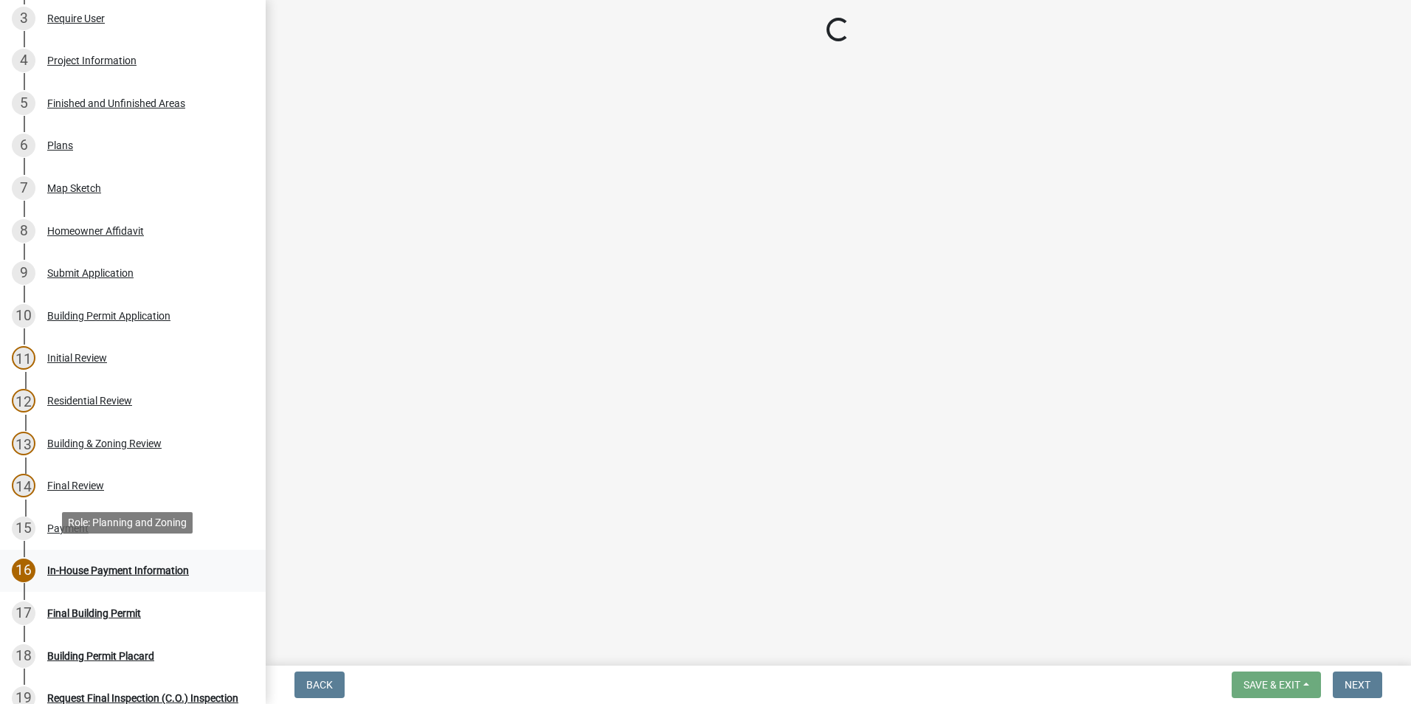
scroll to position [369, 0]
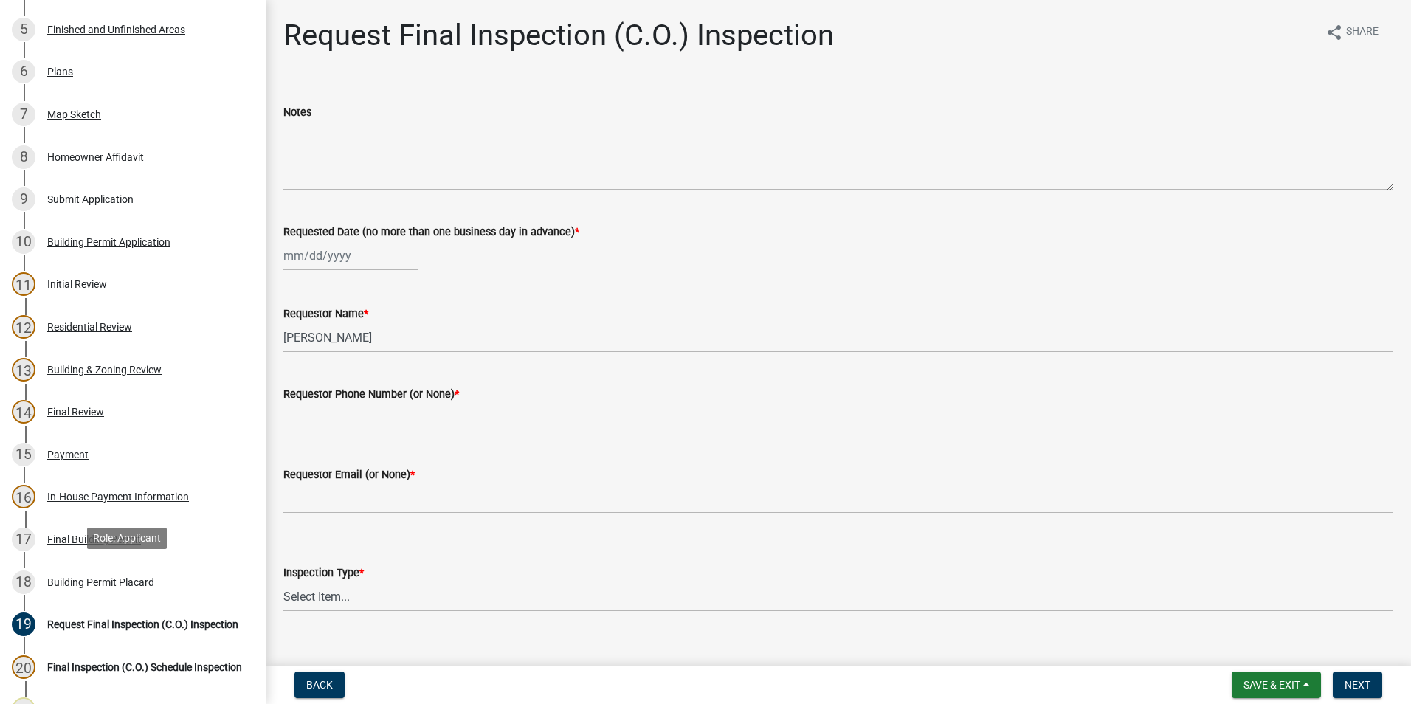
click at [210, 563] on link "18 Building Permit Placard" at bounding box center [133, 582] width 266 height 43
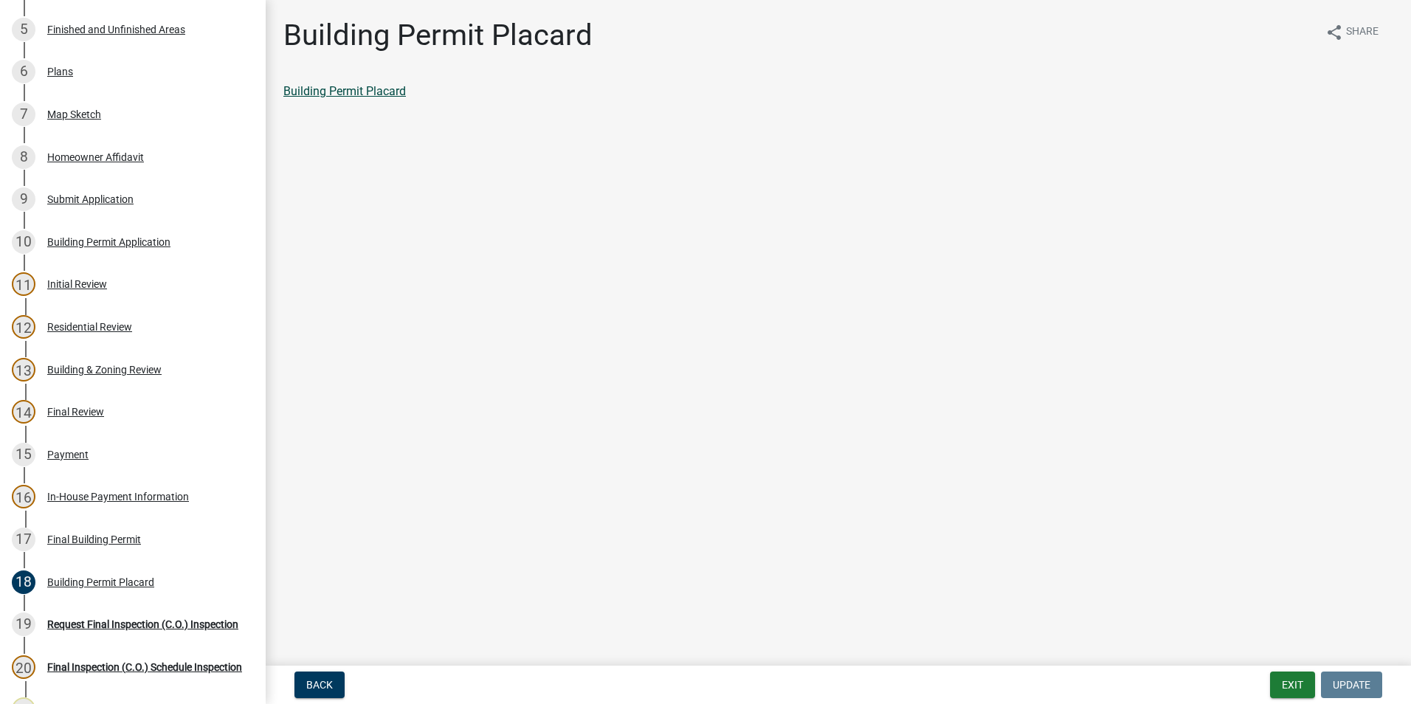
click at [390, 87] on link "Building Permit Placard" at bounding box center [344, 91] width 122 height 14
click at [84, 456] on div "Payment" at bounding box center [67, 454] width 41 height 10
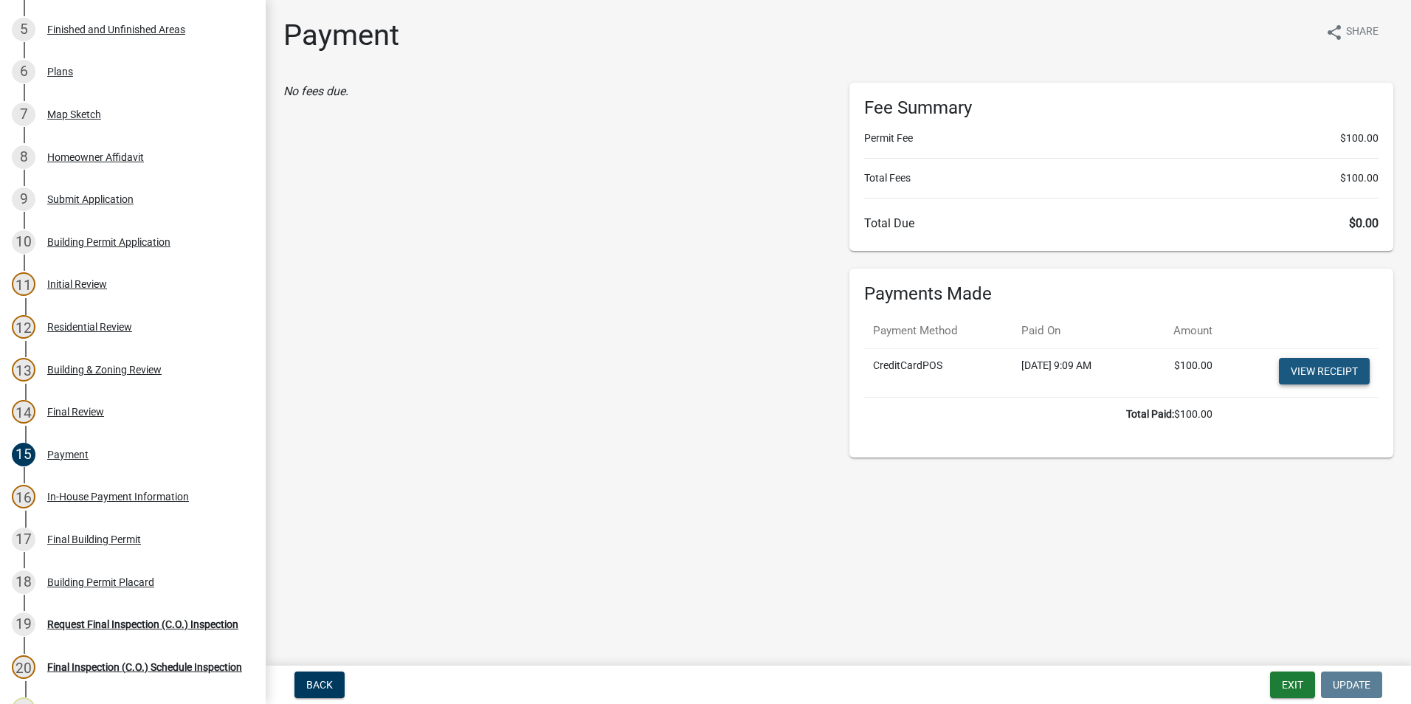
click at [1324, 365] on link "View receipt" at bounding box center [1324, 371] width 91 height 27
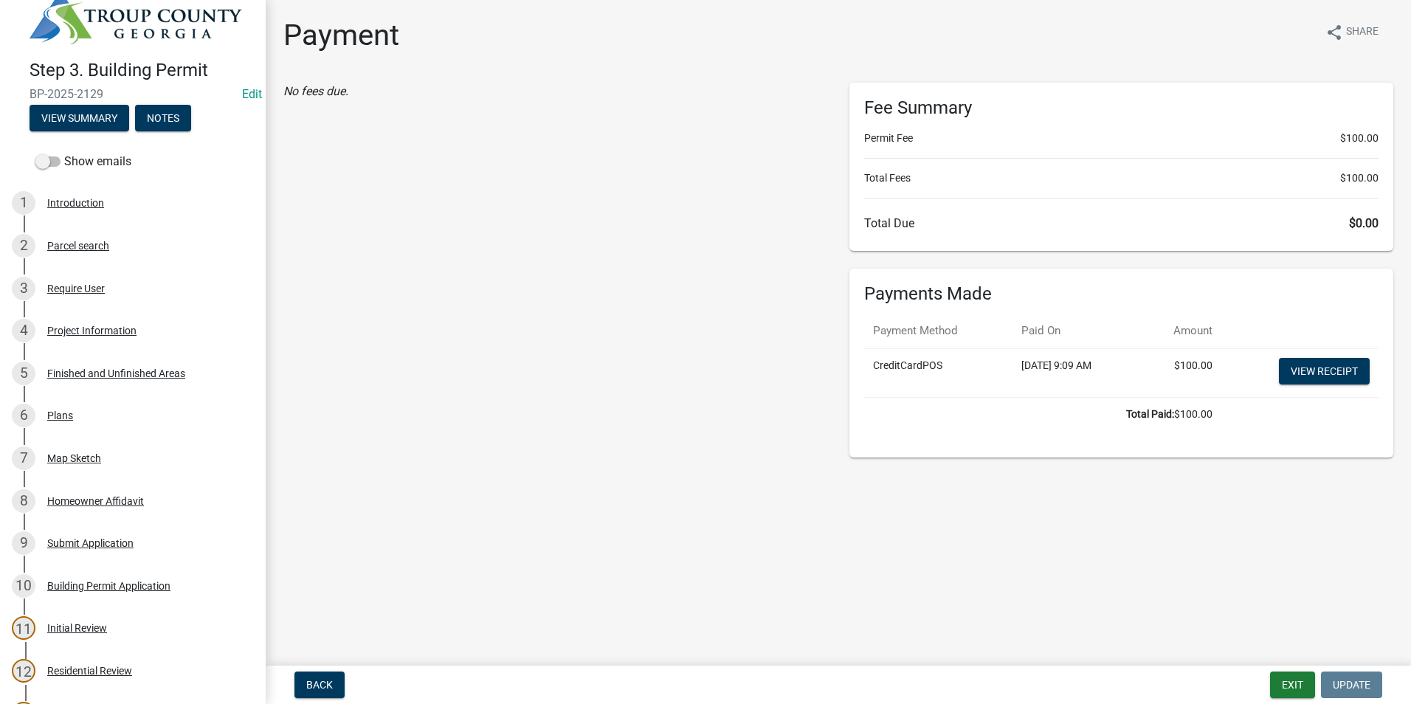
scroll to position [0, 0]
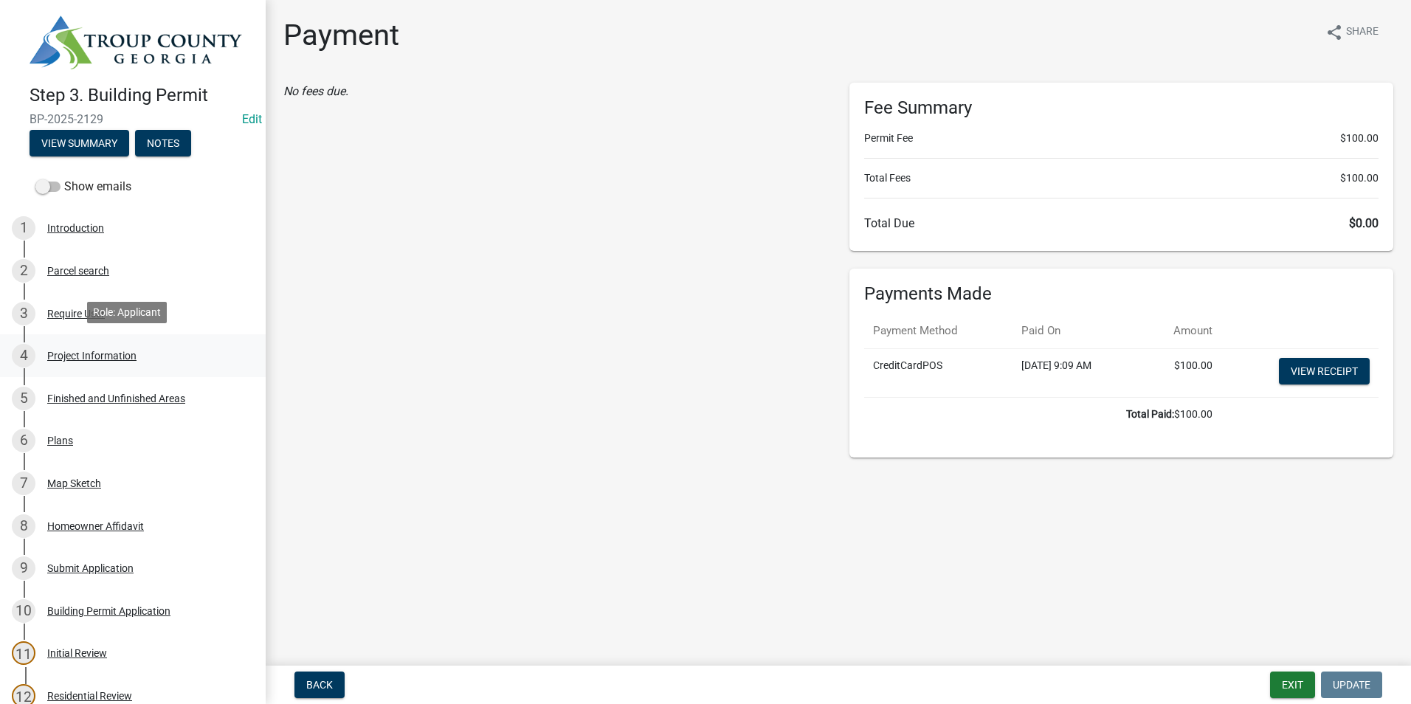
click at [75, 359] on div "4 Project Information" at bounding box center [127, 356] width 230 height 24
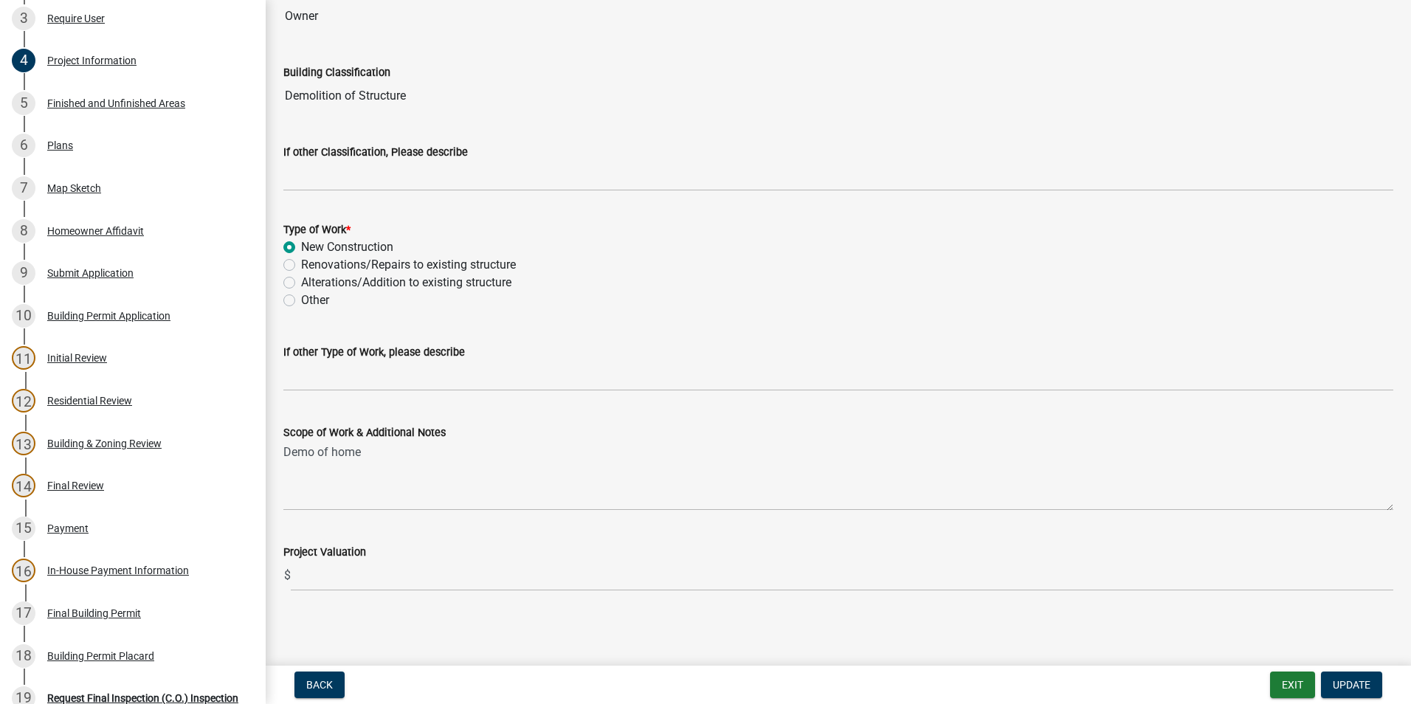
scroll to position [1125, 0]
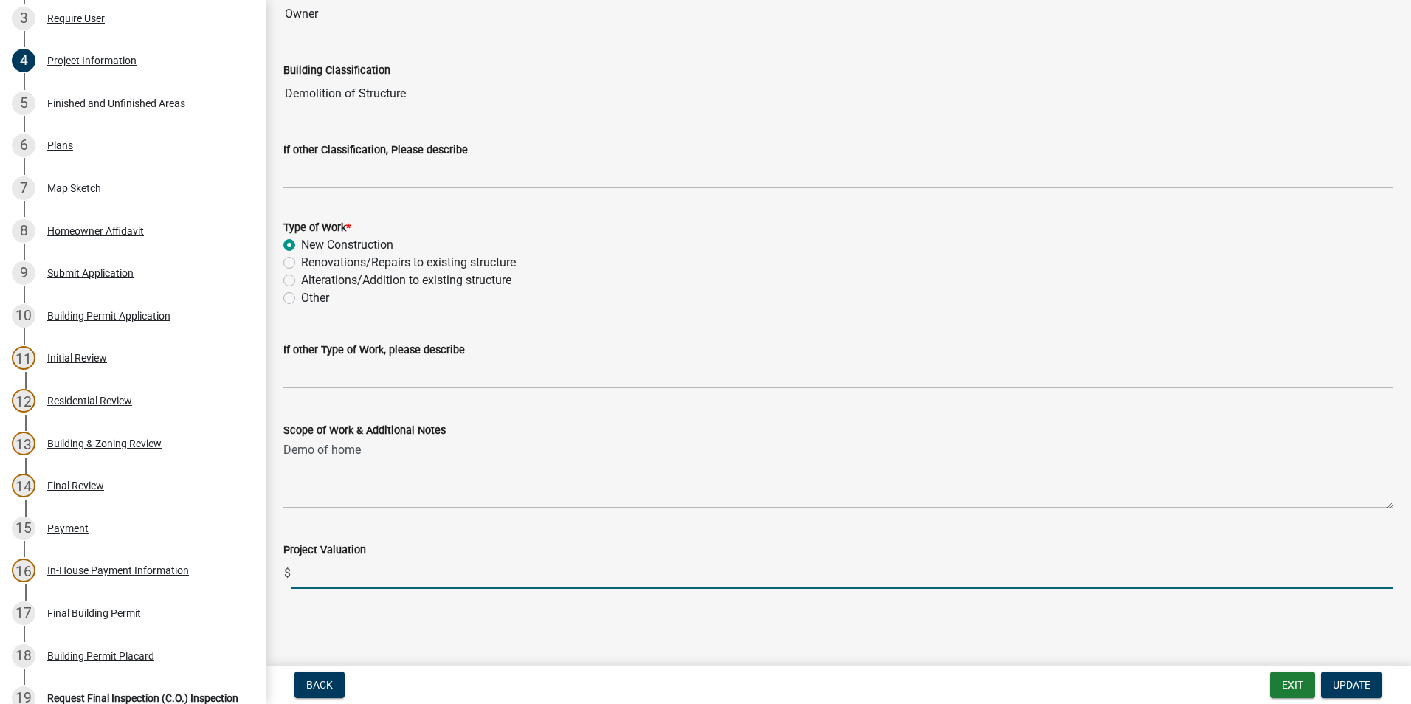
click at [374, 575] on input "text" at bounding box center [842, 574] width 1102 height 30
type input "100"
click at [743, 261] on div "Renovations/Repairs to existing structure" at bounding box center [838, 263] width 1110 height 18
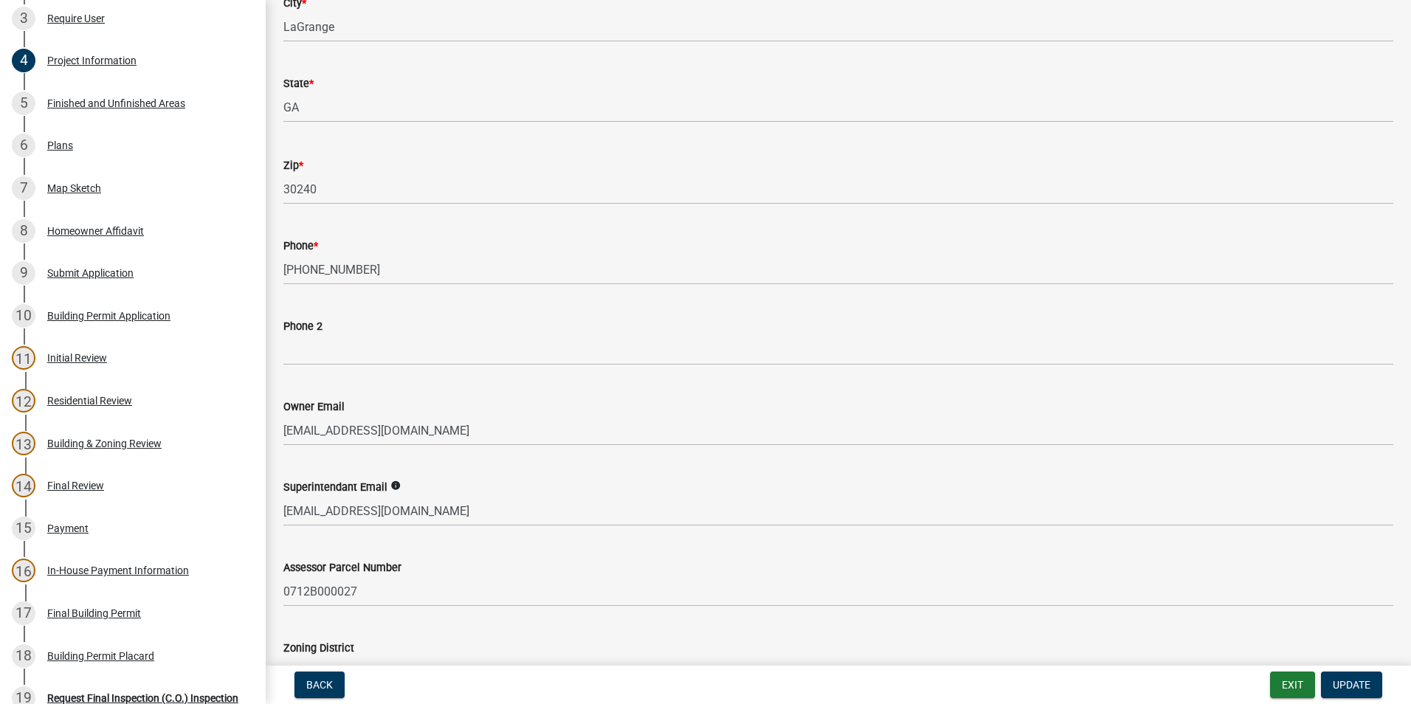
scroll to position [18, 0]
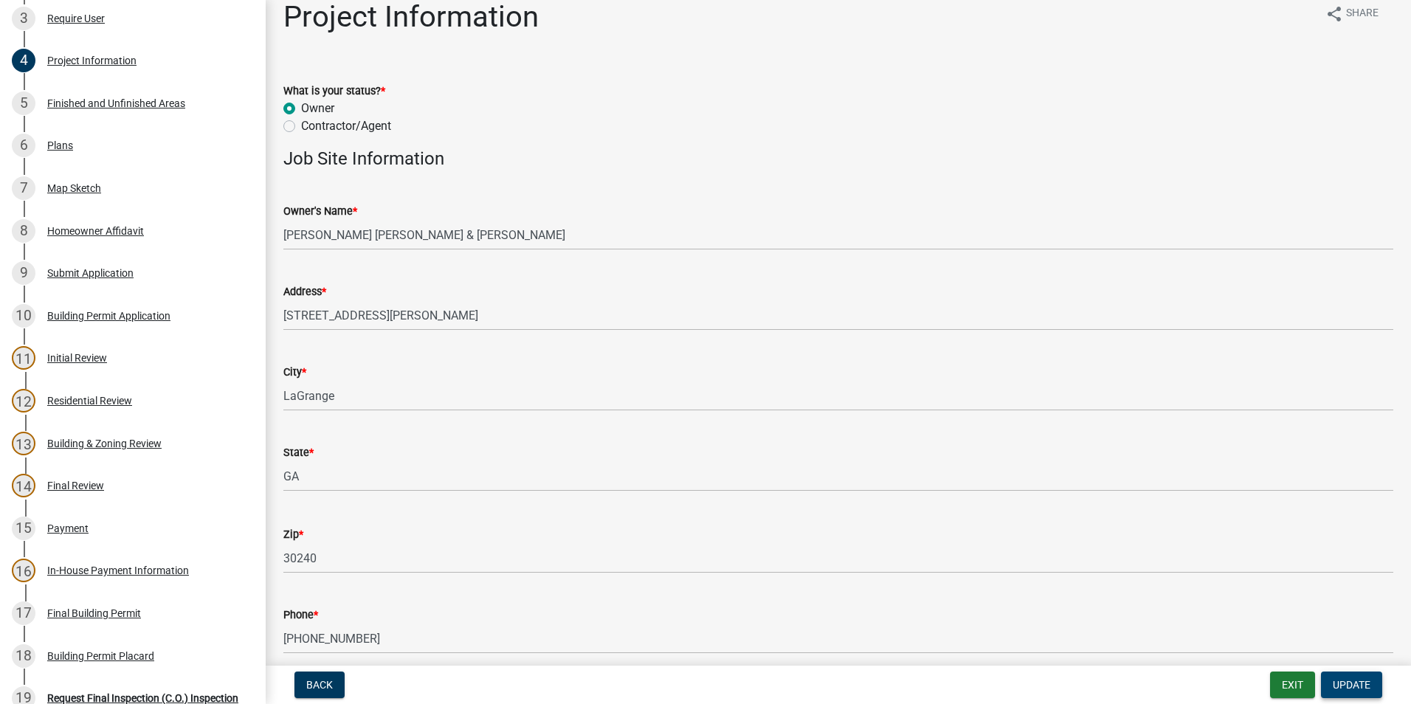
click at [1349, 677] on button "Update" at bounding box center [1351, 684] width 61 height 27
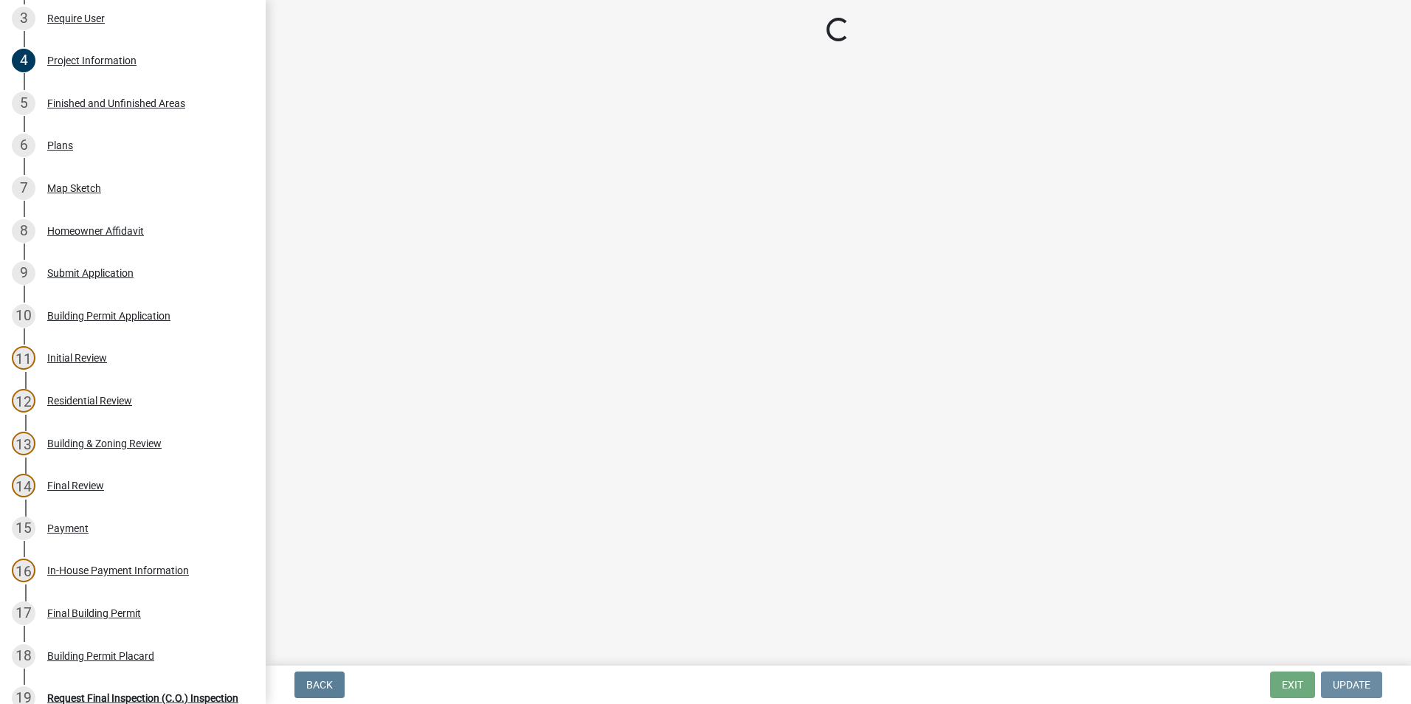
scroll to position [0, 0]
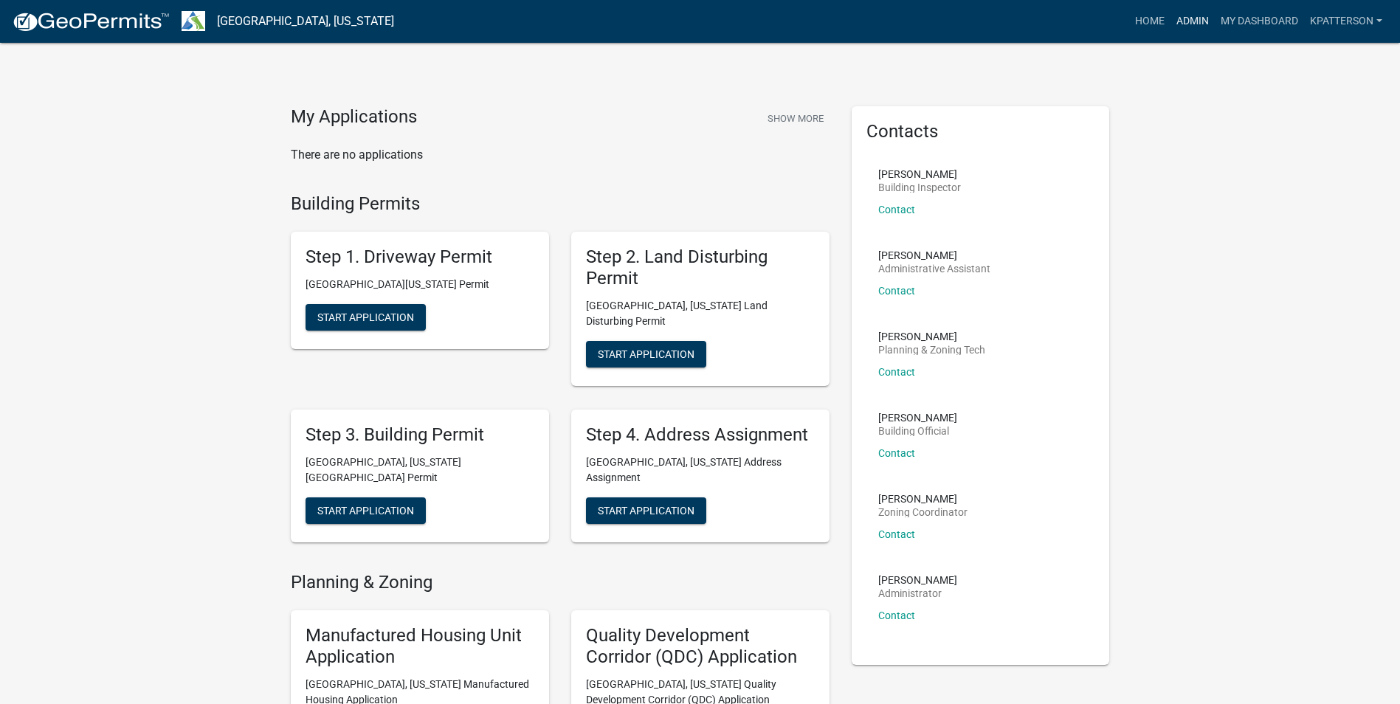
click at [1178, 17] on link "Admin" at bounding box center [1192, 21] width 44 height 28
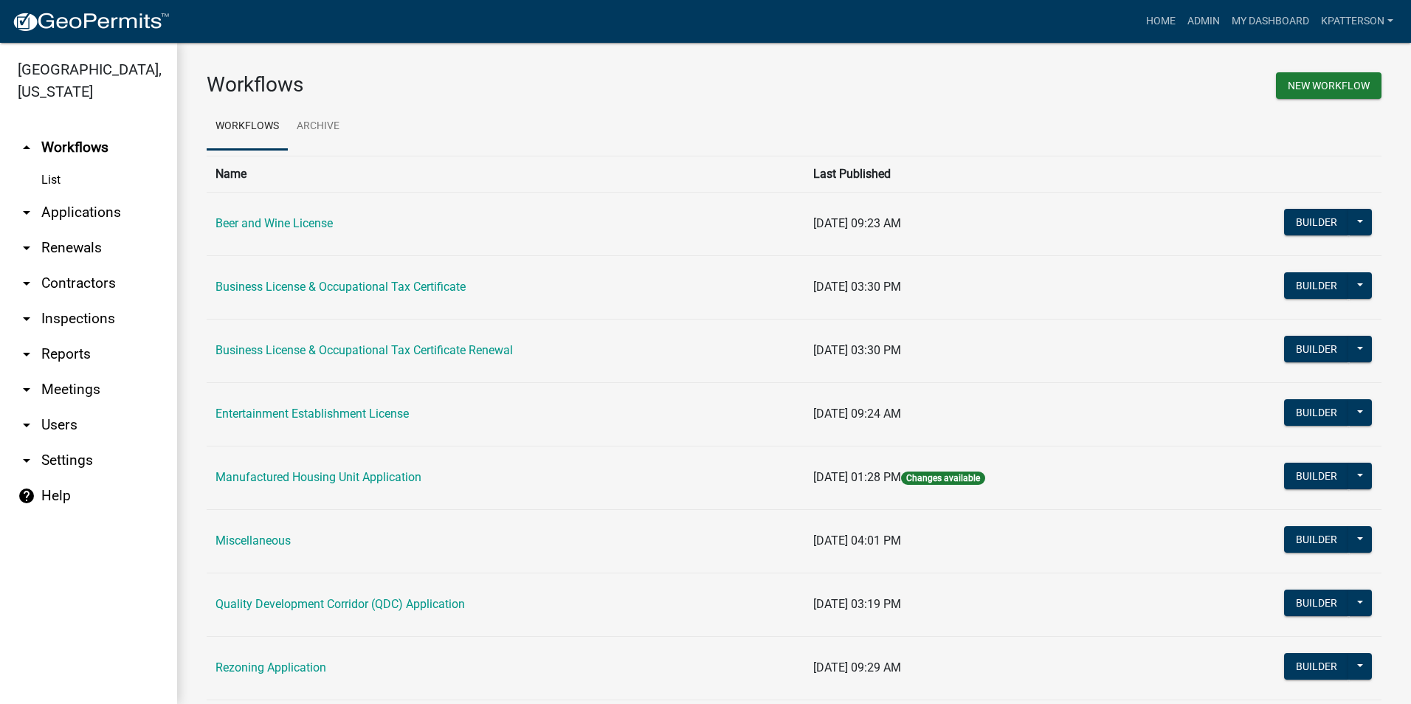
click at [75, 195] on link "arrow_drop_down Applications" at bounding box center [88, 212] width 177 height 35
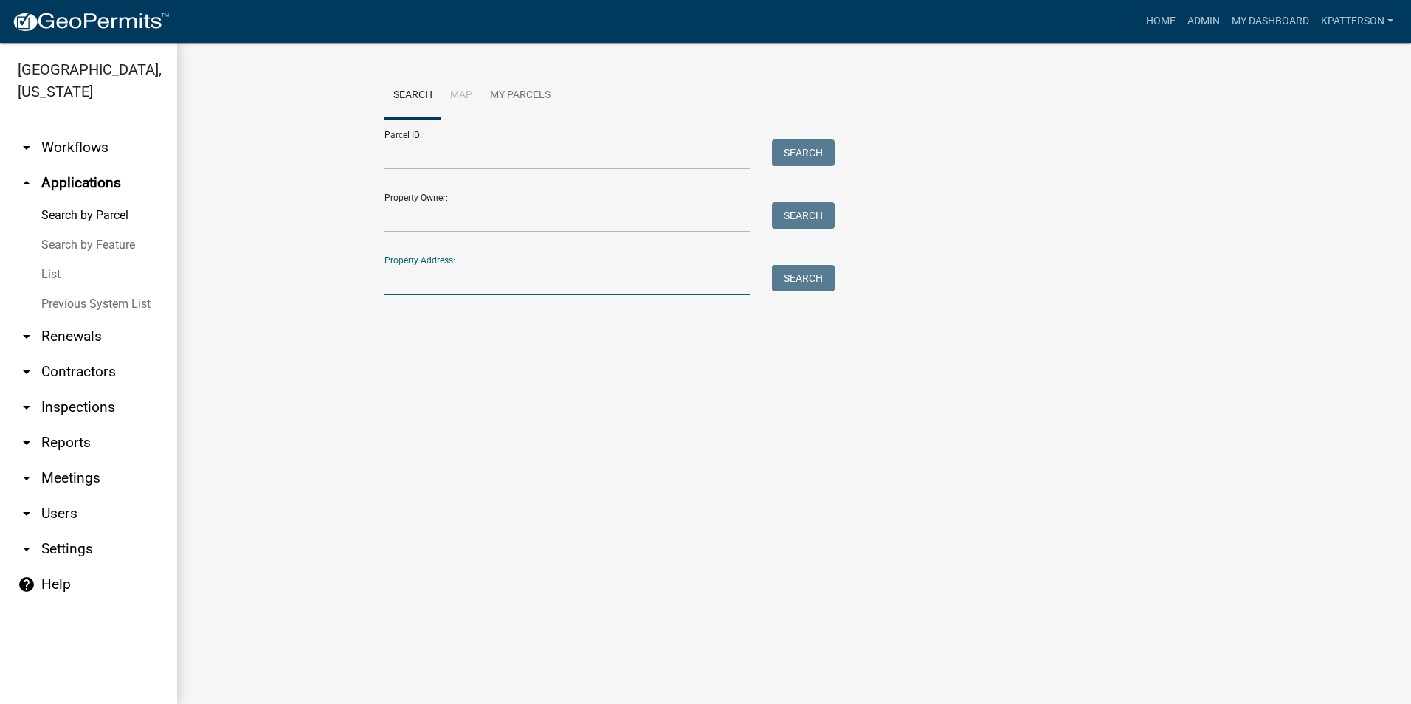
click at [418, 277] on input "Property Address:" at bounding box center [566, 280] width 365 height 30
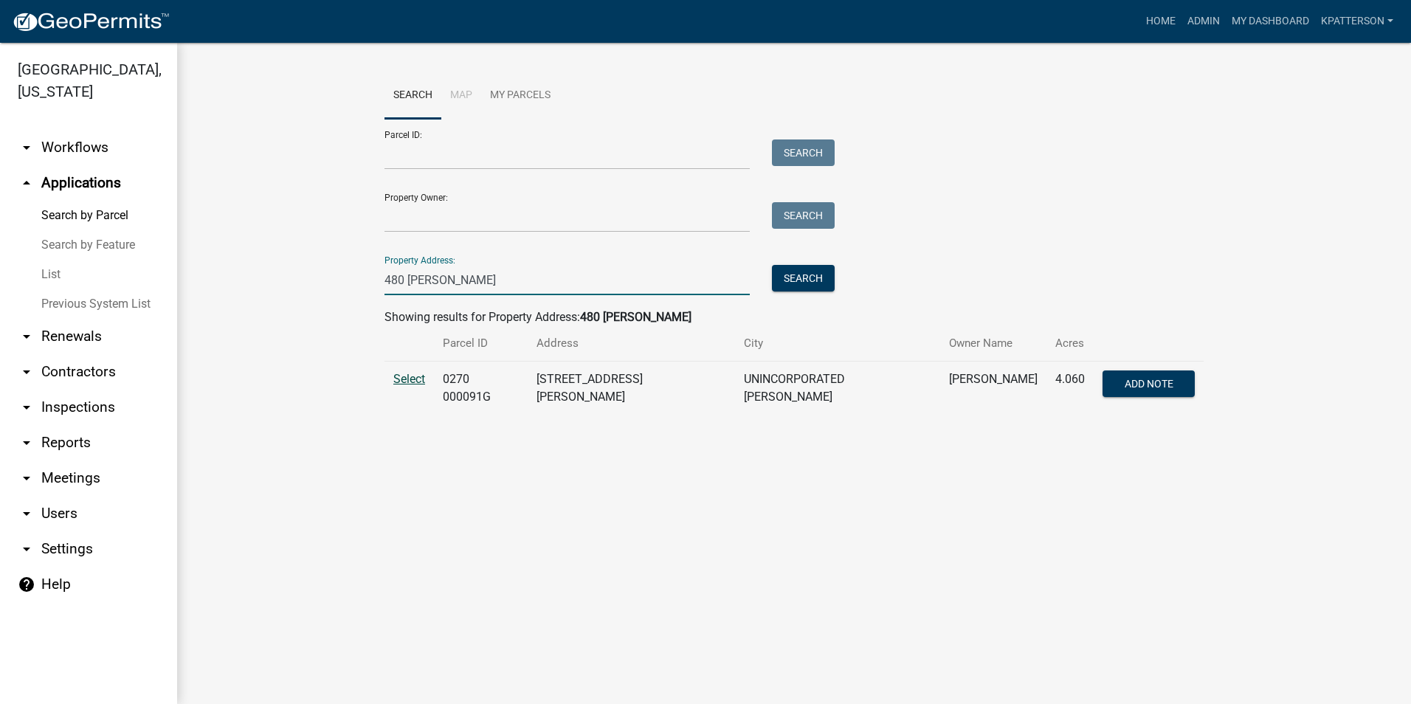
type input "480 [PERSON_NAME]"
click at [411, 384] on span "Select" at bounding box center [409, 379] width 32 height 14
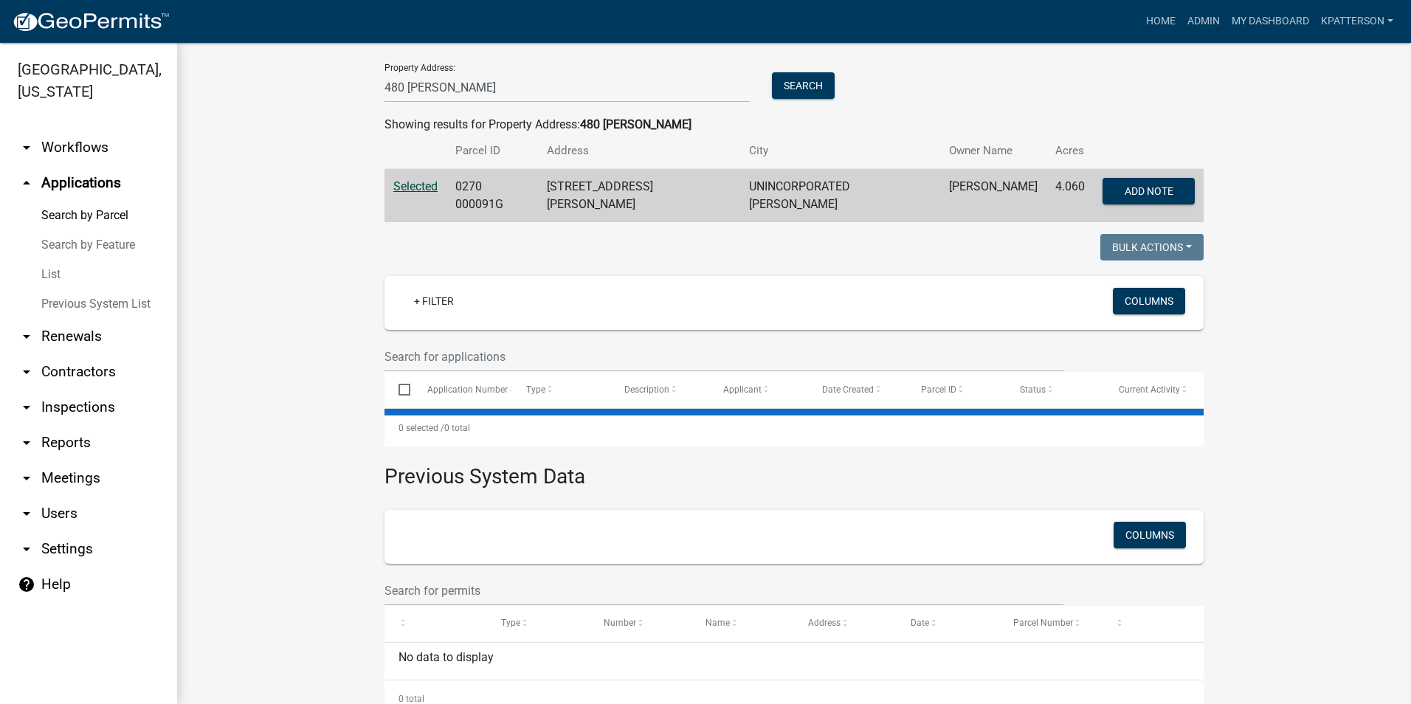
scroll to position [229, 0]
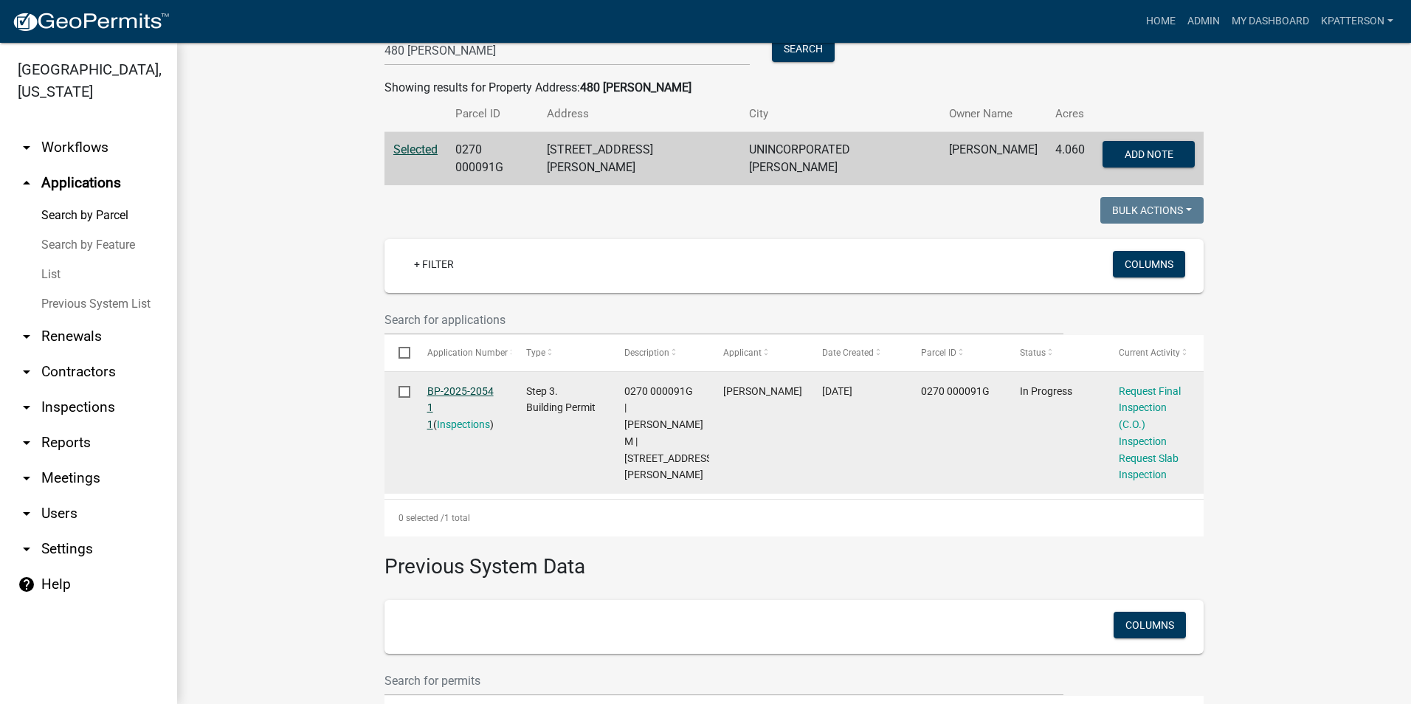
click at [441, 385] on link "BP-2025-2054 1 1" at bounding box center [460, 408] width 66 height 46
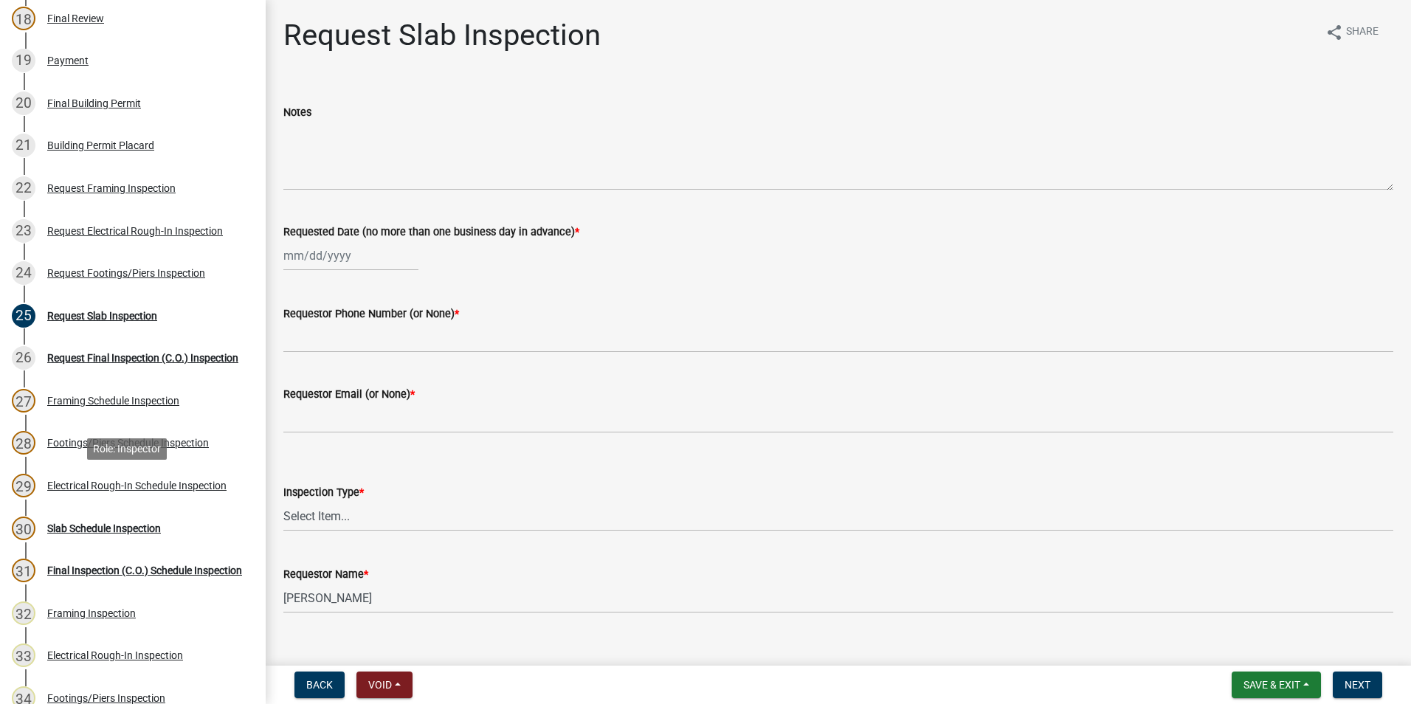
scroll to position [1181, 0]
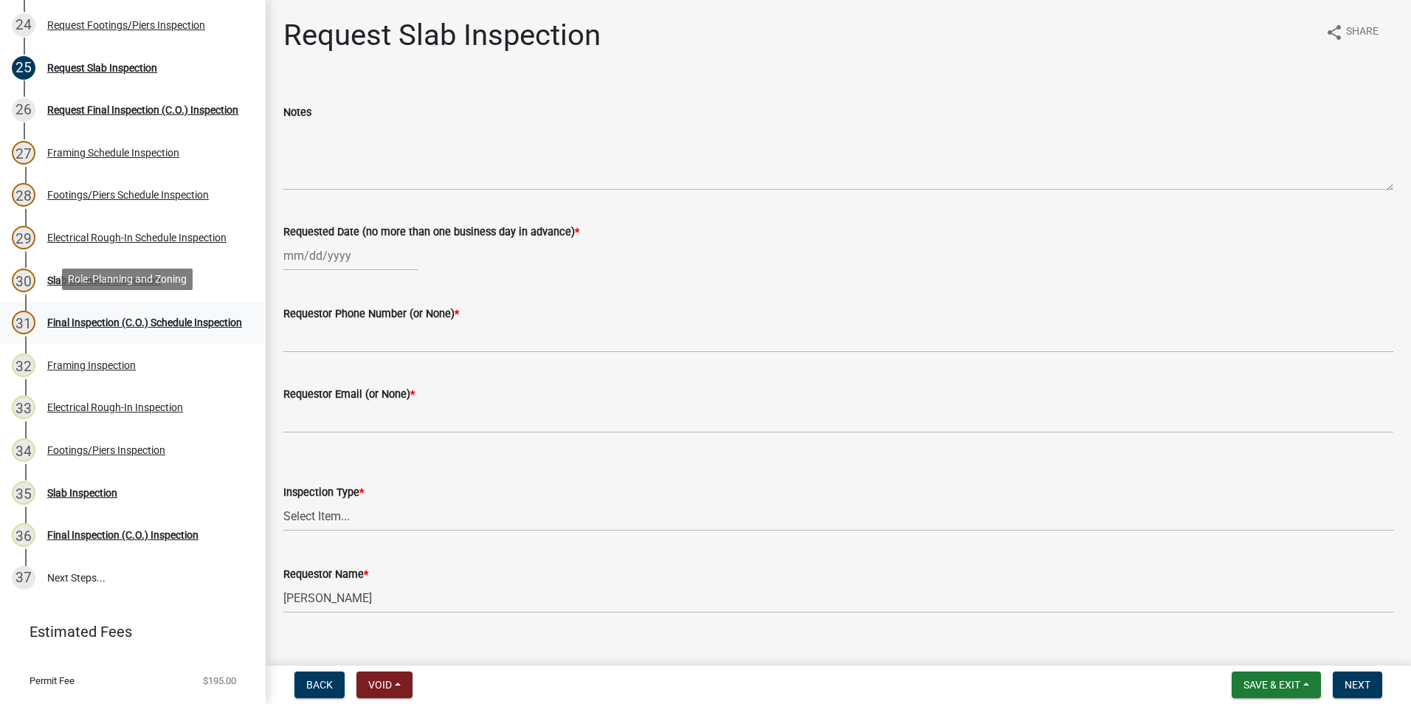
click at [177, 323] on div "Final Inspection (C.O.) Schedule Inspection" at bounding box center [144, 322] width 195 height 10
click at [145, 301] on link "31 Final Inspection (C.O.) Schedule Inspection" at bounding box center [133, 322] width 266 height 43
click at [148, 275] on div "Slab Schedule Inspection" at bounding box center [104, 280] width 114 height 10
click at [174, 114] on div "Request Final Inspection (C.O.) Inspection" at bounding box center [142, 110] width 191 height 10
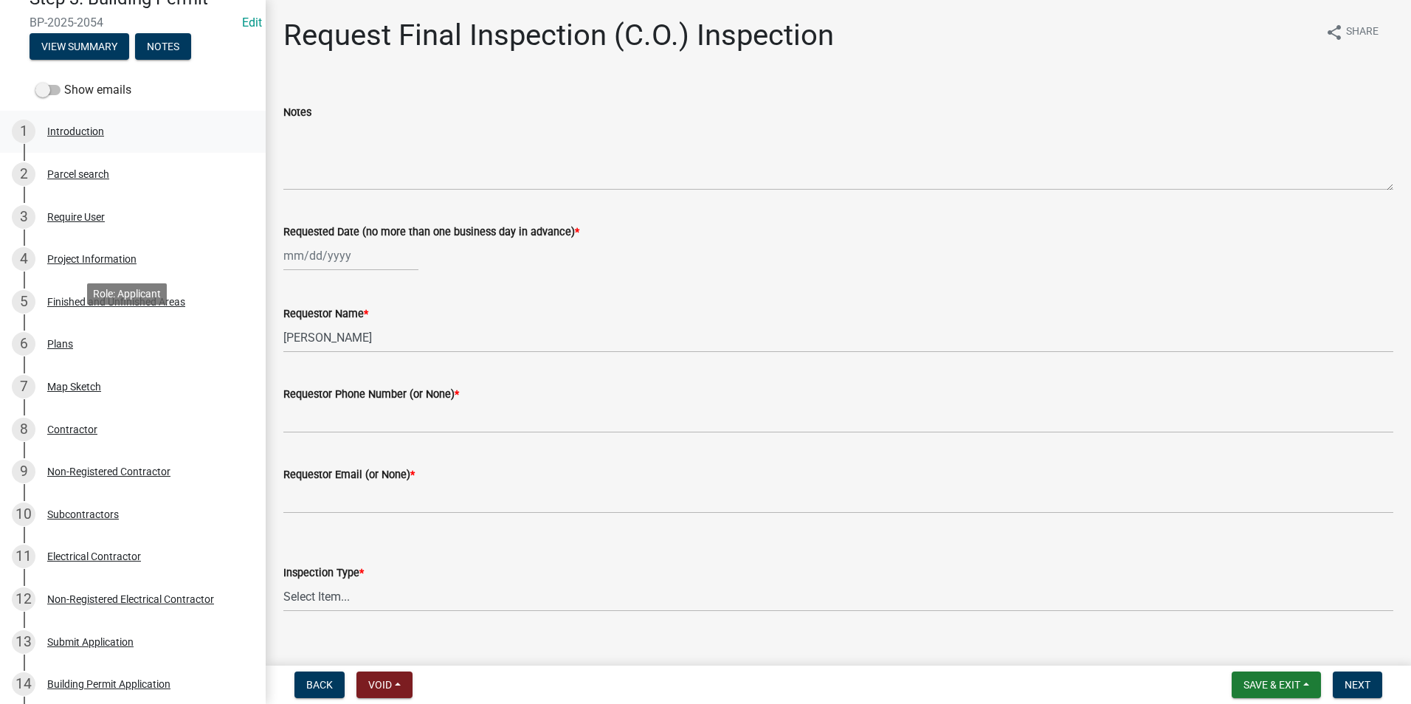
scroll to position [74, 0]
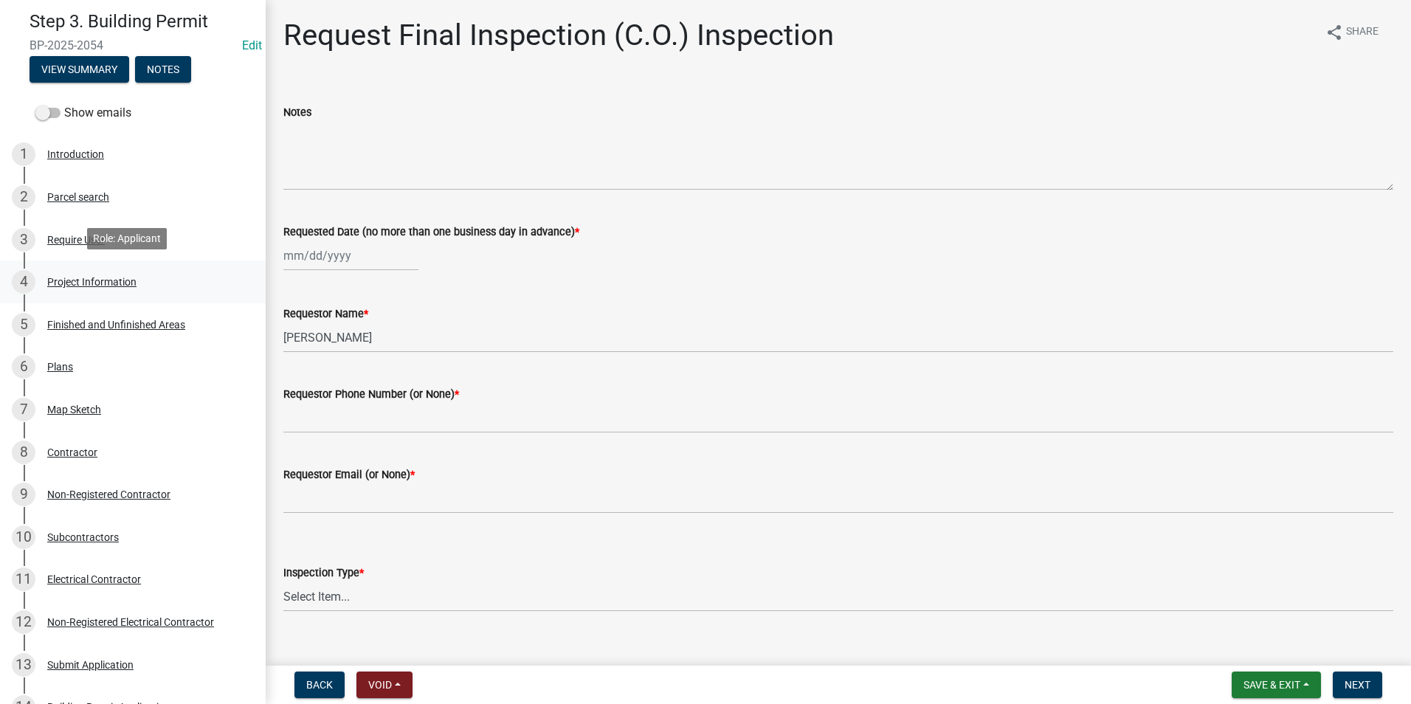
click at [102, 270] on div "4 Project Information" at bounding box center [127, 282] width 230 height 24
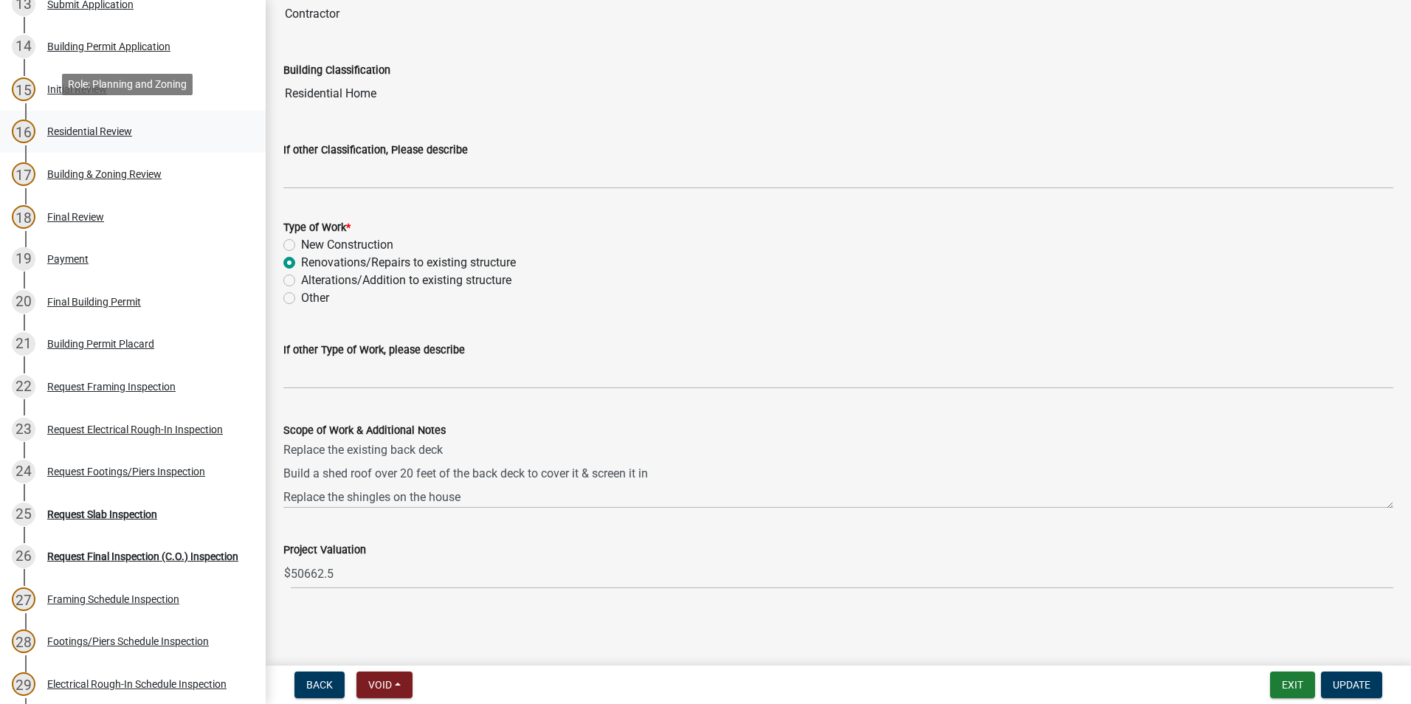
scroll to position [738, 0]
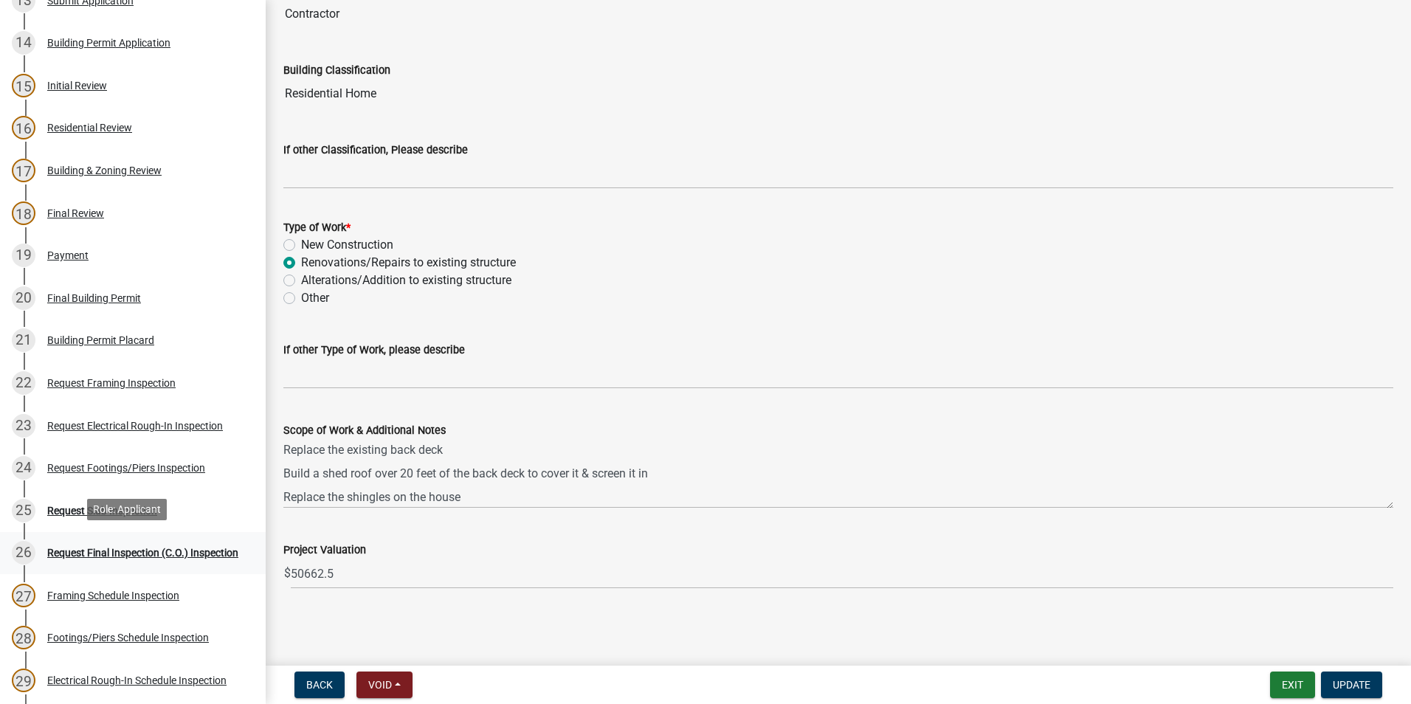
click at [131, 548] on div "Request Final Inspection (C.O.) Inspection" at bounding box center [142, 553] width 191 height 10
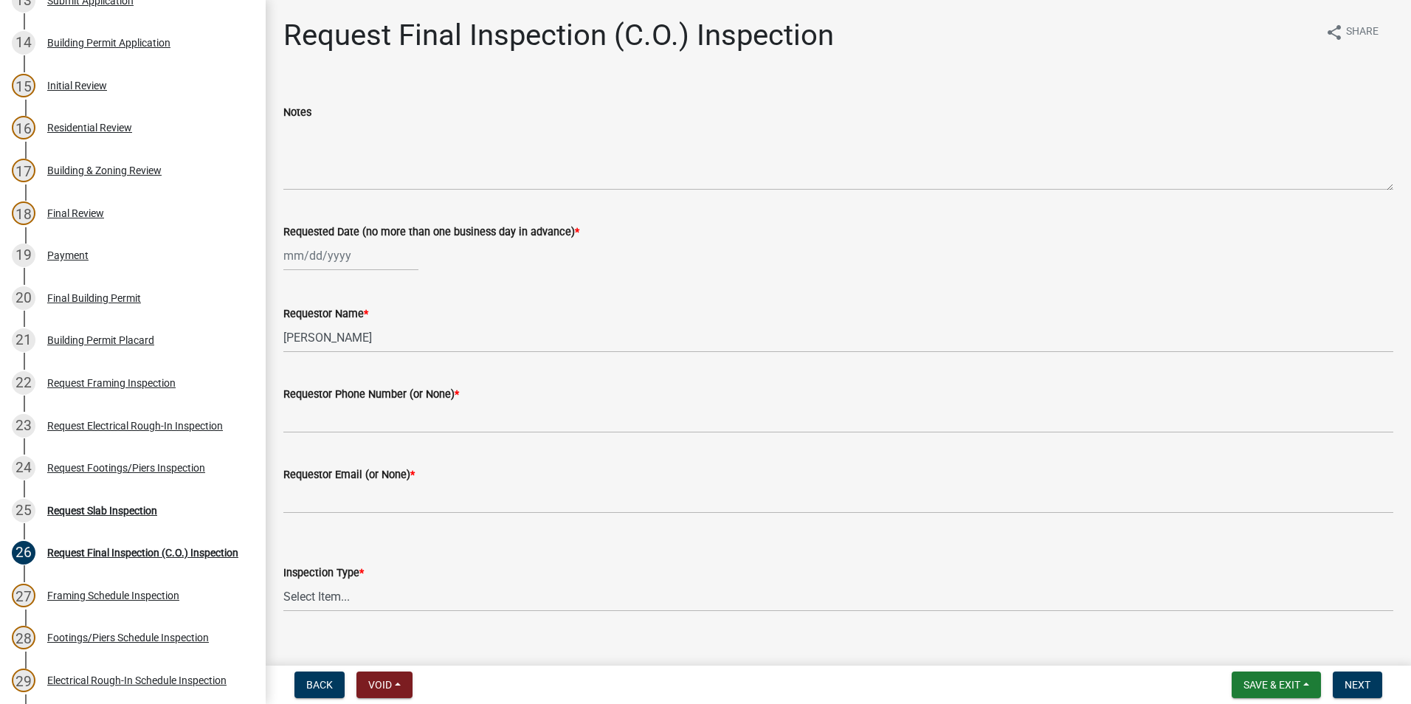
select select "10"
select select "2025"
click at [357, 255] on div "[PERSON_NAME] Feb Mar Apr [PERSON_NAME][DATE] Oct Nov [DATE] 1526 1527 1528 152…" at bounding box center [350, 256] width 135 height 30
drag, startPoint x: 301, startPoint y: 379, endPoint x: 318, endPoint y: 358, distance: 27.3
click at [301, 376] on div "13" at bounding box center [298, 382] width 24 height 24
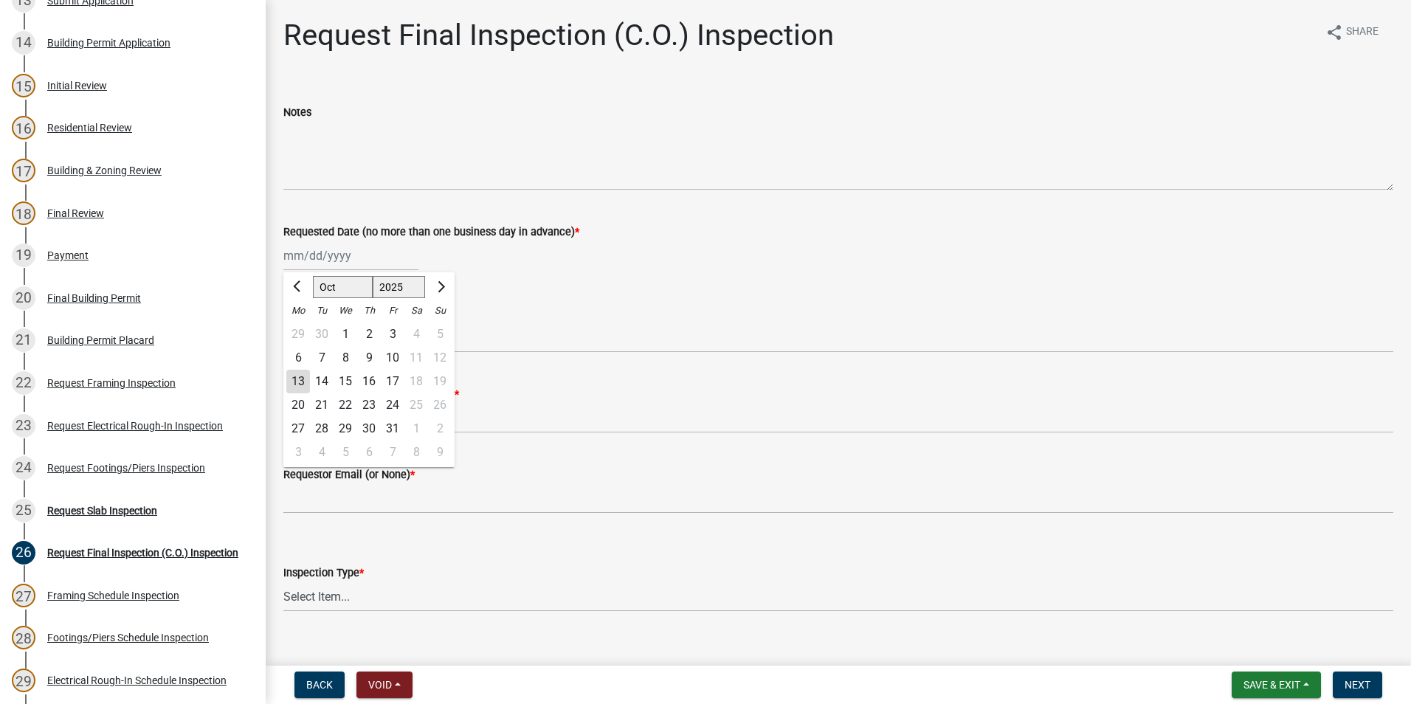
type input "[DATE]"
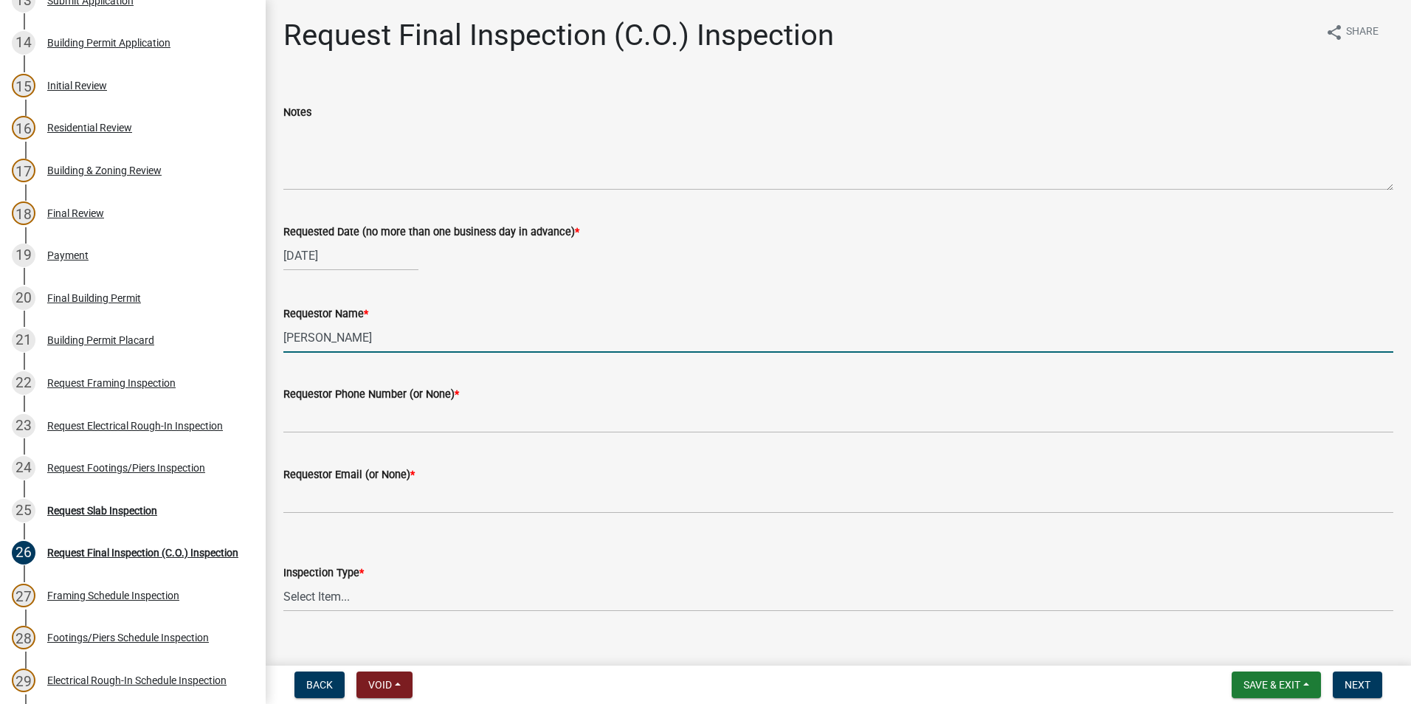
click at [419, 343] on input "[PERSON_NAME]" at bounding box center [838, 337] width 1110 height 30
drag, startPoint x: 401, startPoint y: 339, endPoint x: 198, endPoint y: 381, distance: 206.5
click at [198, 381] on div "Step 3. Building Permit BP-2025-2054 Edit View Summary Notes Show emails 1 Intr…" at bounding box center [705, 352] width 1411 height 704
type input "[PERSON_NAME]"
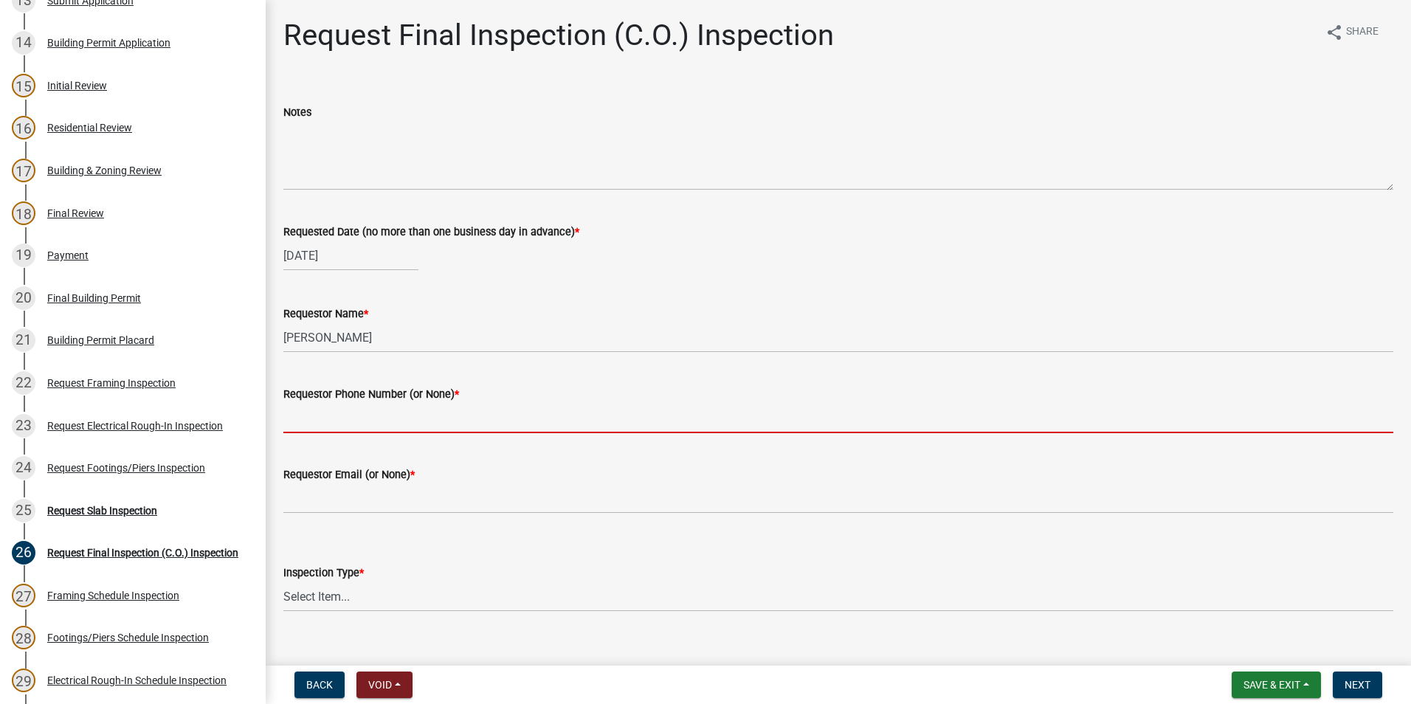
click at [336, 429] on input "Requestor Phone Number (or None) *" at bounding box center [838, 418] width 1110 height 30
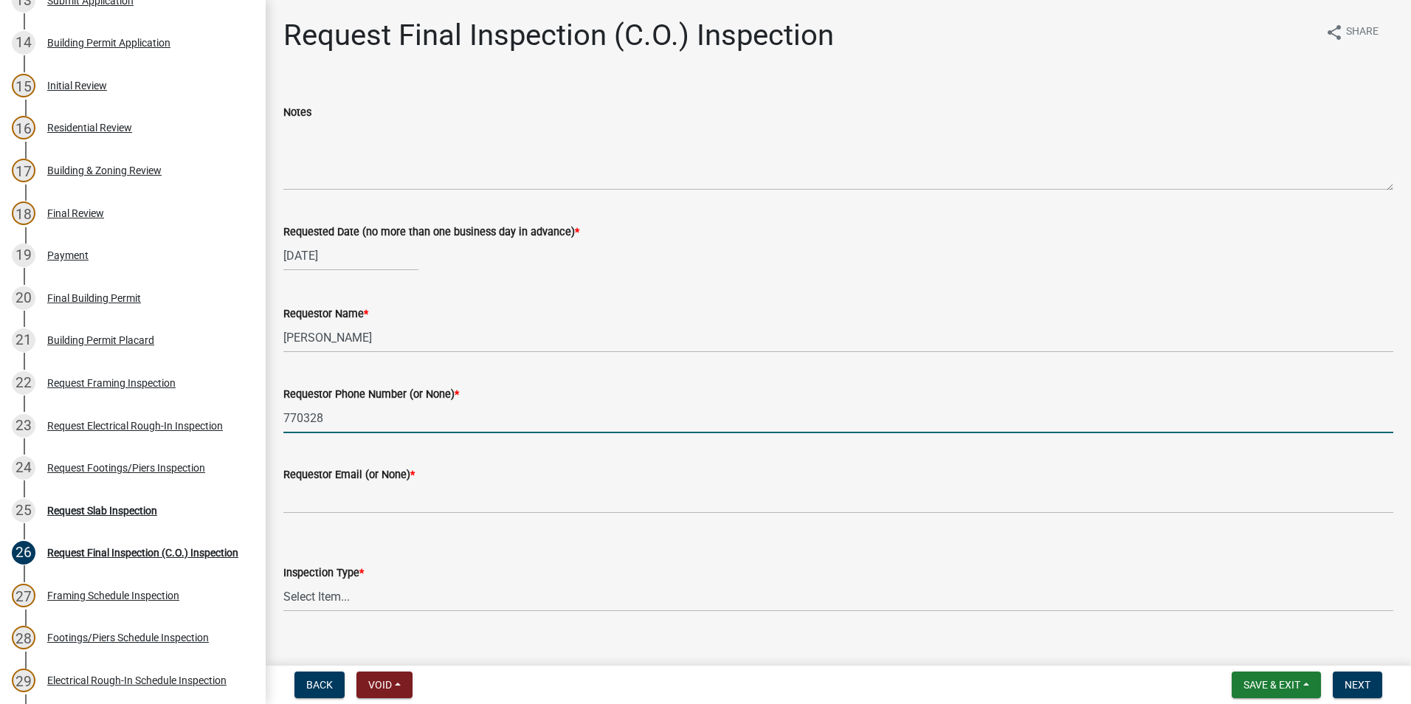
type input "7703283983"
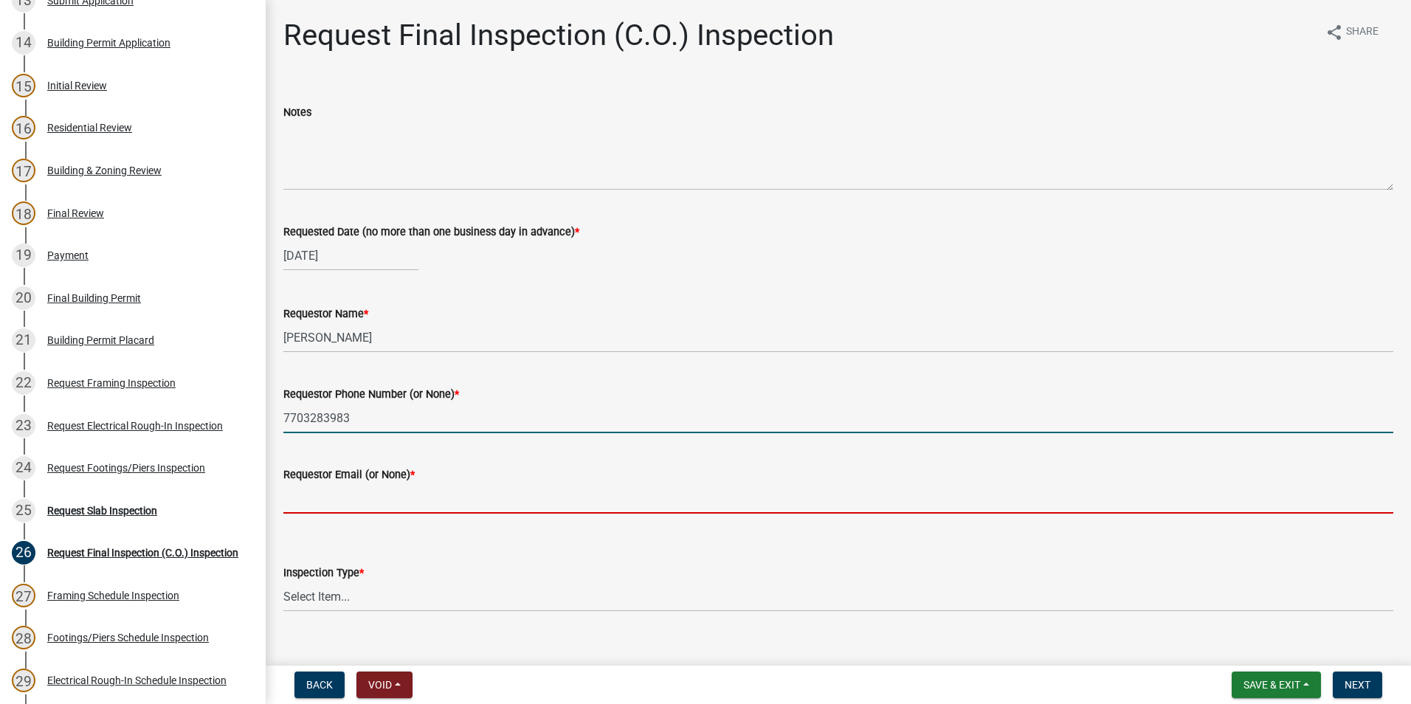
drag, startPoint x: 391, startPoint y: 504, endPoint x: 387, endPoint y: 511, distance: 8.2
click at [390, 504] on input "Requestor Email (or None) *" at bounding box center [838, 498] width 1110 height 30
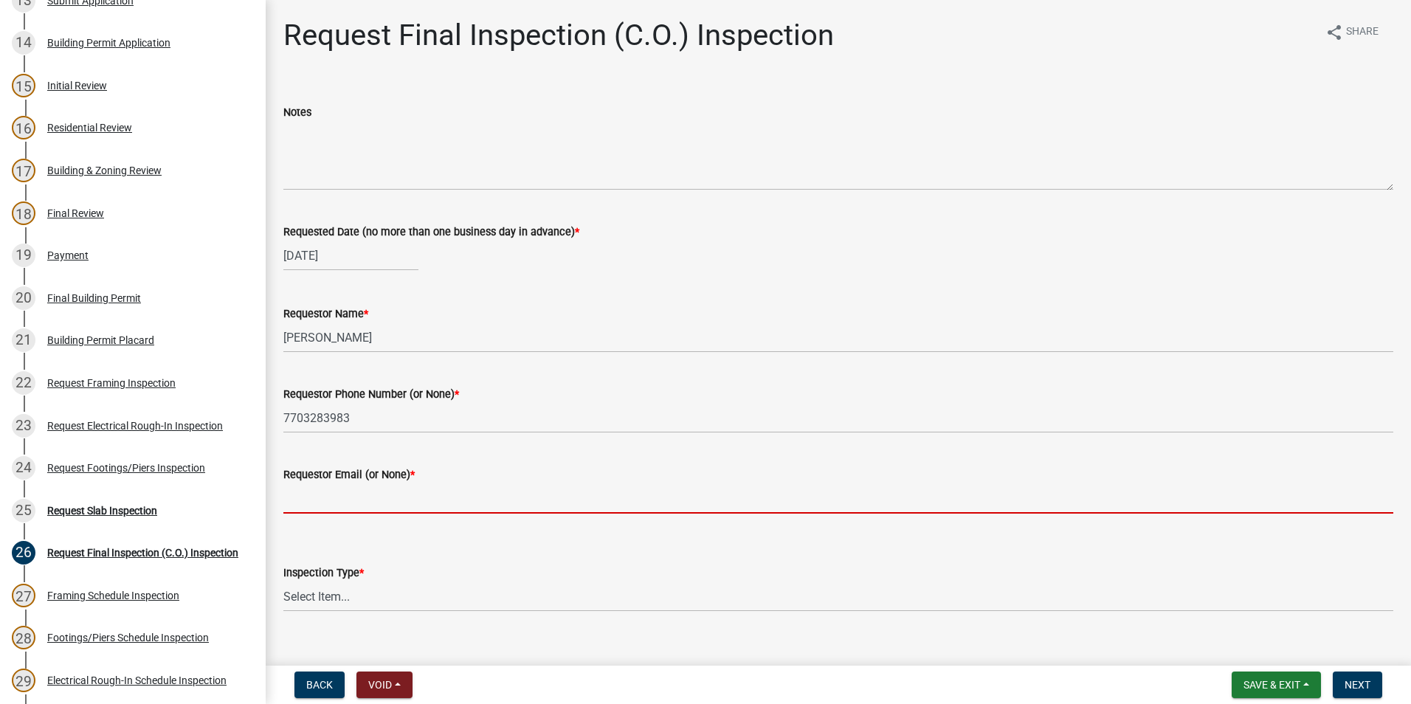
type input "None"
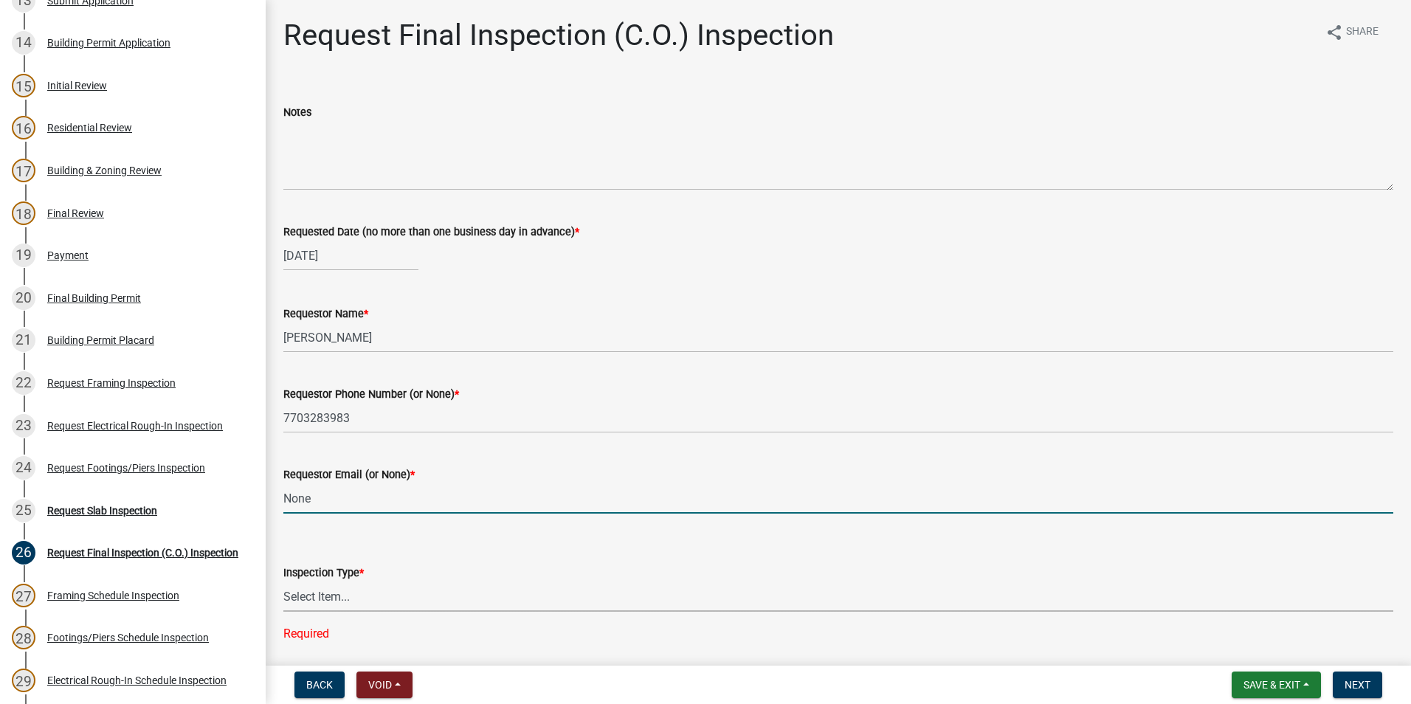
click at [393, 590] on select "Select Item... Final Inspection (C.O.)" at bounding box center [838, 596] width 1110 height 30
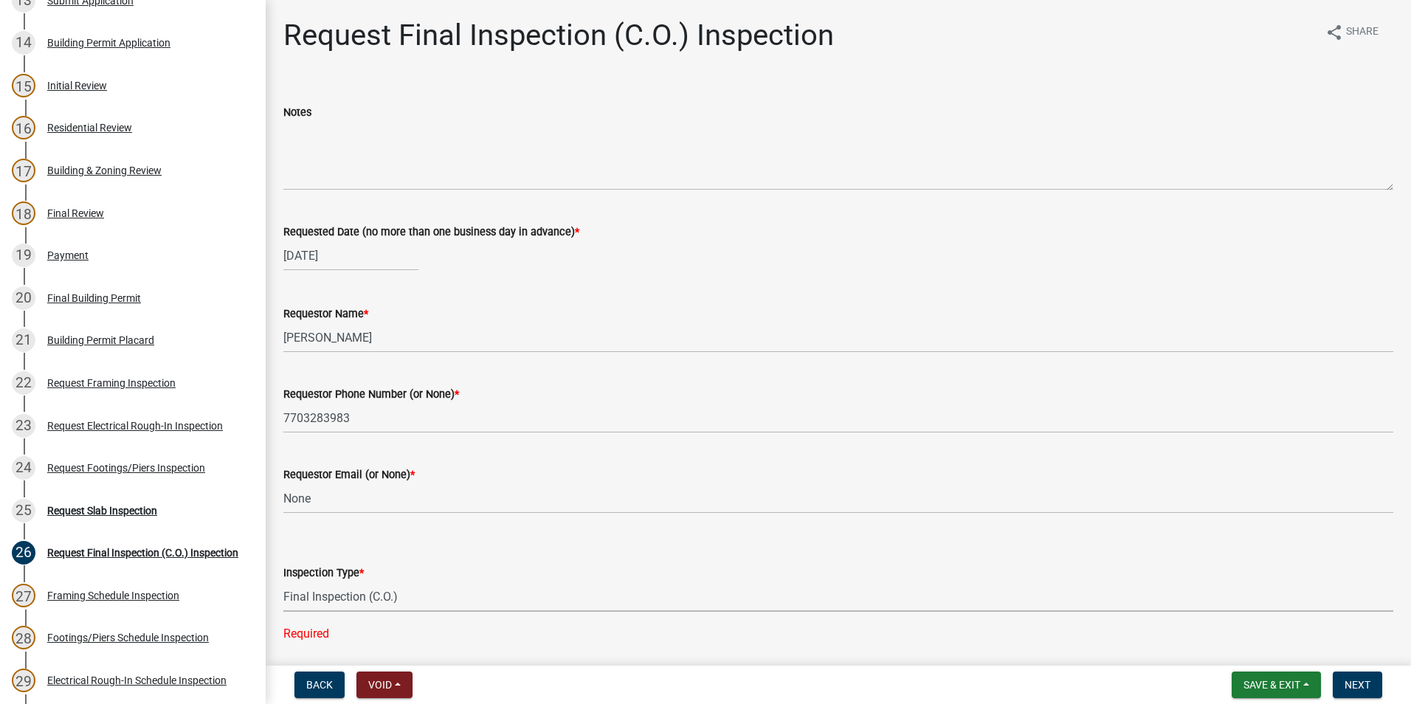
click at [283, 581] on select "Select Item... Final Inspection (C.O.)" at bounding box center [838, 596] width 1110 height 30
select select "6c928486-1faa-4d04-9598-905eebfdff84"
click at [1341, 679] on button "Next" at bounding box center [1357, 684] width 49 height 27
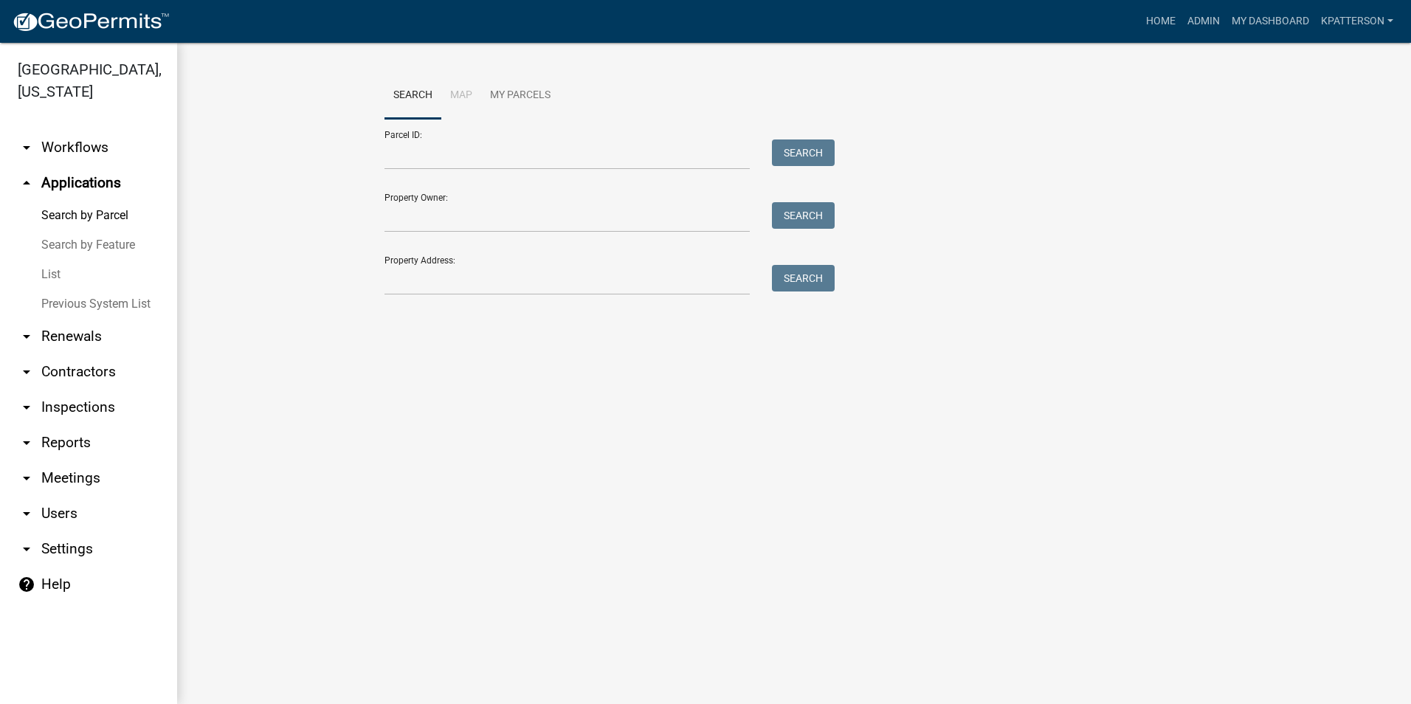
click at [89, 130] on link "arrow_drop_down Workflows" at bounding box center [88, 147] width 177 height 35
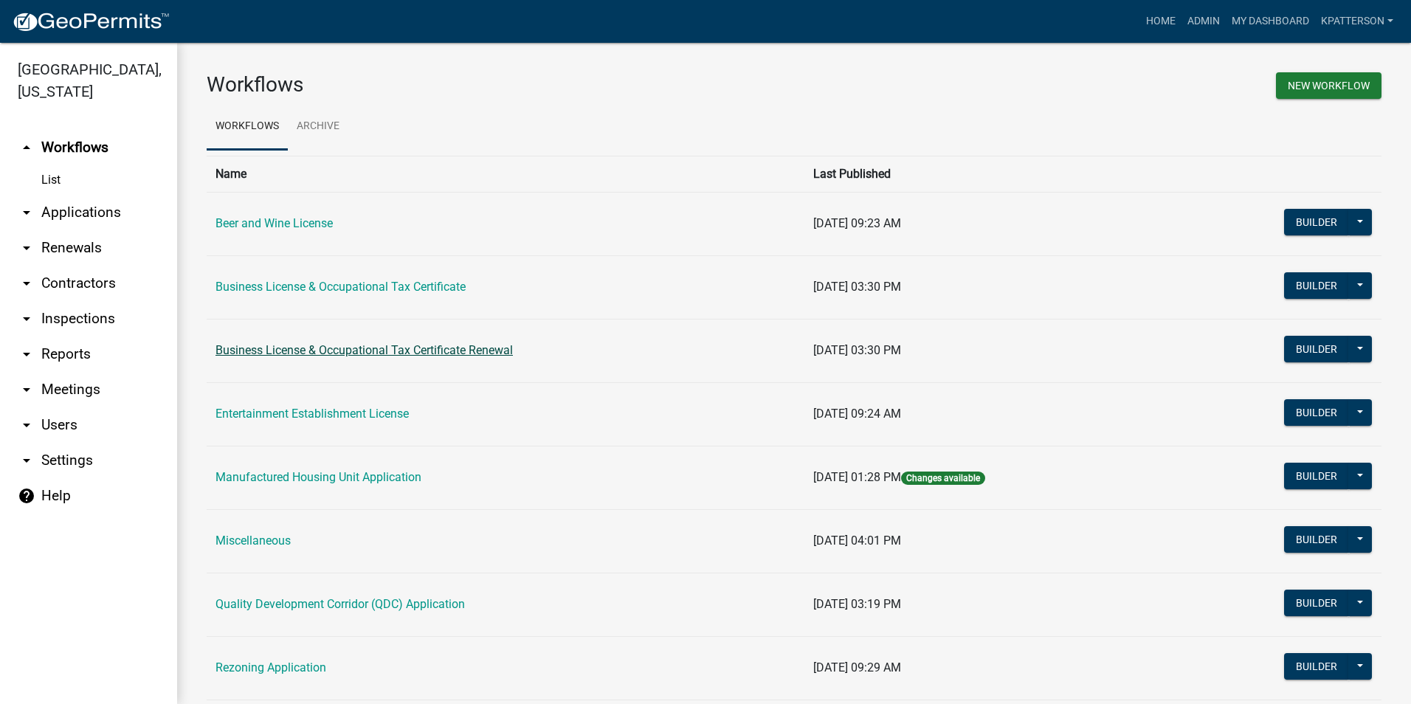
click at [298, 349] on link "Business License & Occupational Tax Certificate Renewal" at bounding box center [363, 350] width 297 height 14
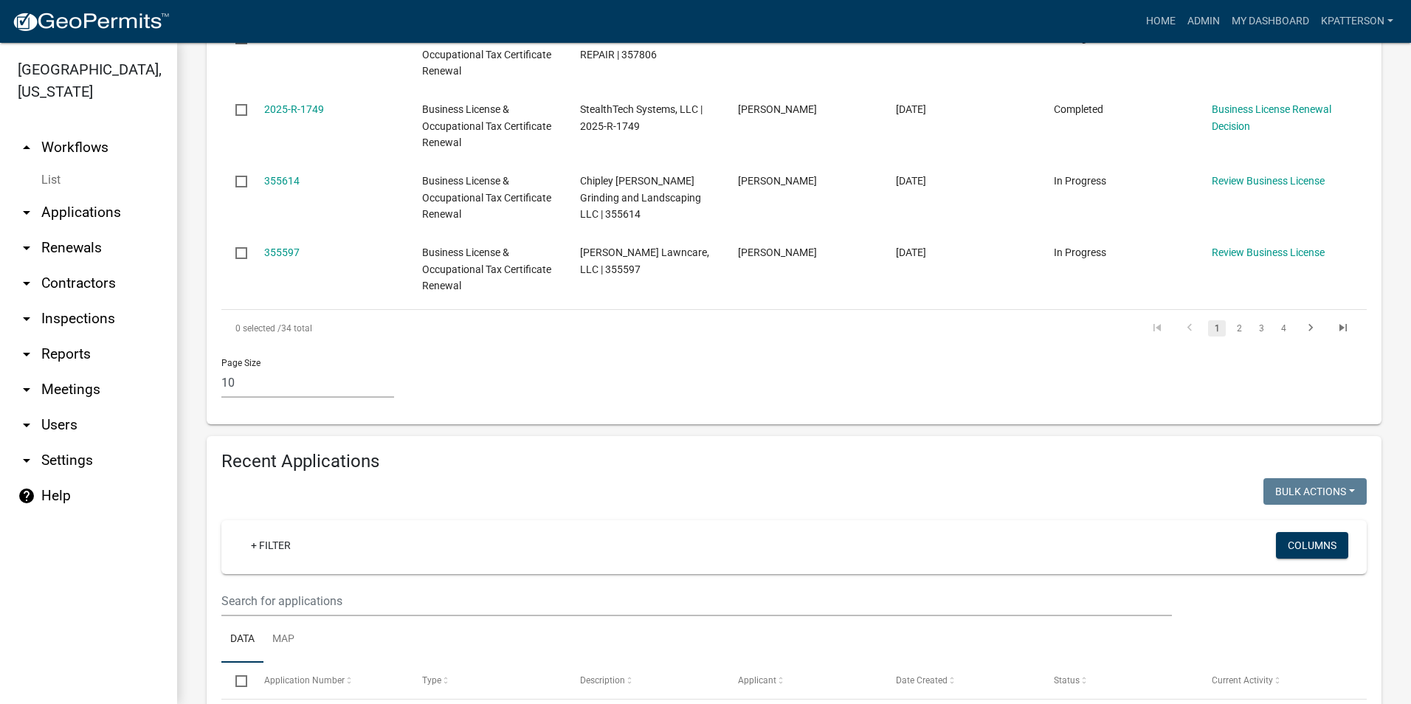
scroll to position [1033, 0]
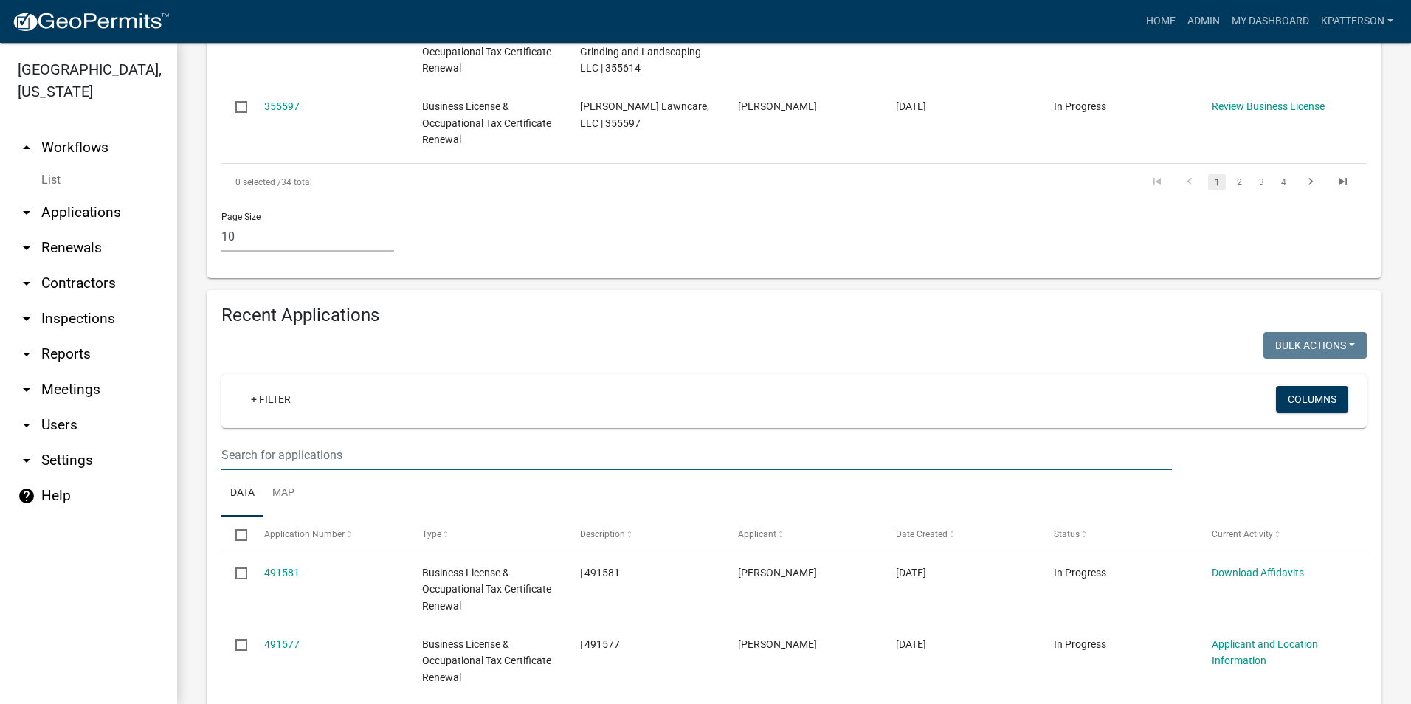
paste input "B & L Construction and Home Solutions"
type input "B & L Construction and Home Solutions"
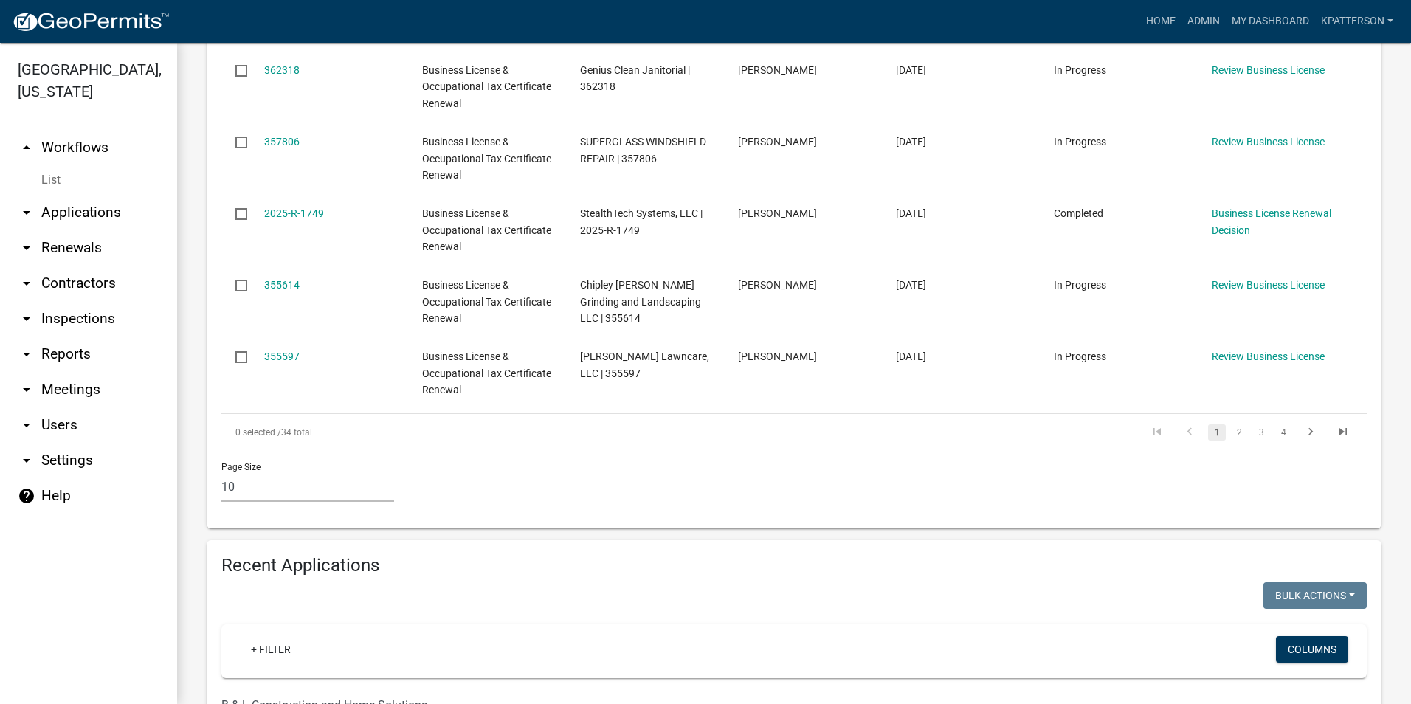
scroll to position [738, 0]
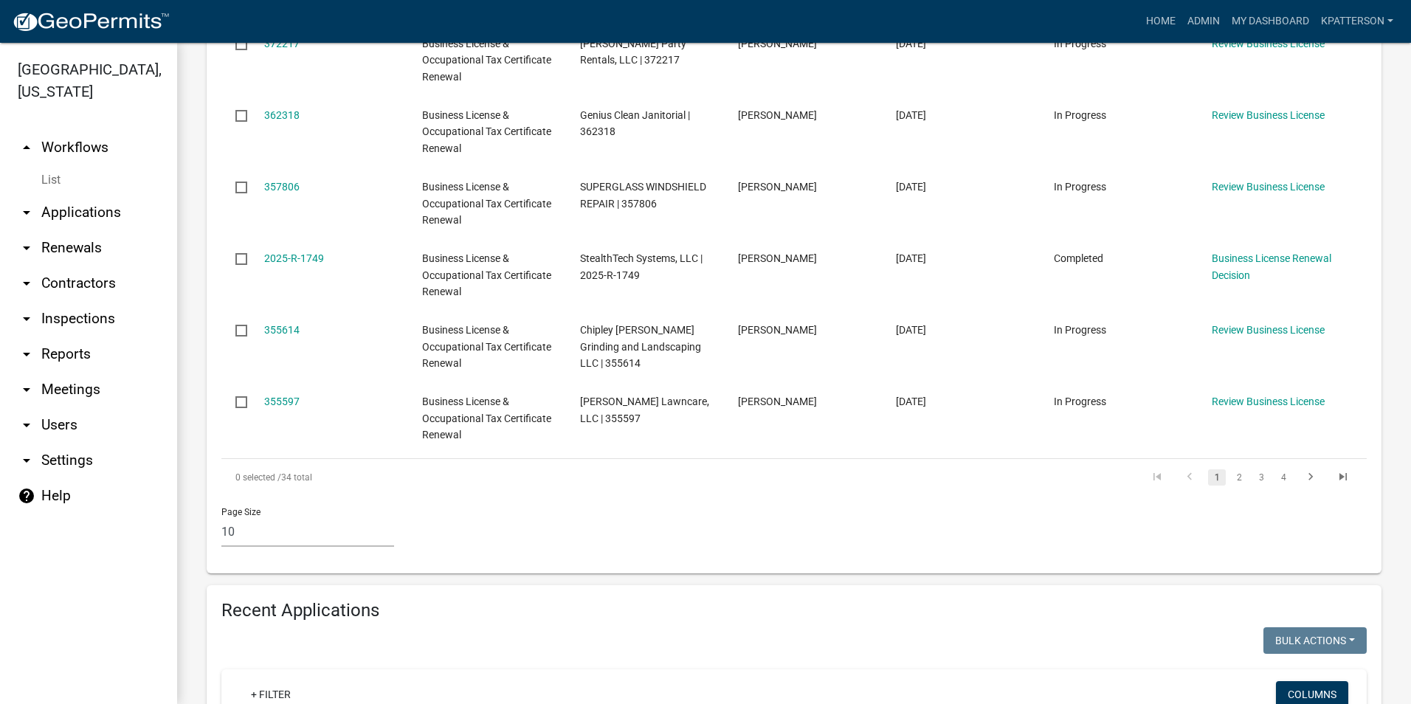
click at [86, 230] on link "arrow_drop_down Renewals" at bounding box center [88, 247] width 177 height 35
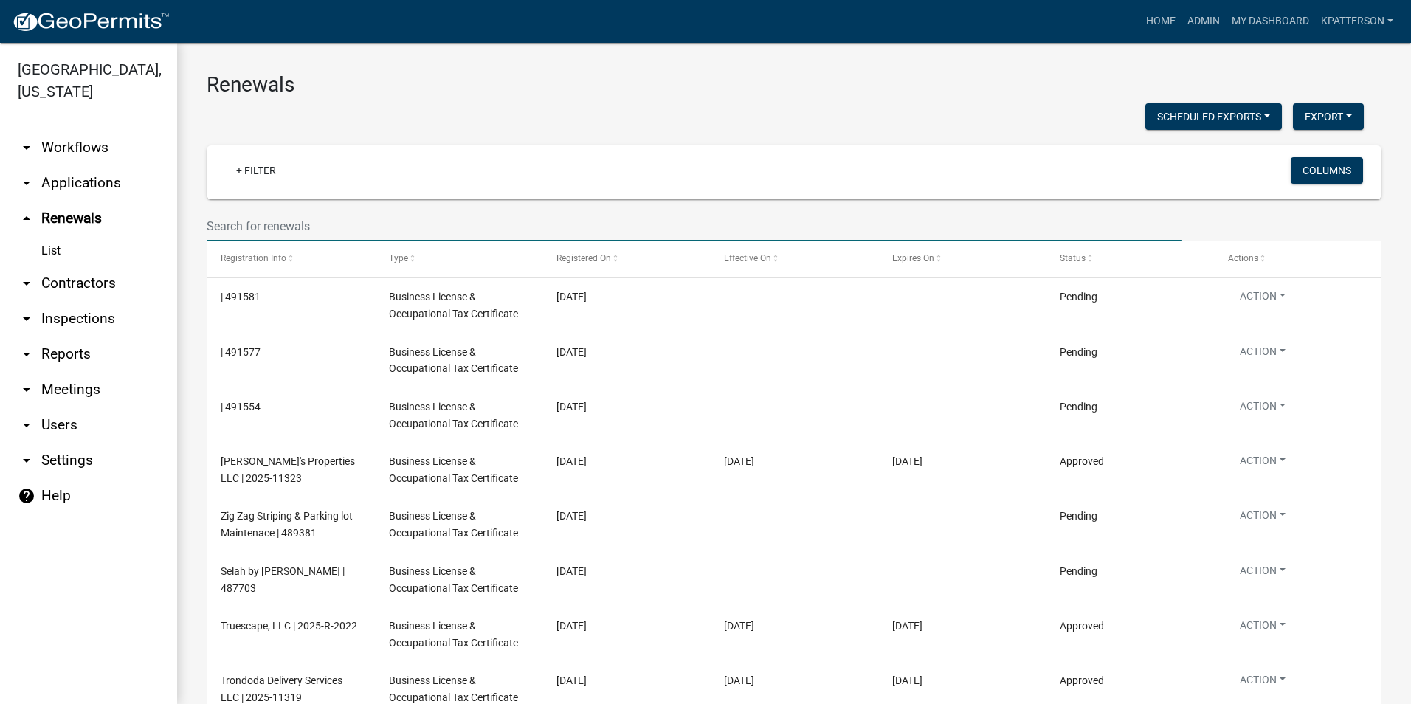
paste input "B & L Construction and Home Solutions"
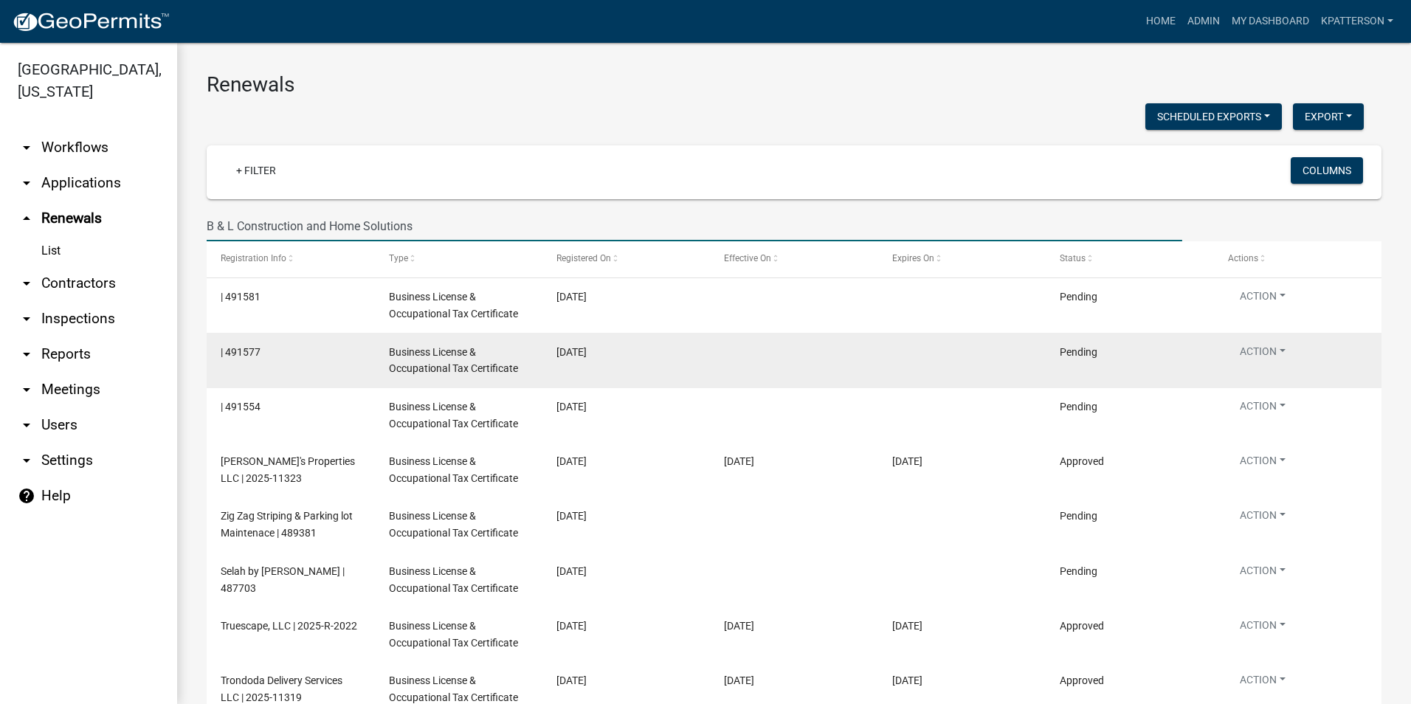
type input "B & L Construction and Home Solutions"
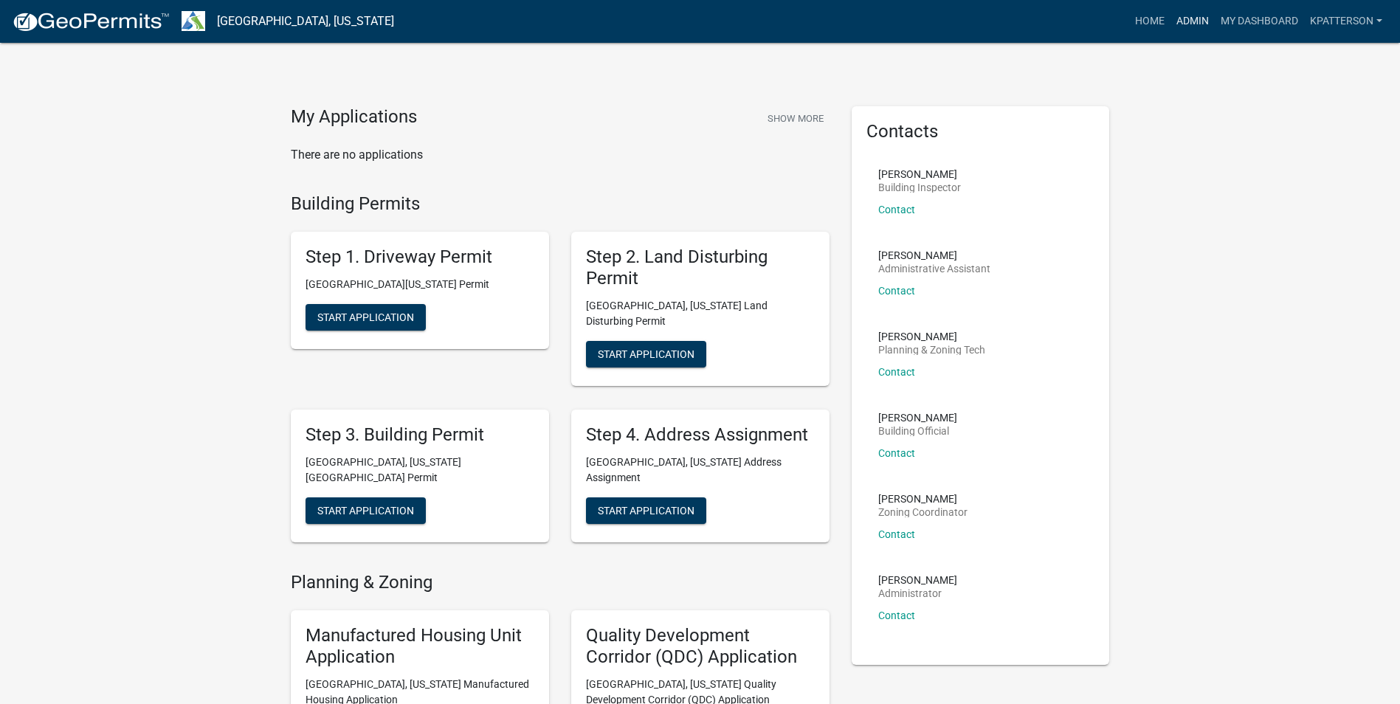
click at [1177, 21] on link "Admin" at bounding box center [1192, 21] width 44 height 28
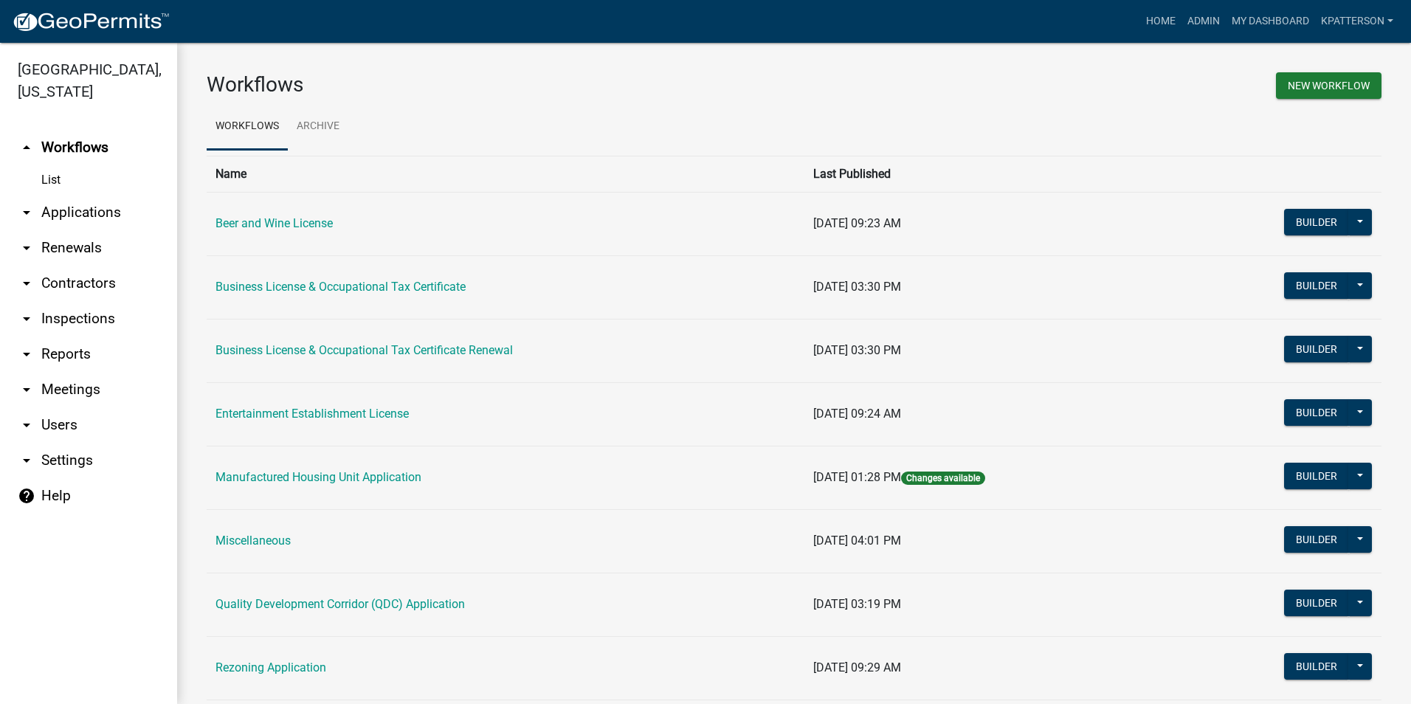
click at [83, 266] on link "arrow_drop_down Contractors" at bounding box center [88, 283] width 177 height 35
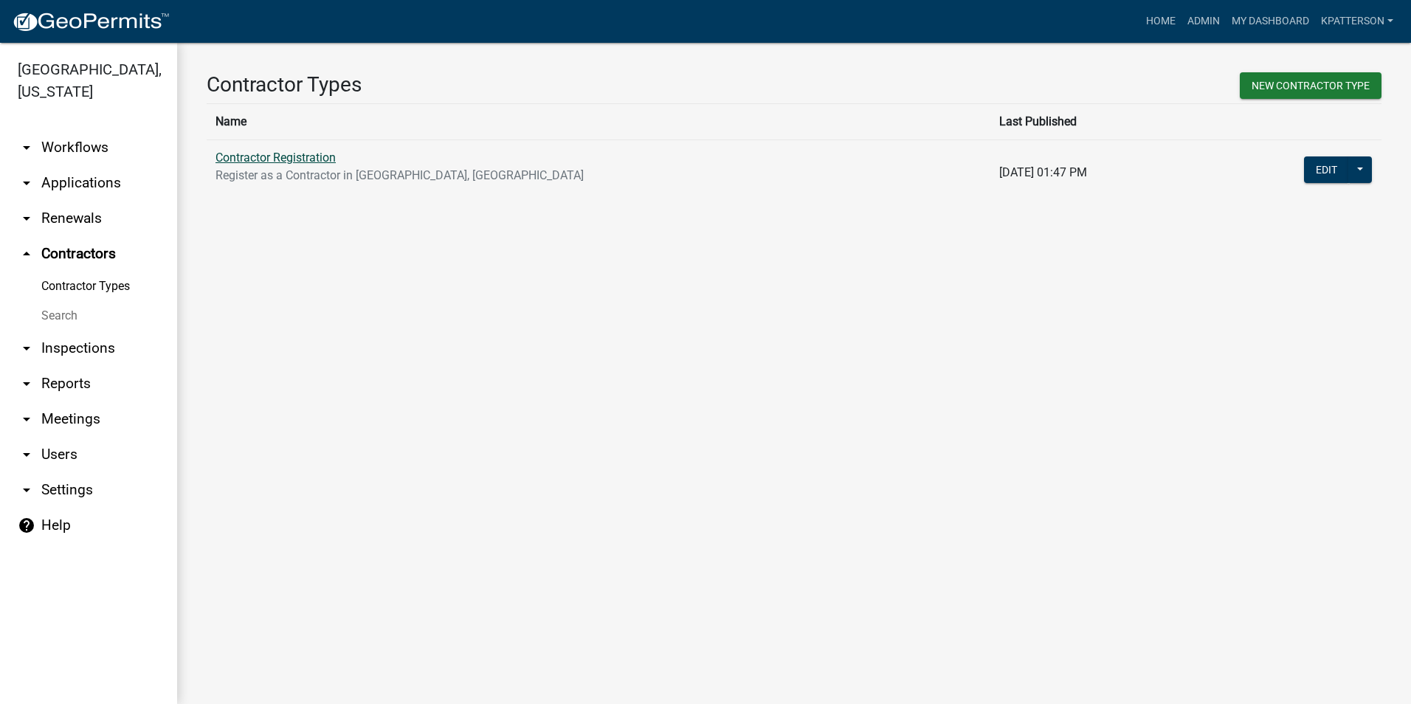
click at [275, 159] on link "Contractor Registration" at bounding box center [275, 158] width 120 height 14
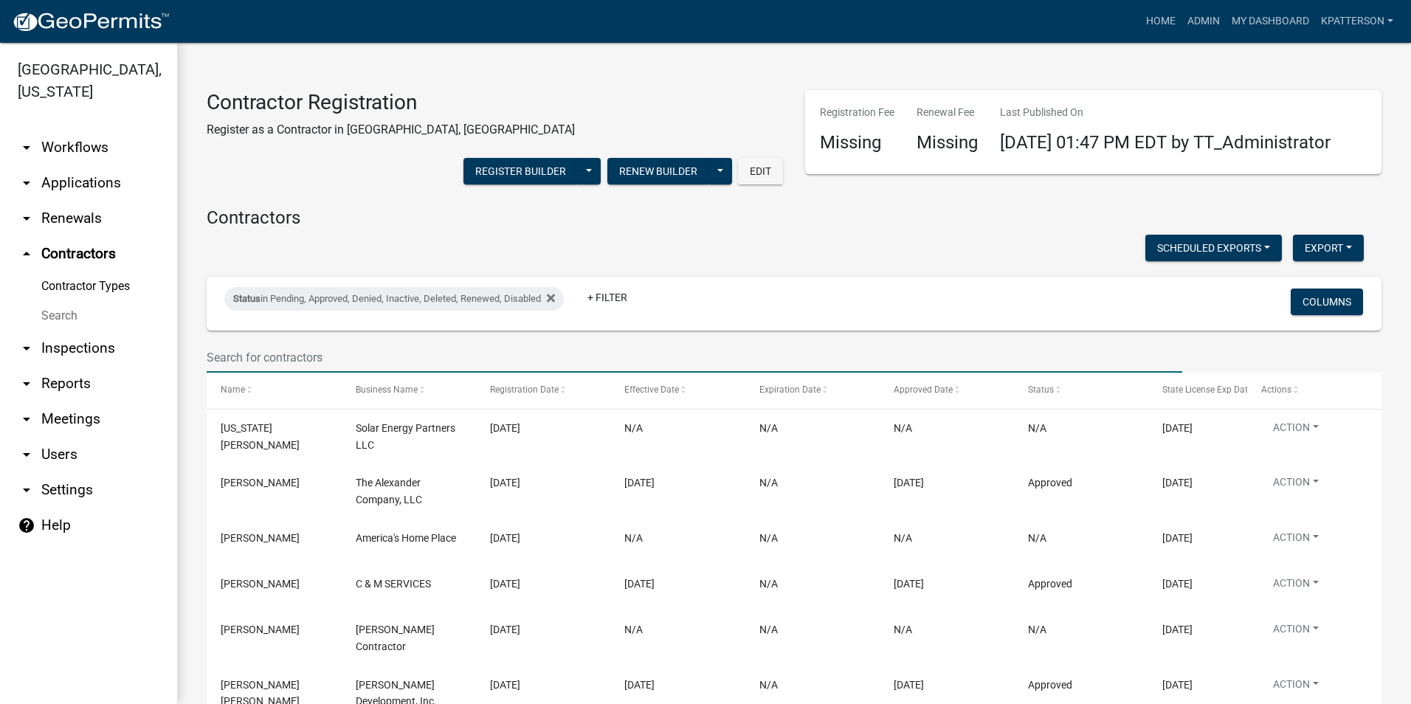
click at [376, 373] on input "text" at bounding box center [694, 357] width 975 height 30
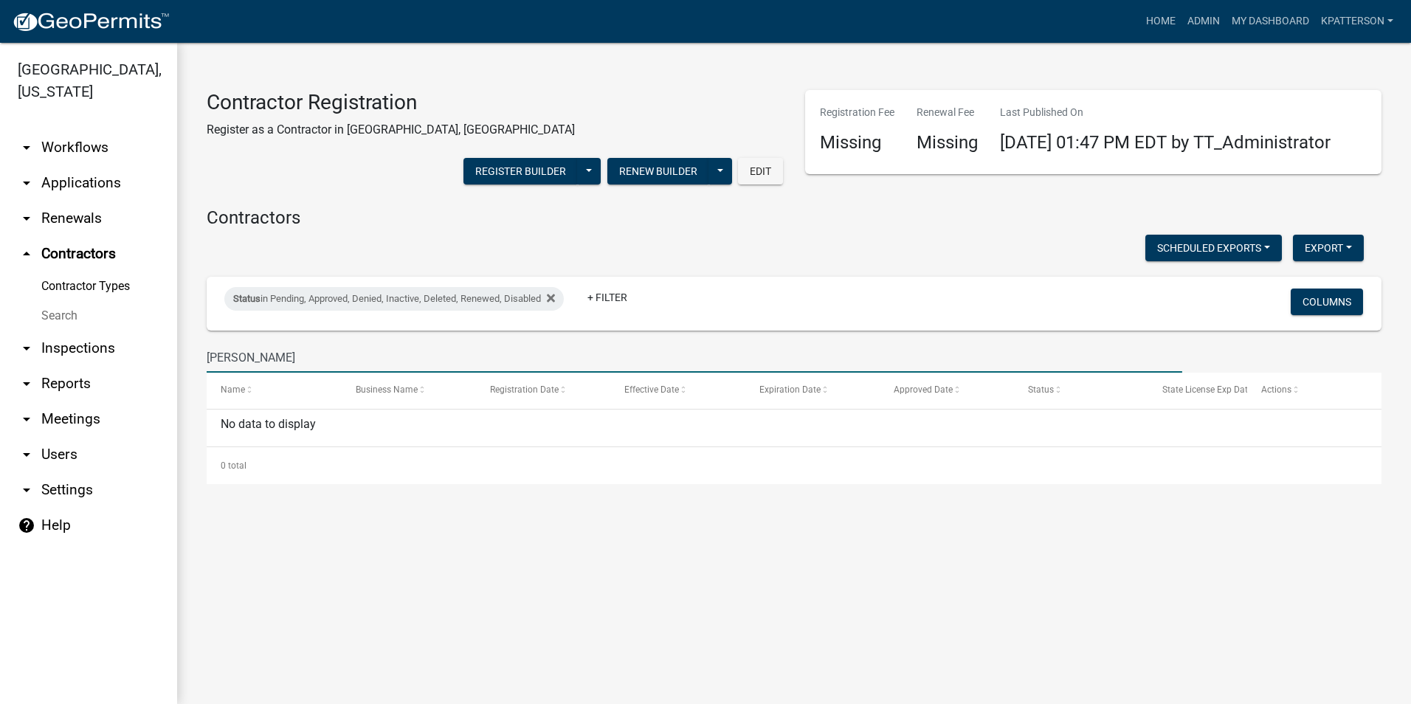
type input "[PERSON_NAME]"
